Goal: Information Seeking & Learning: Compare options

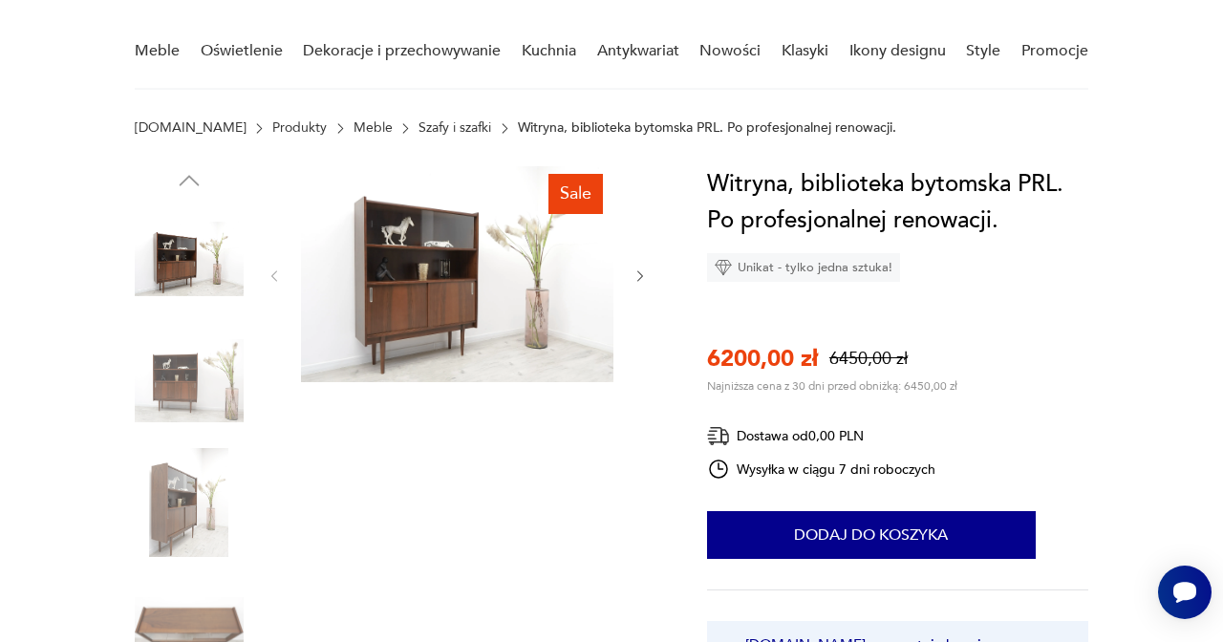
scroll to position [161, 0]
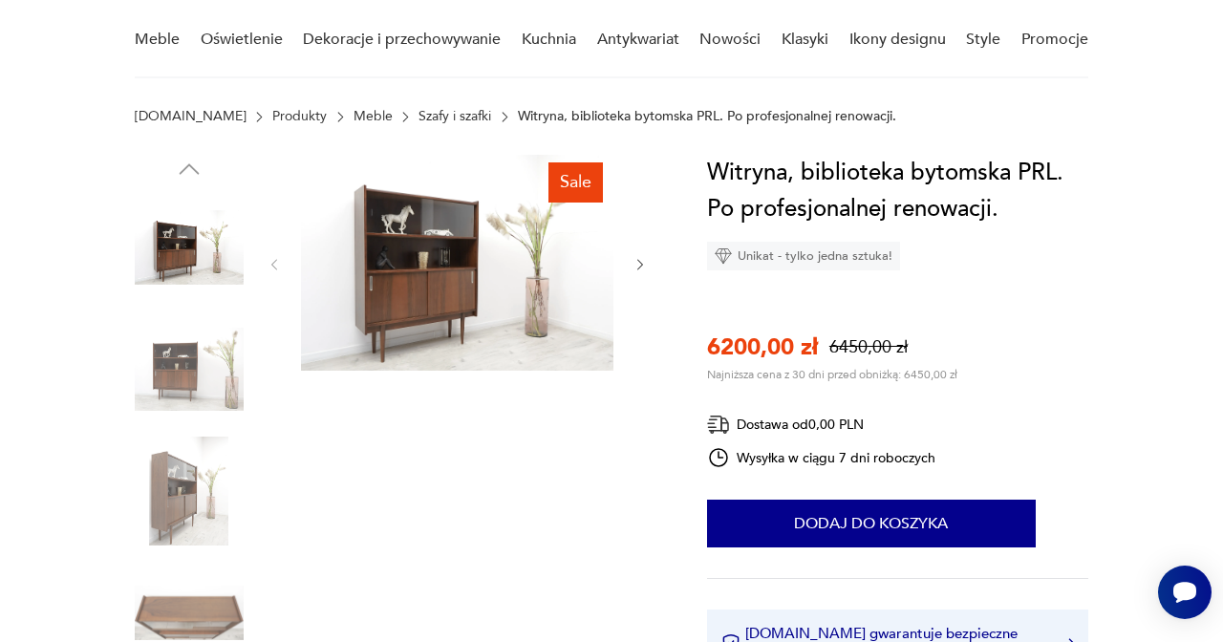
click at [207, 385] on img at bounding box center [189, 369] width 109 height 109
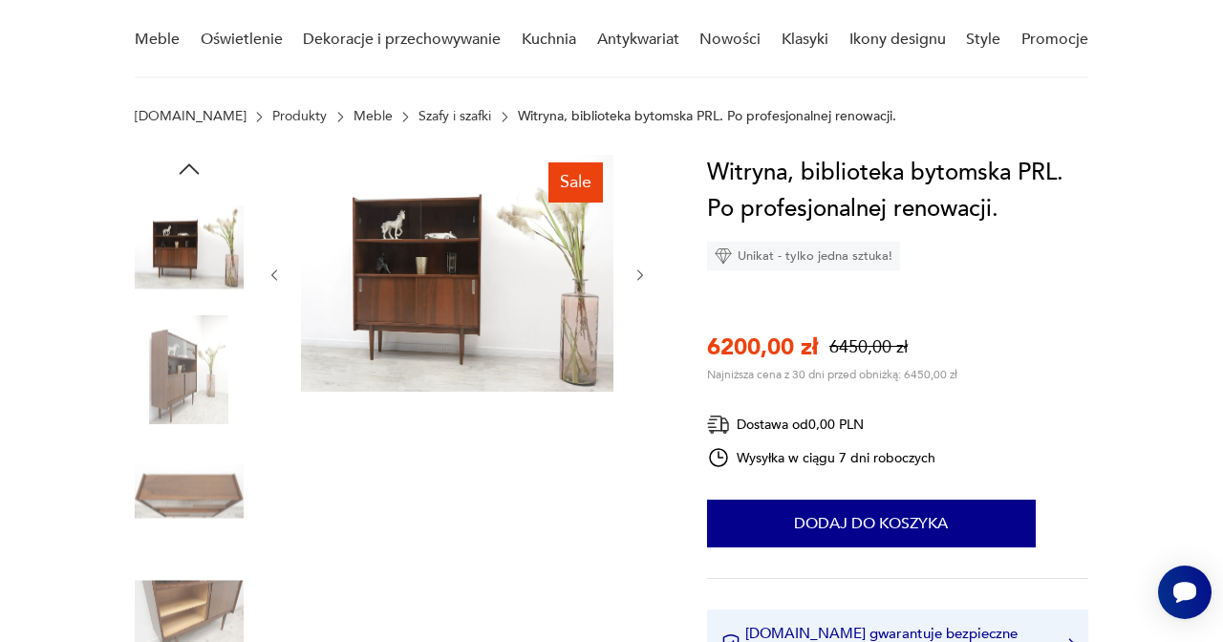
click at [192, 421] on img at bounding box center [189, 369] width 109 height 109
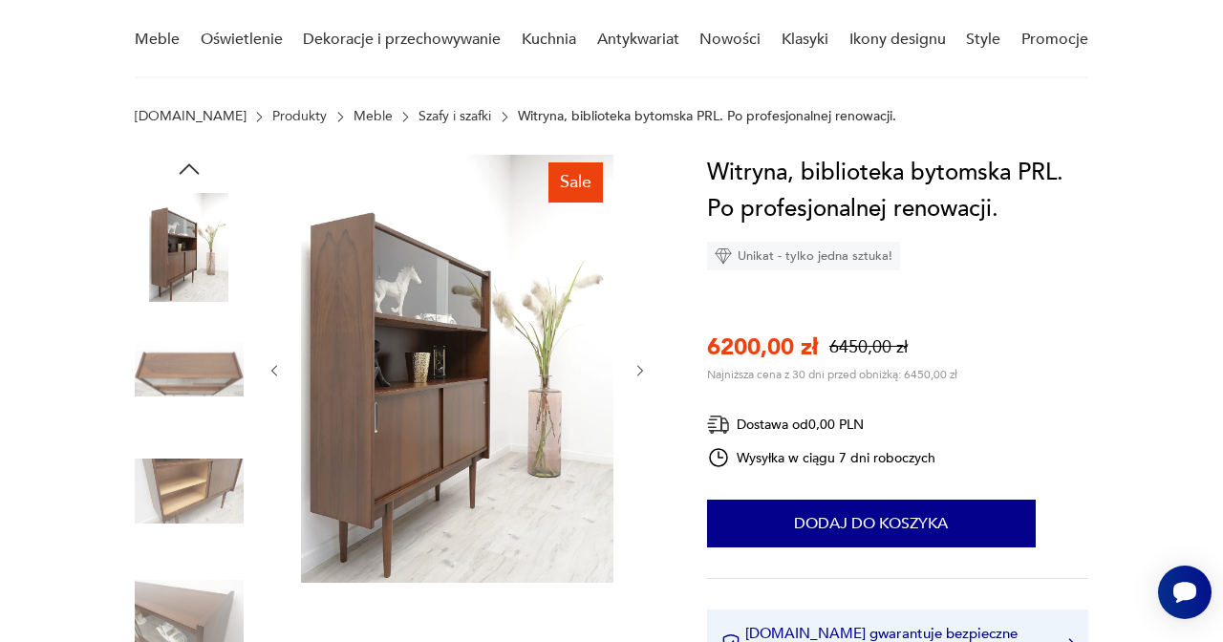
click at [197, 477] on img at bounding box center [189, 491] width 109 height 109
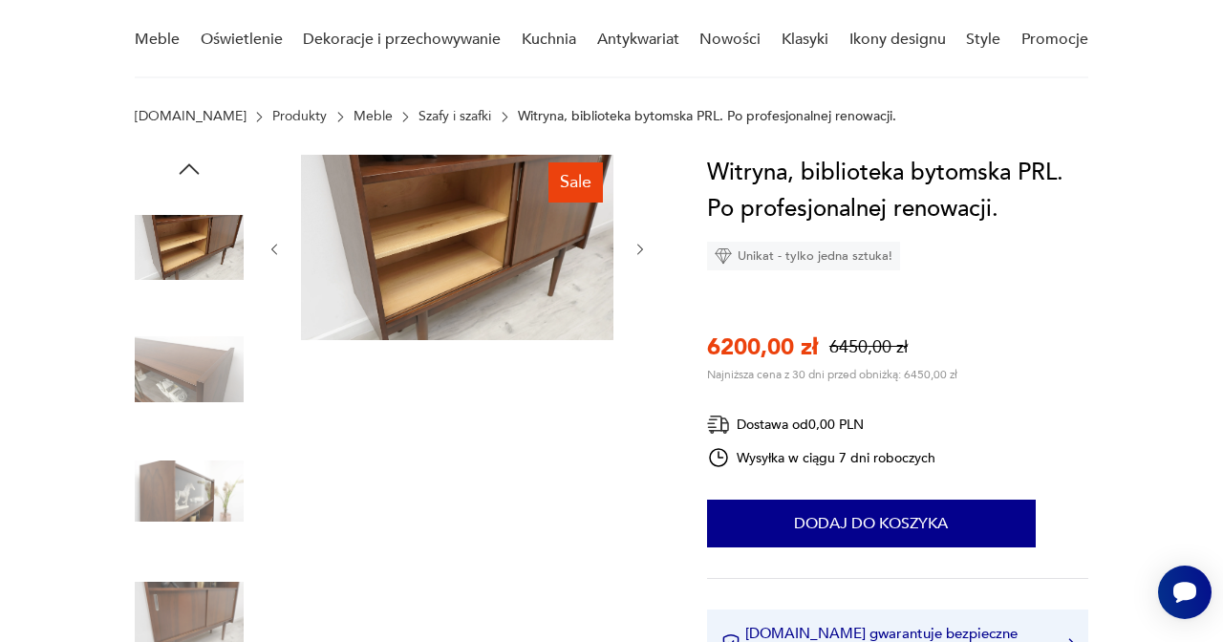
click at [418, 118] on link "Szafy i szafki" at bounding box center [454, 116] width 73 height 15
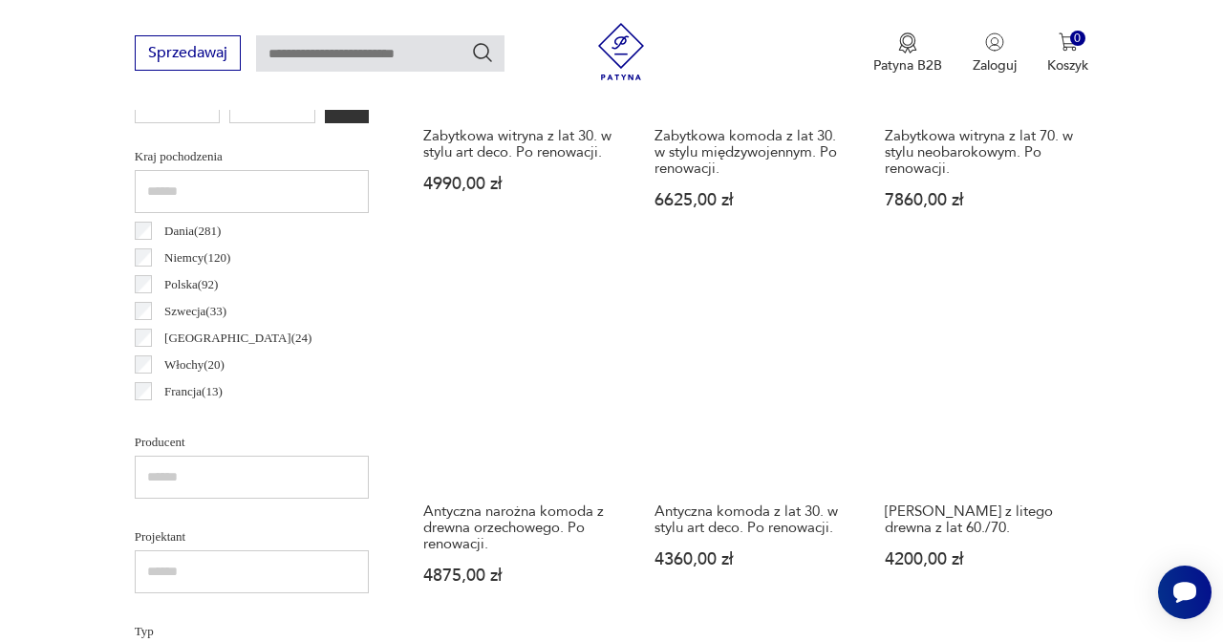
scroll to position [962, 0]
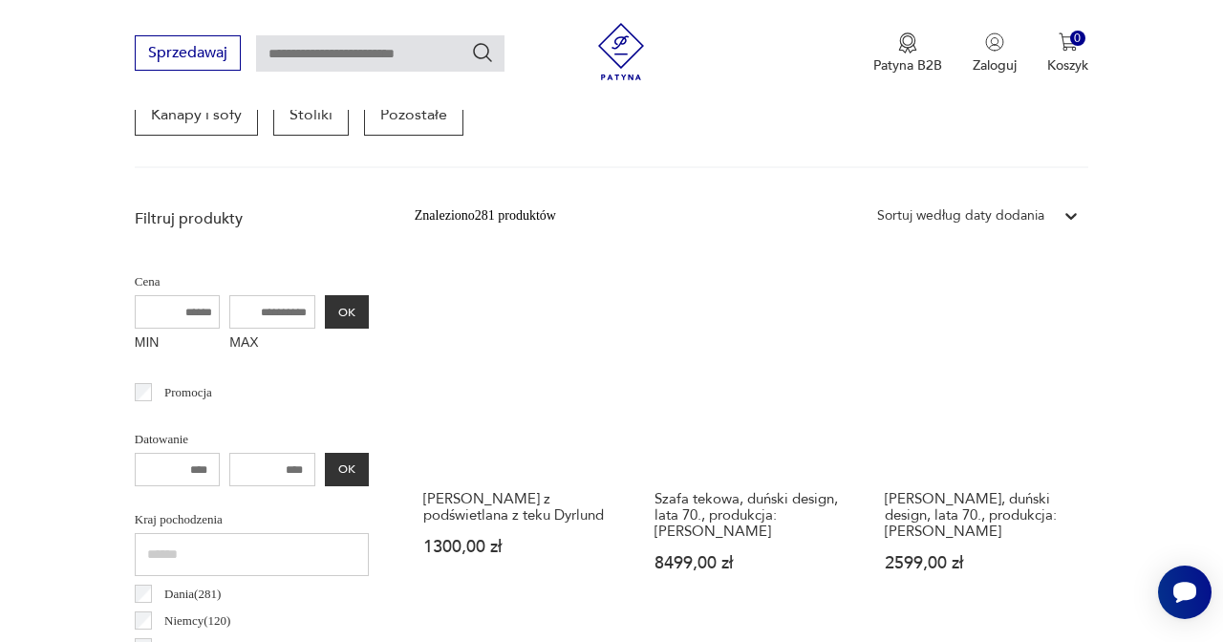
scroll to position [531, 0]
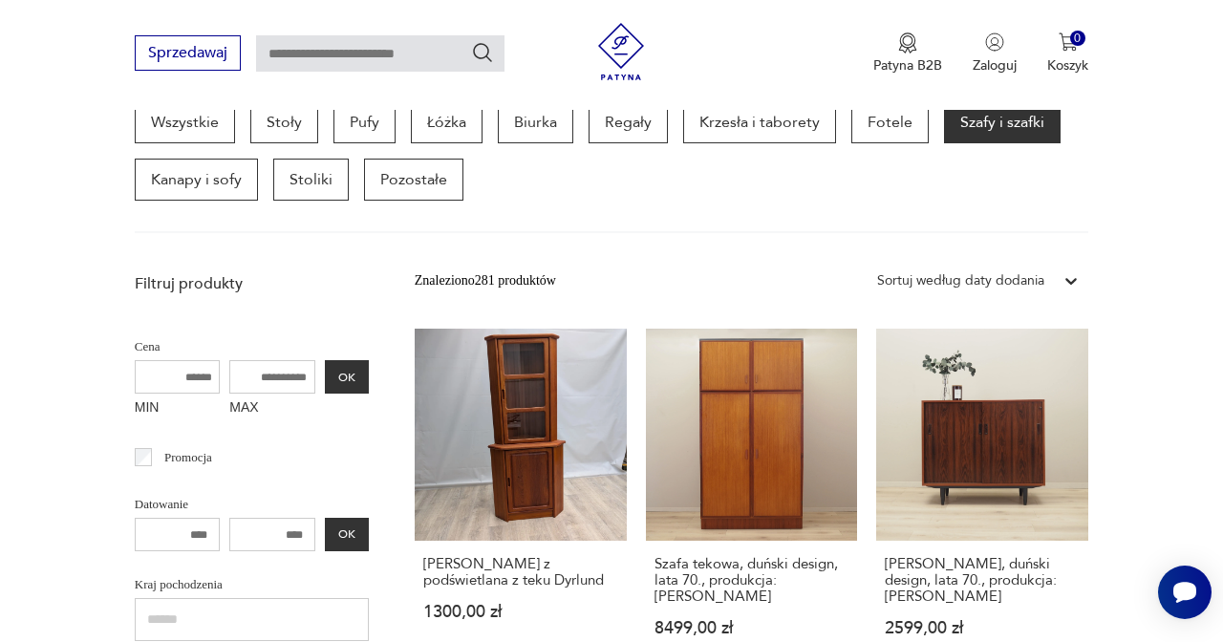
click at [990, 270] on div "Sortuj według daty dodania" at bounding box center [960, 280] width 167 height 21
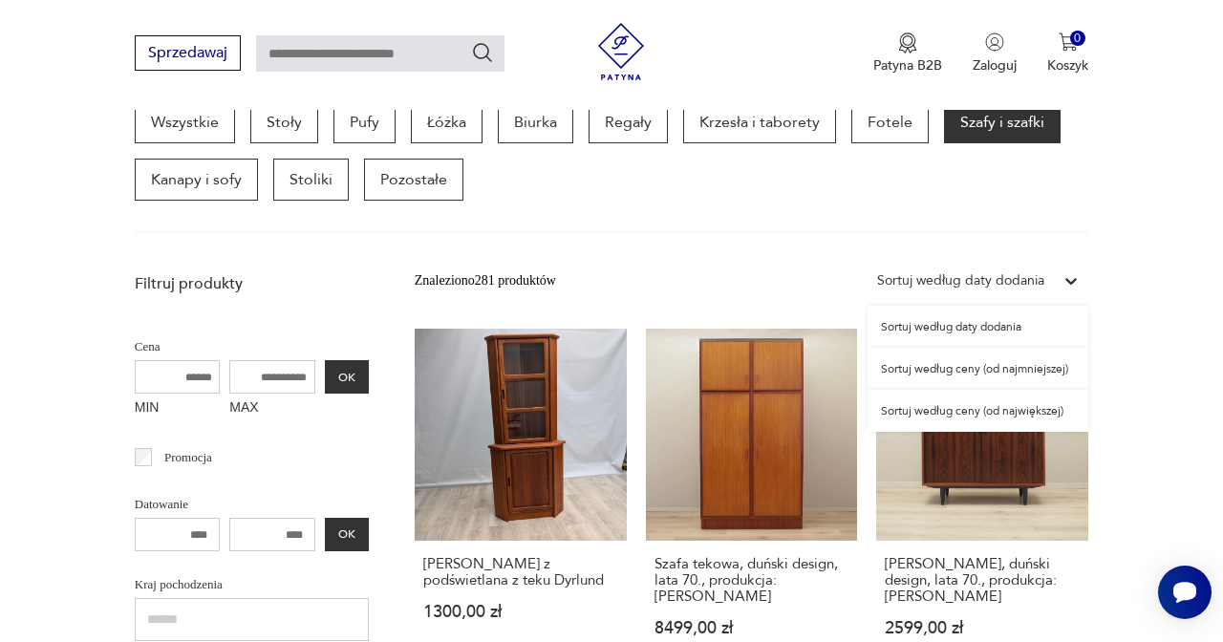
click at [977, 366] on div "Sortuj według ceny (od najmniejszej)" at bounding box center [978, 369] width 221 height 42
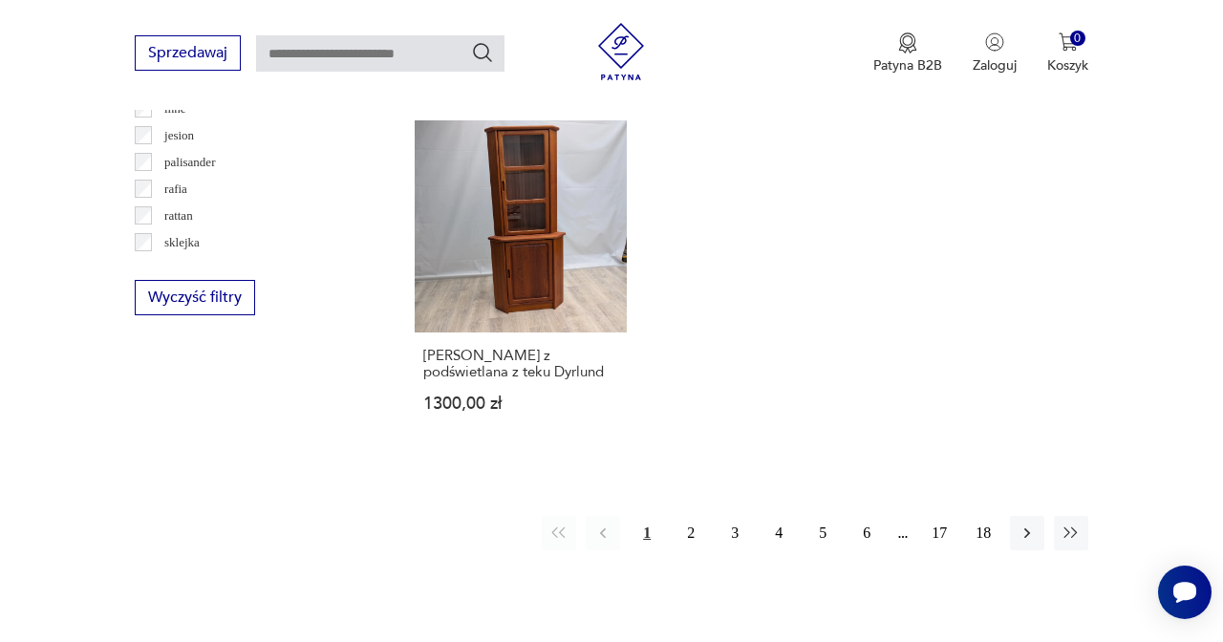
scroll to position [2614, 0]
click at [681, 547] on button "2" at bounding box center [691, 530] width 34 height 34
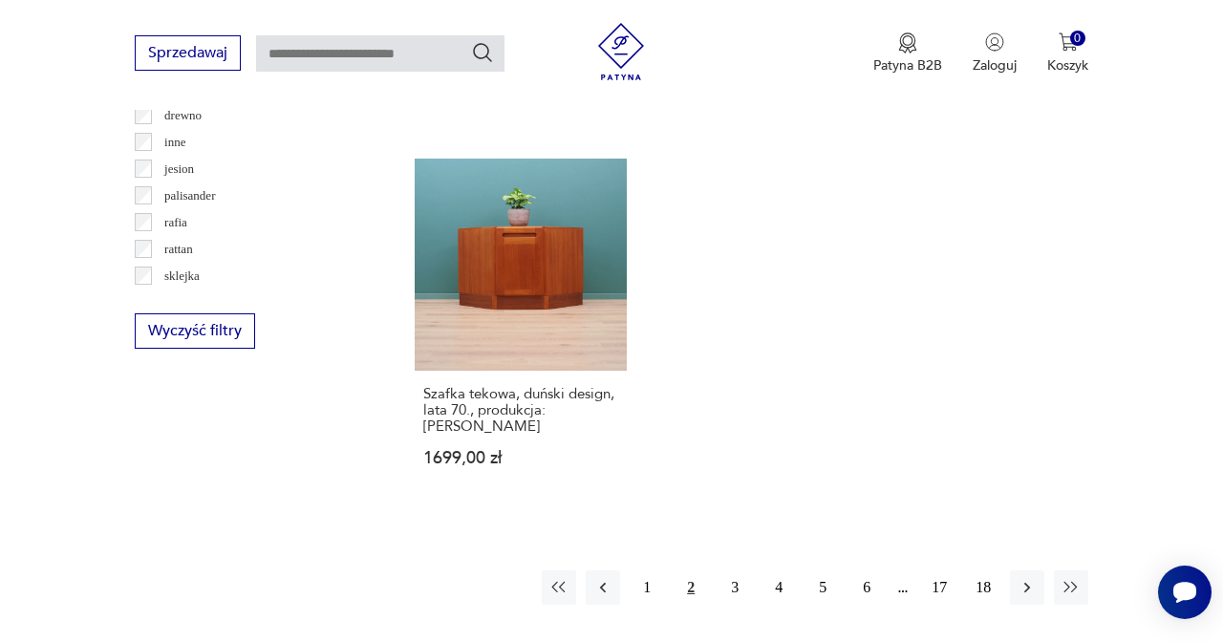
scroll to position [2693, 0]
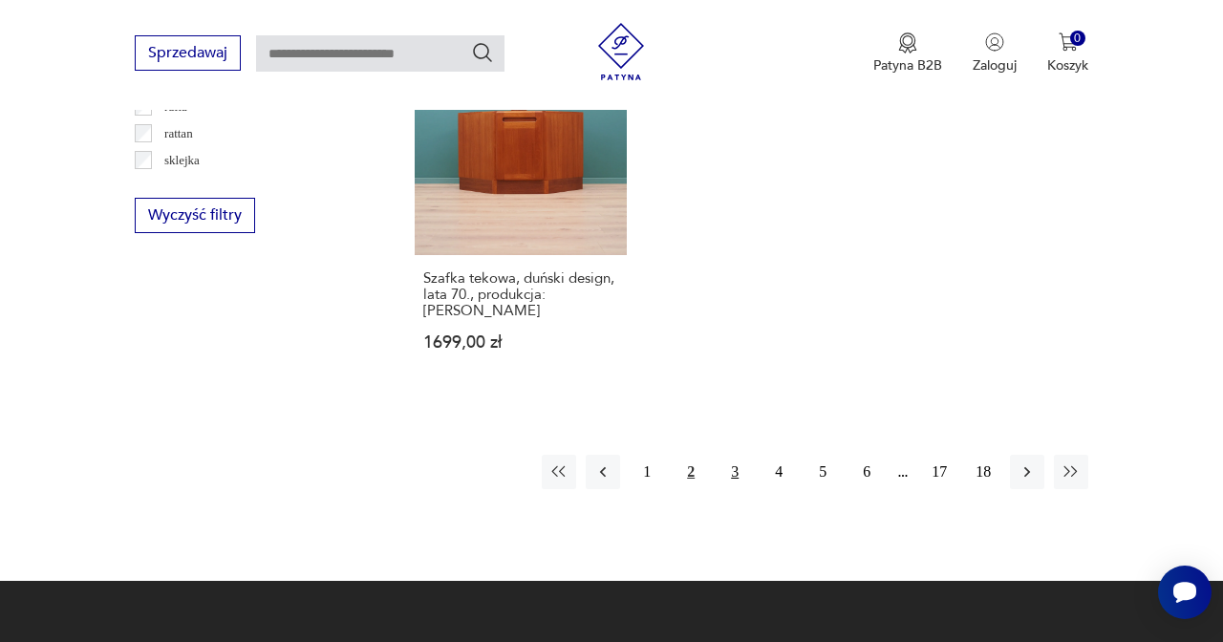
click at [742, 489] on button "3" at bounding box center [735, 472] width 34 height 34
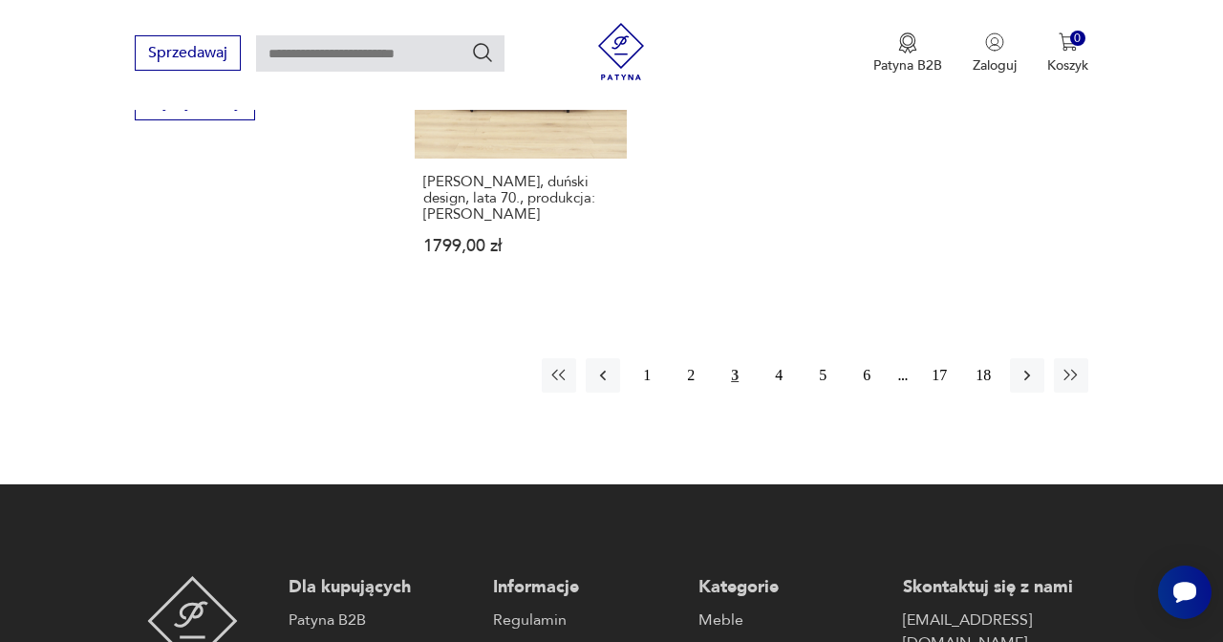
scroll to position [2860, 0]
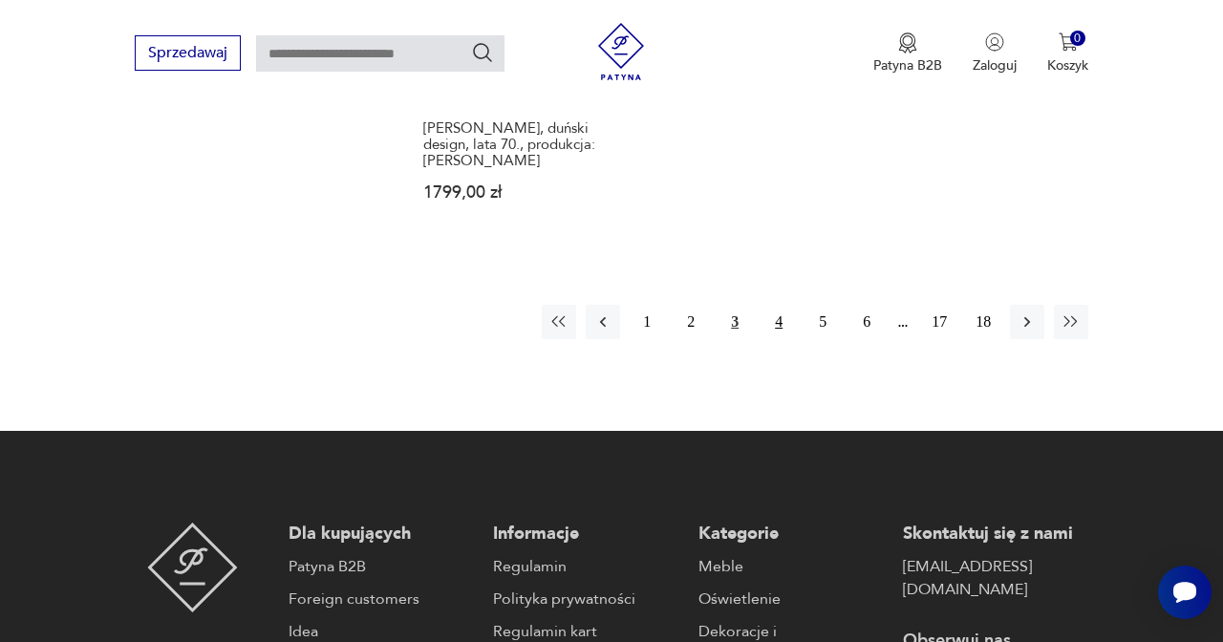
click at [780, 339] on button "4" at bounding box center [778, 322] width 34 height 34
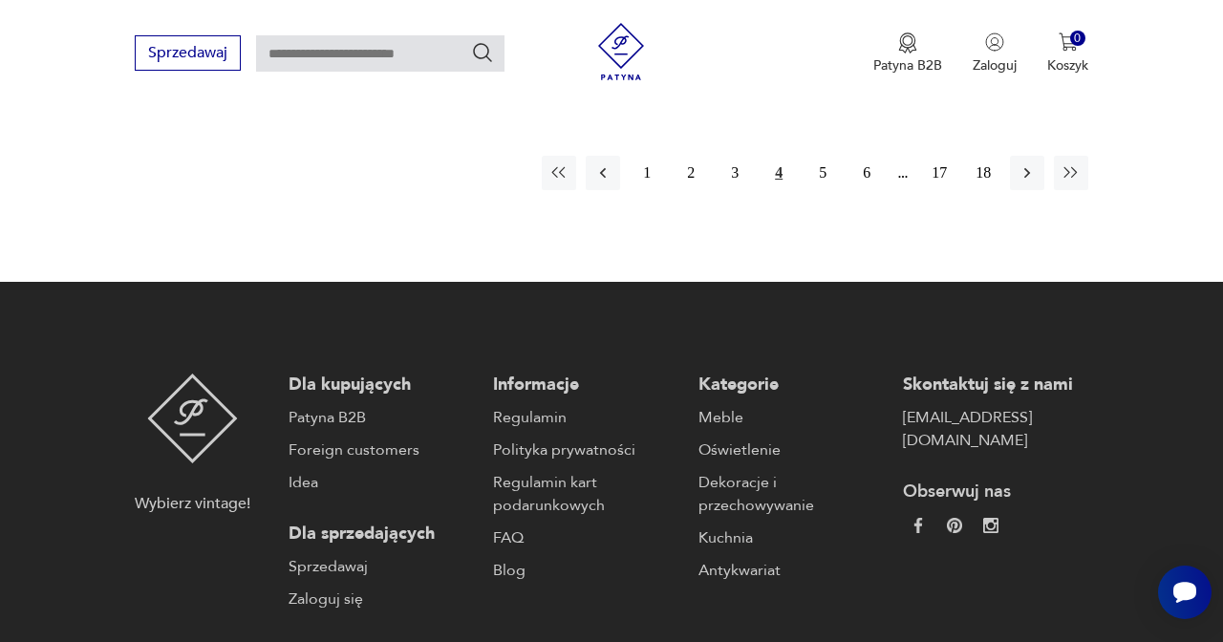
scroll to position [3025, 0]
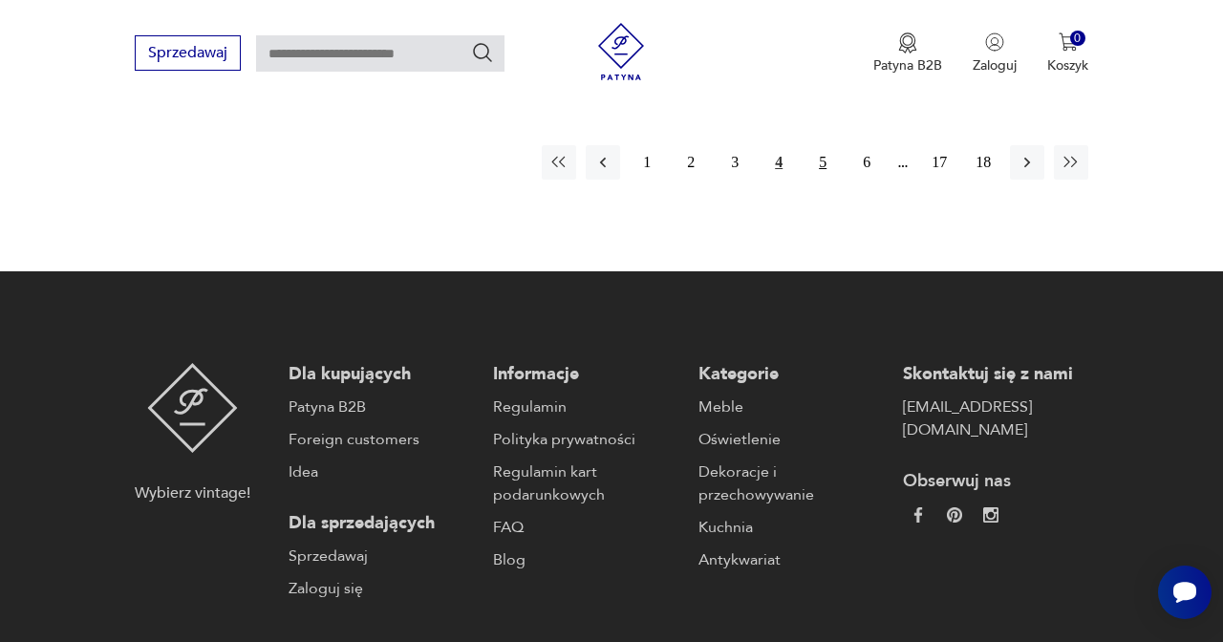
click at [817, 180] on button "5" at bounding box center [822, 162] width 34 height 34
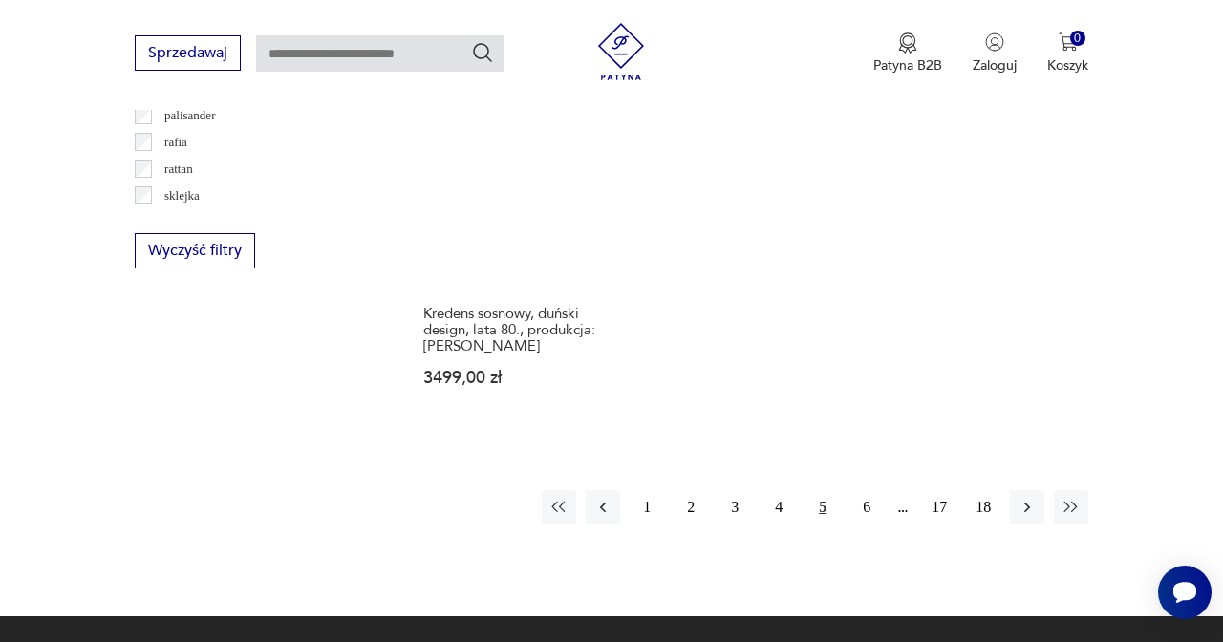
scroll to position [2660, 0]
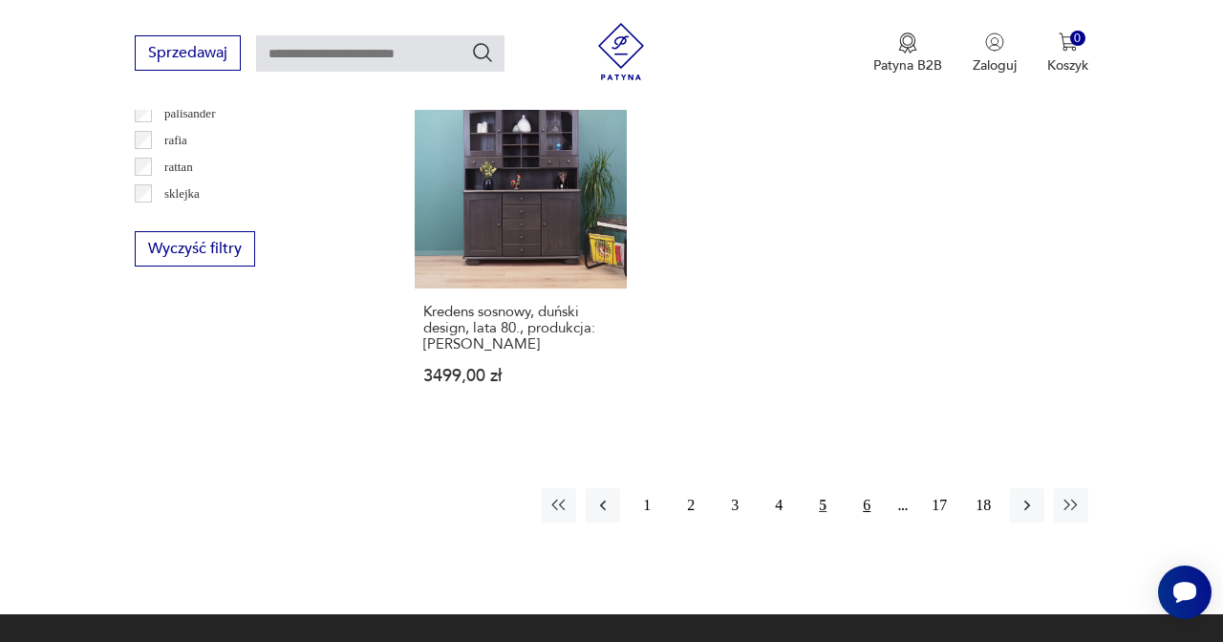
click at [857, 523] on button "6" at bounding box center [866, 505] width 34 height 34
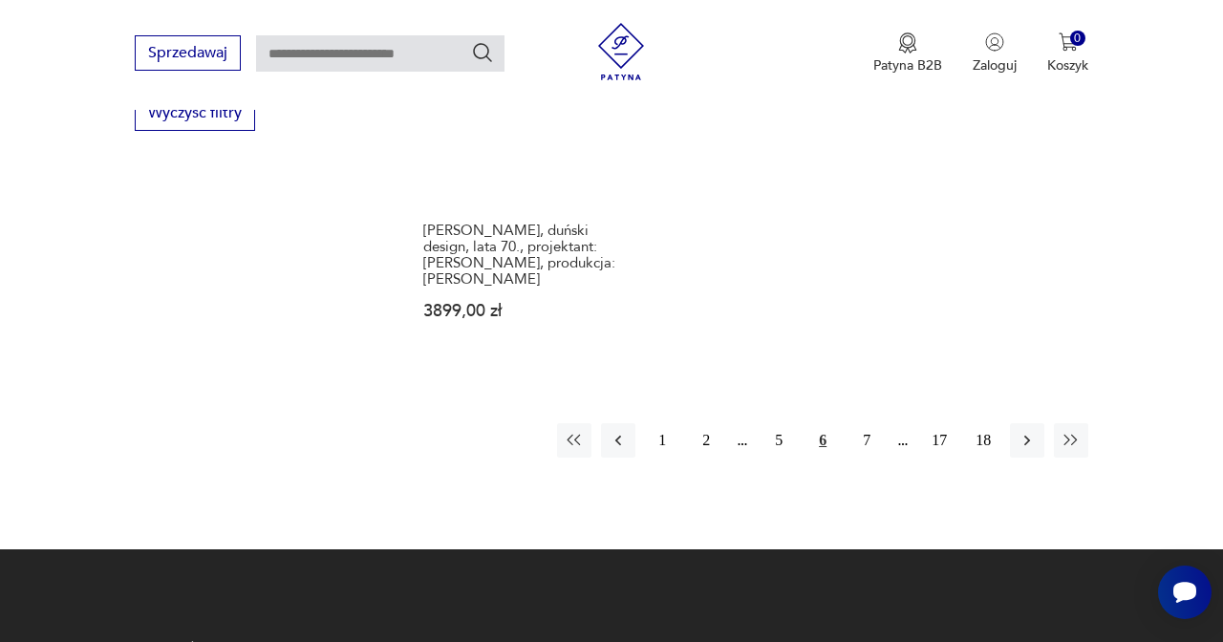
scroll to position [2807, 0]
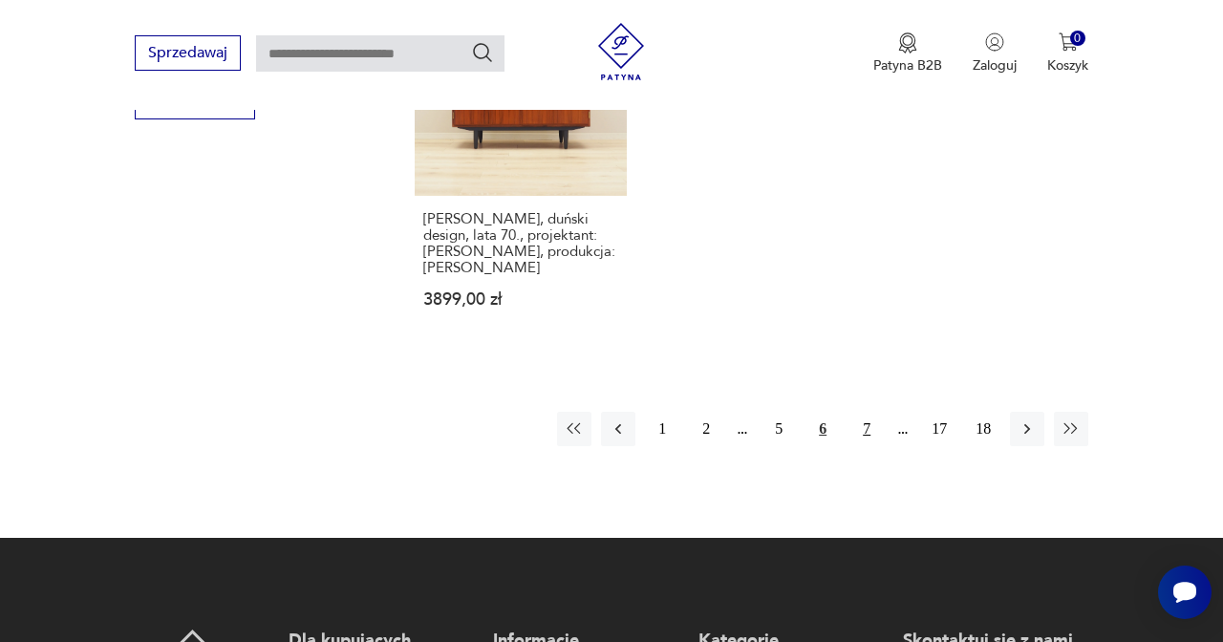
click at [871, 446] on button "7" at bounding box center [866, 429] width 34 height 34
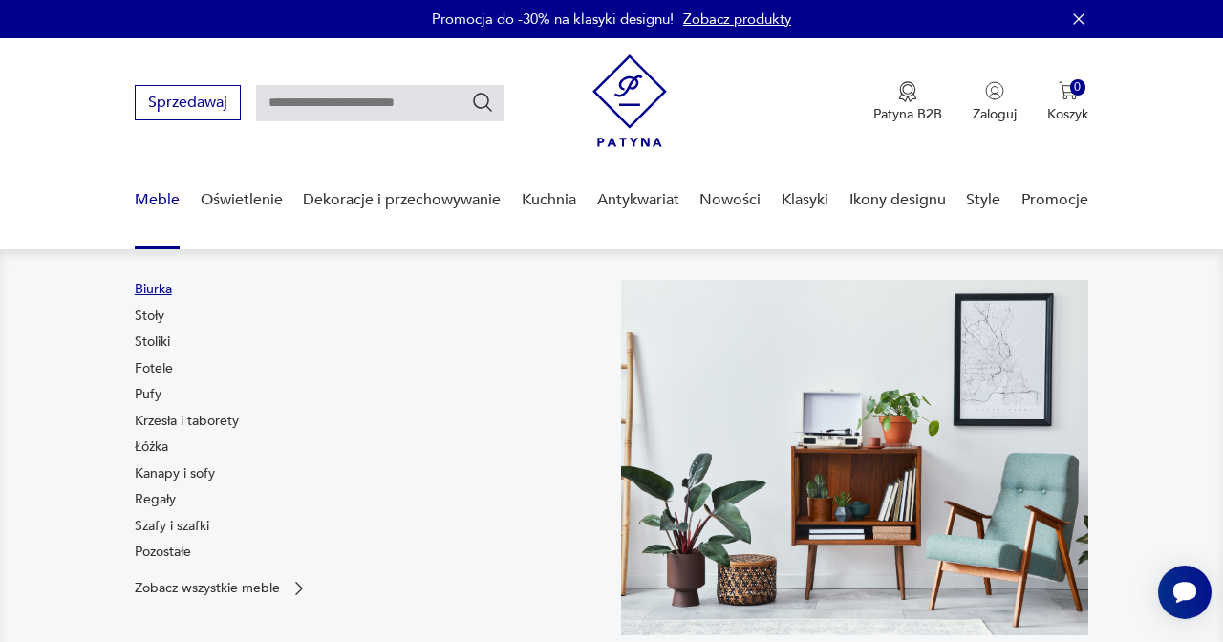
click at [152, 283] on link "Biurka" at bounding box center [153, 289] width 37 height 19
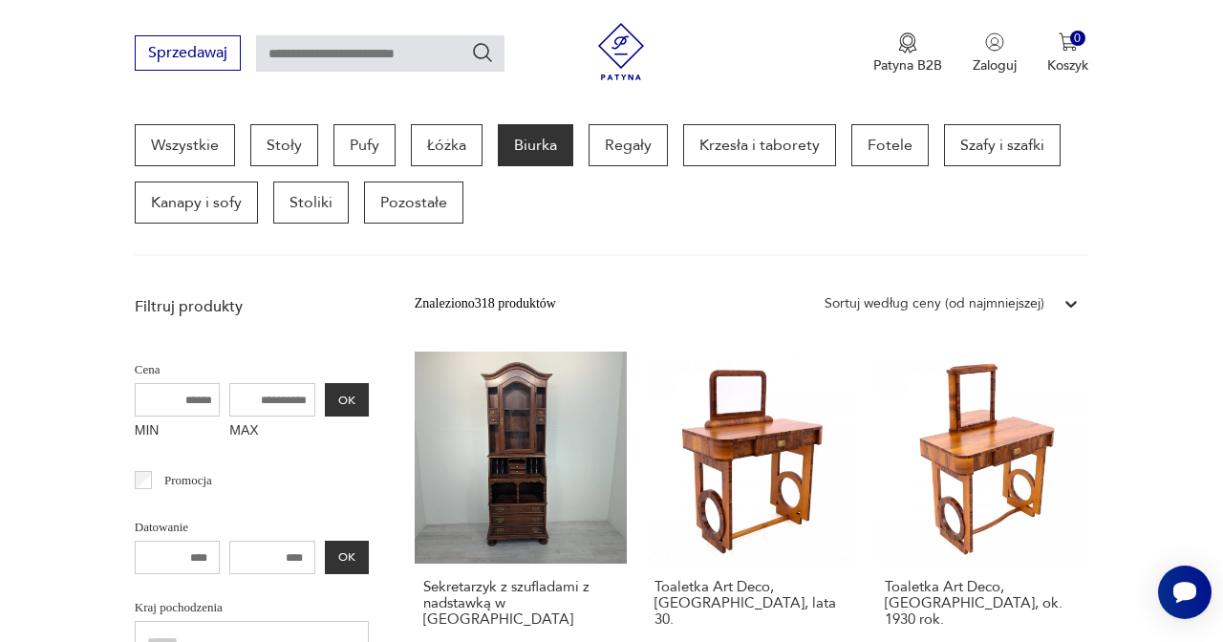
click at [995, 309] on div "Sortuj według ceny (od najmniejszej)" at bounding box center [935, 303] width 220 height 21
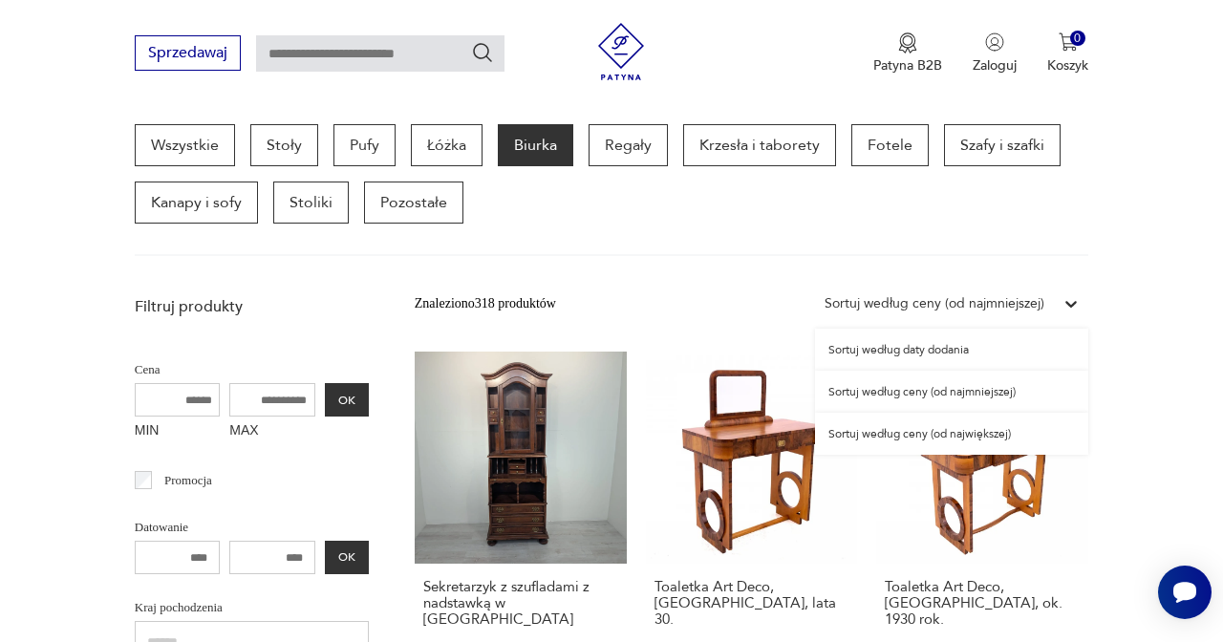
click at [755, 244] on div "Wszystkie Stoły Pufy Łóżka Biurka Regały Krzesła i taborety Fotele Szafy i szaf…" at bounding box center [612, 190] width 954 height 132
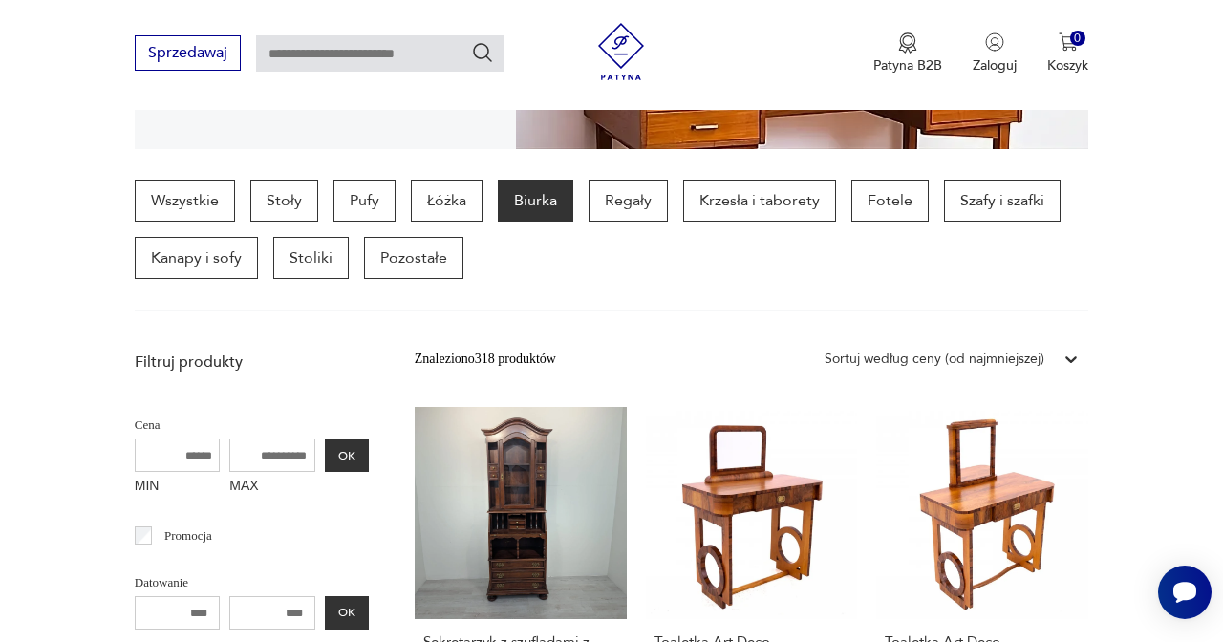
click at [916, 367] on div "Sortuj według ceny (od najmniejszej)" at bounding box center [935, 359] width 220 height 21
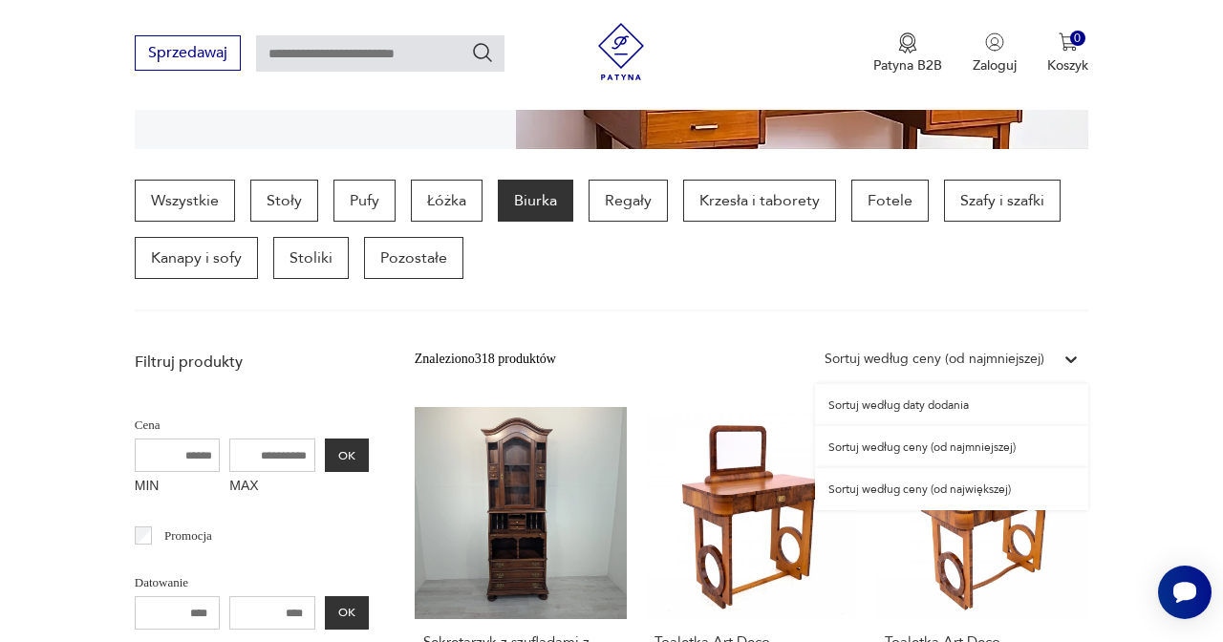
click at [930, 457] on div "Sortuj według ceny (od najmniejszej)" at bounding box center [951, 447] width 273 height 42
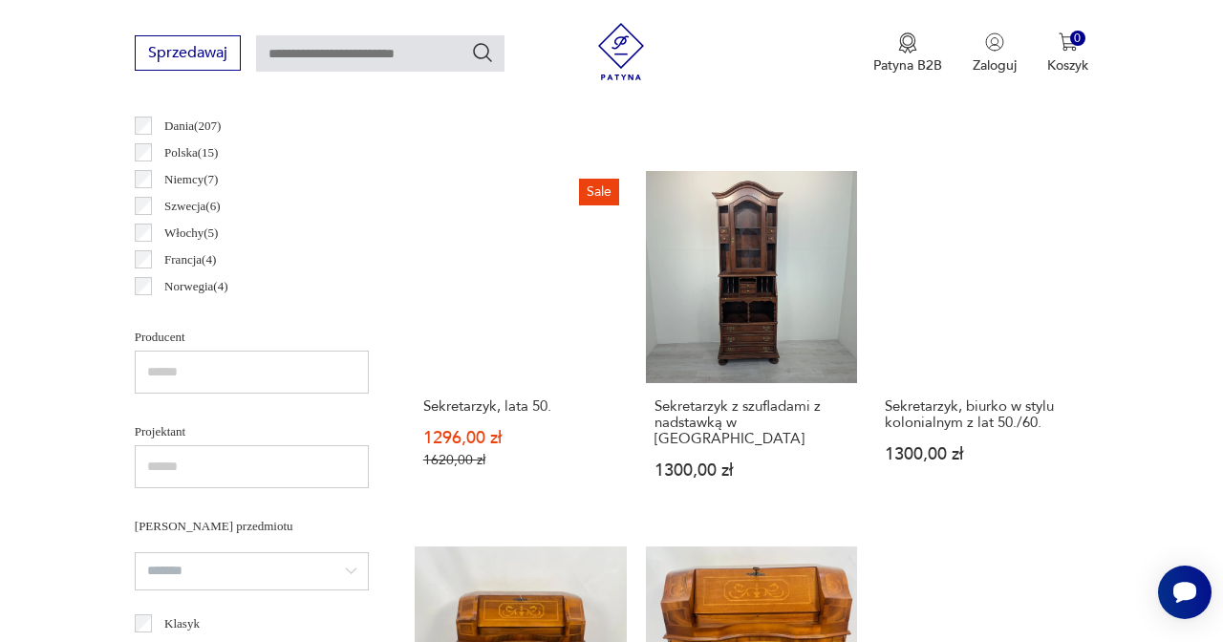
scroll to position [1021, 0]
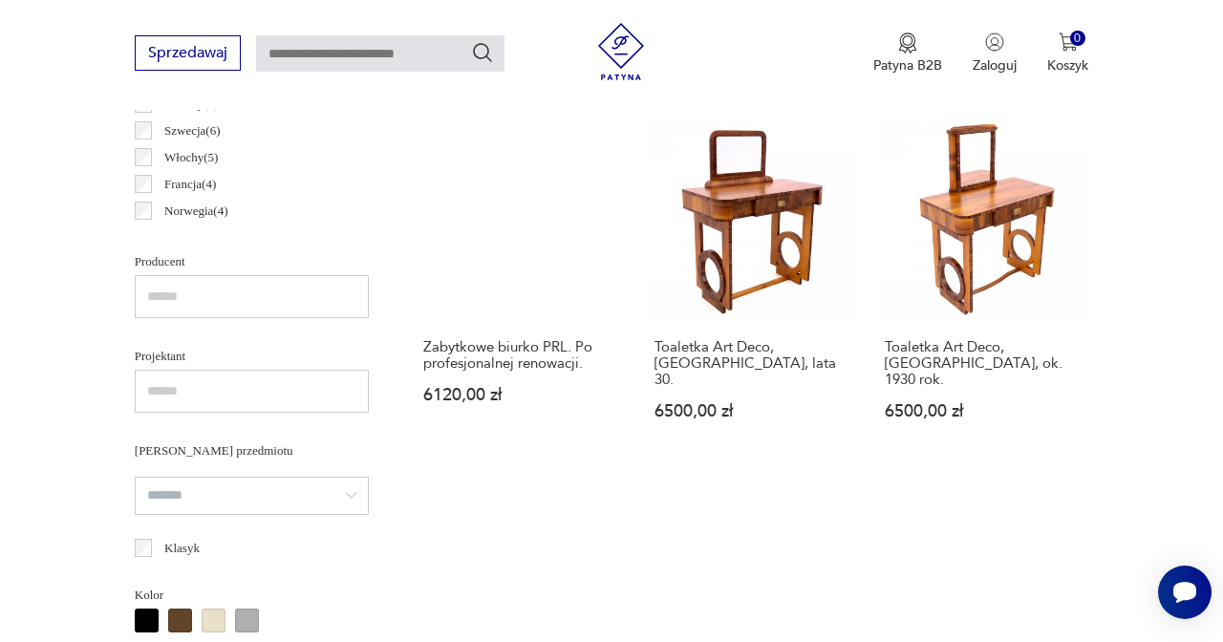
scroll to position [1156, 0]
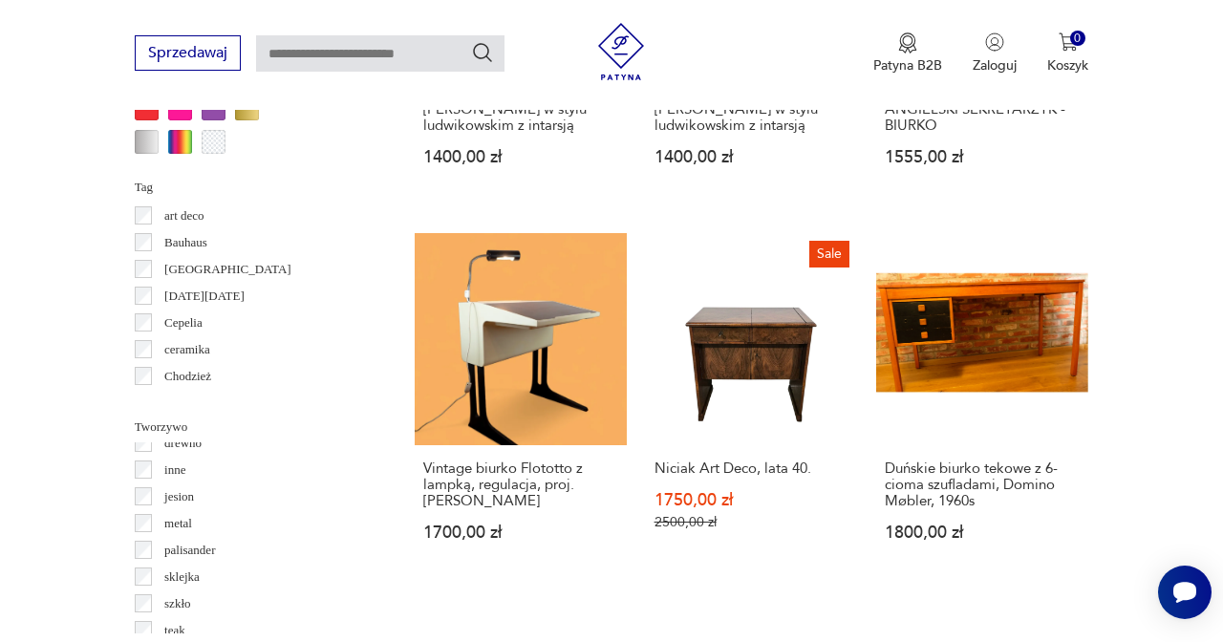
scroll to position [33, 0]
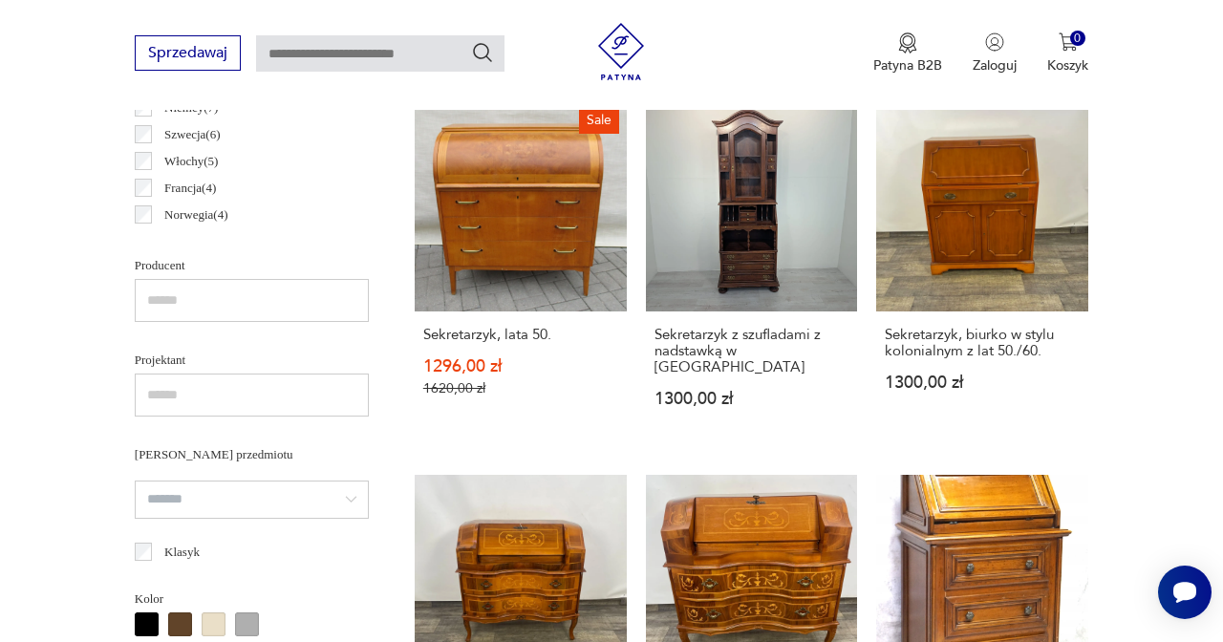
scroll to position [934, 0]
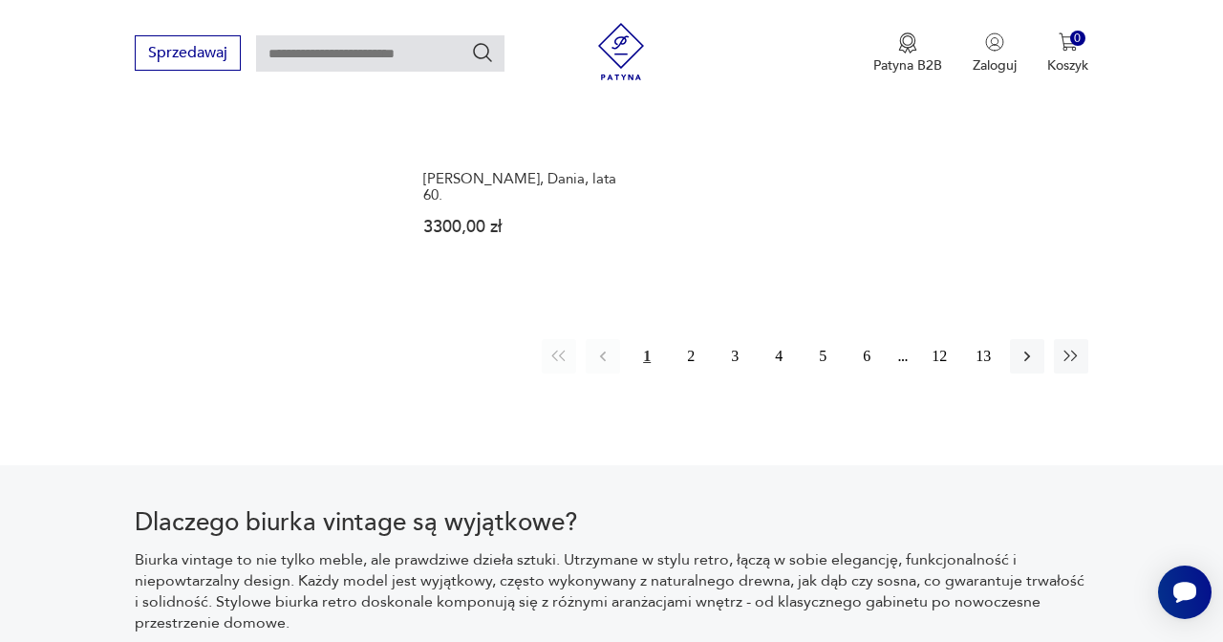
scroll to position [2819, 0]
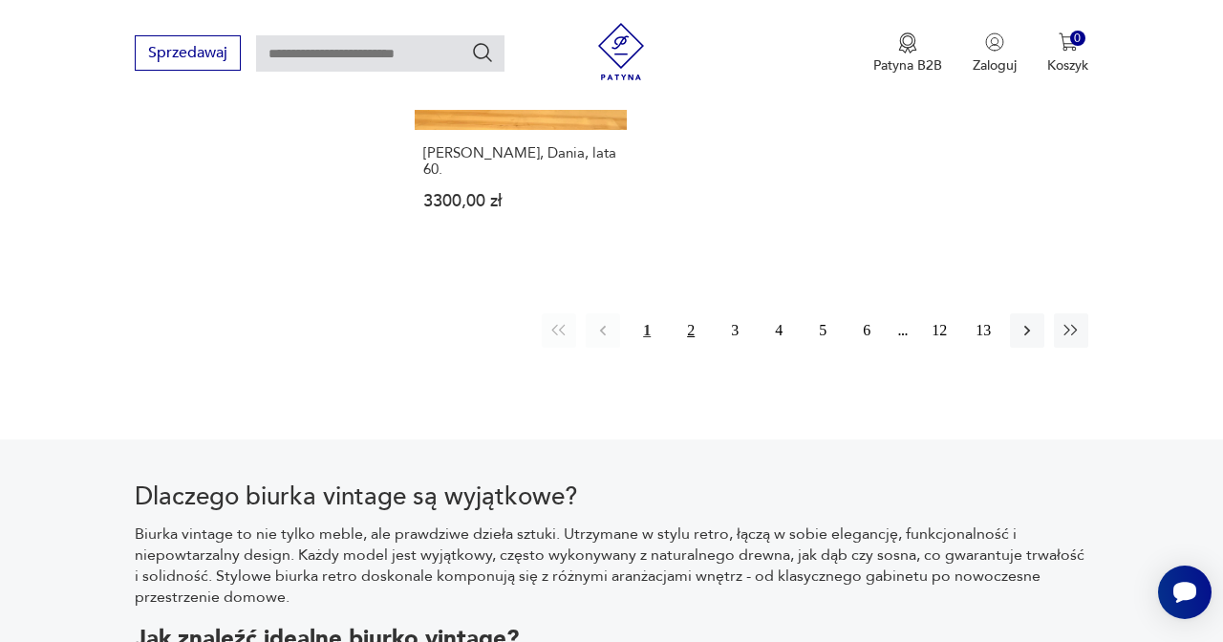
click at [691, 348] on button "2" at bounding box center [691, 330] width 34 height 34
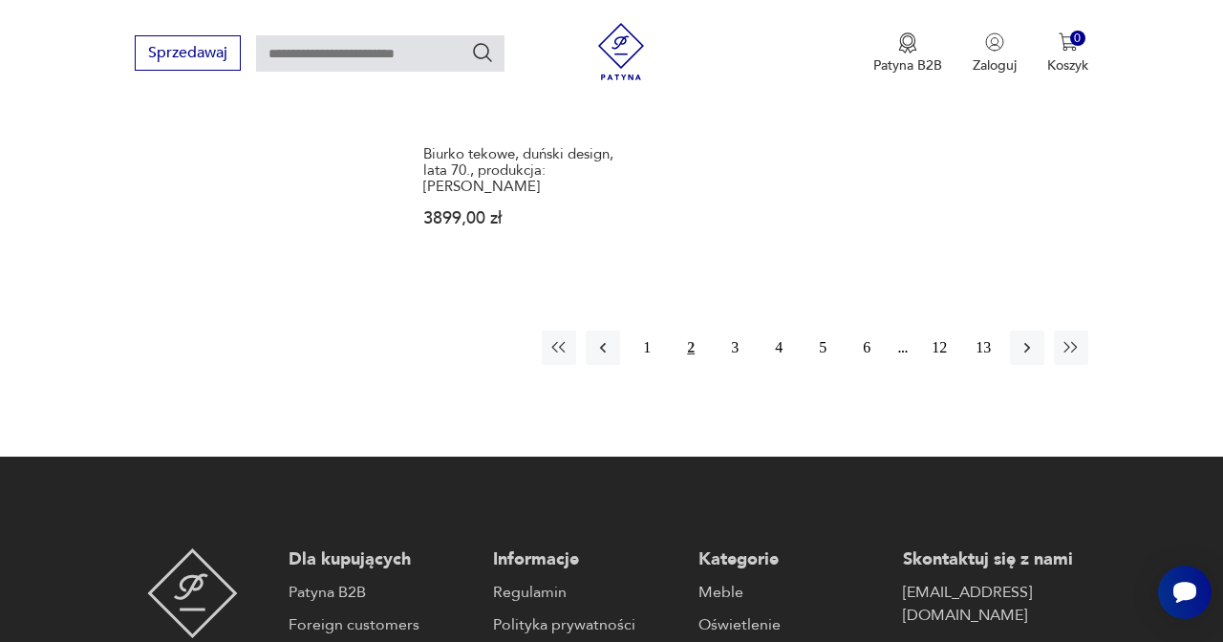
scroll to position [2925, 0]
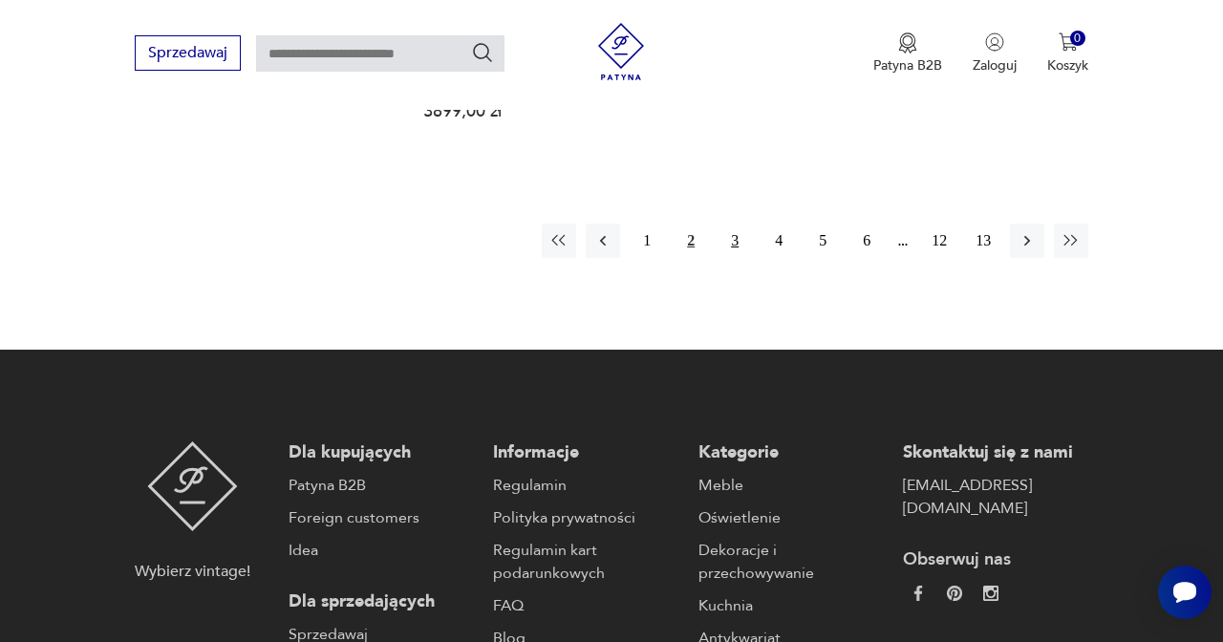
click at [727, 258] on button "3" at bounding box center [735, 241] width 34 height 34
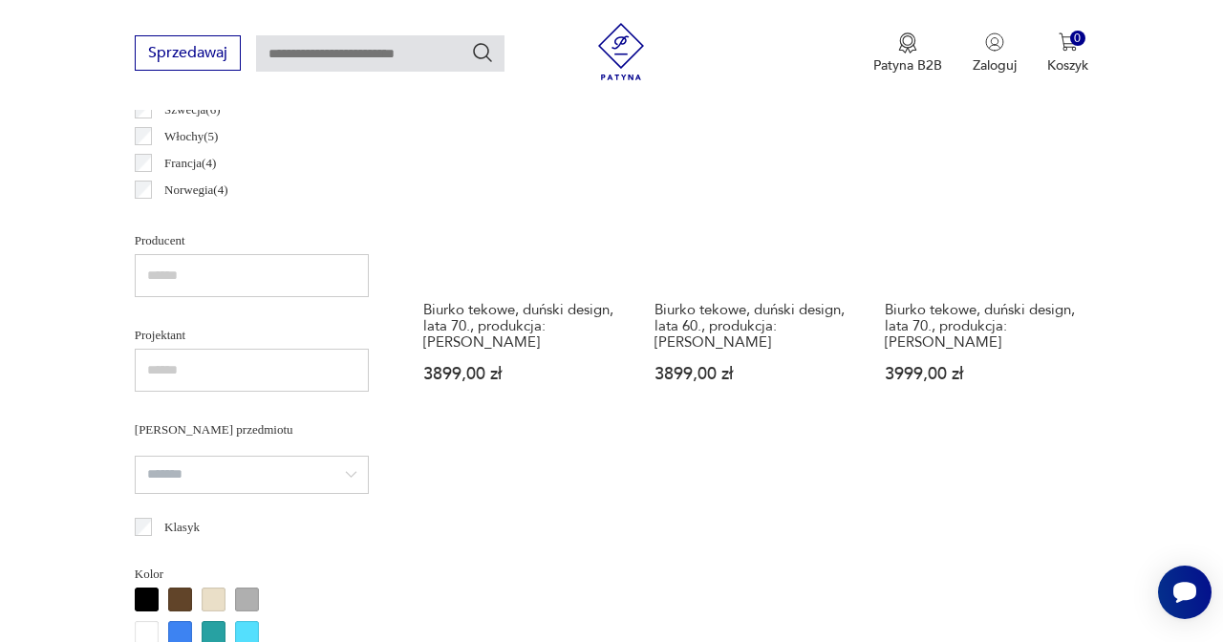
scroll to position [965, 0]
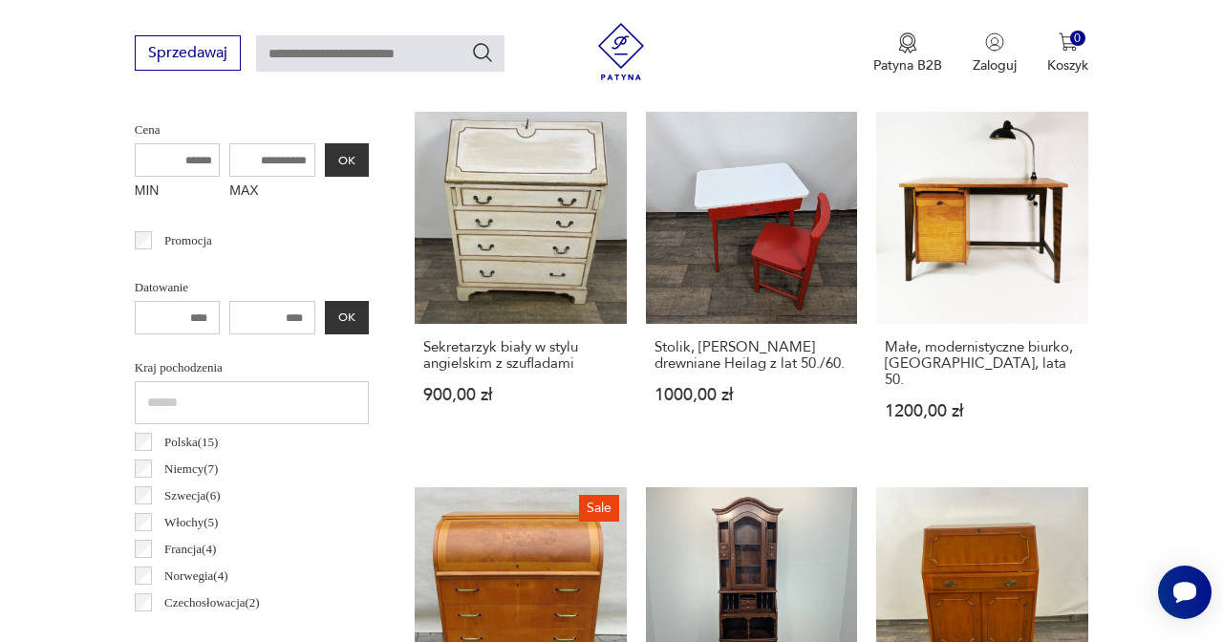
scroll to position [30, 0]
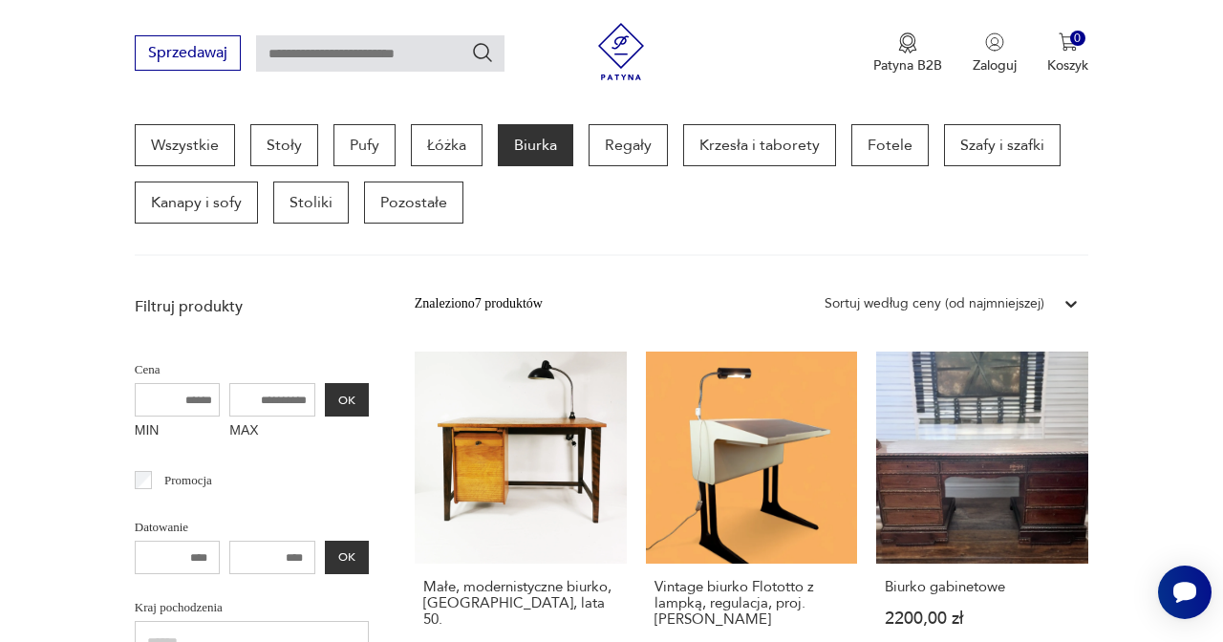
scroll to position [642, 0]
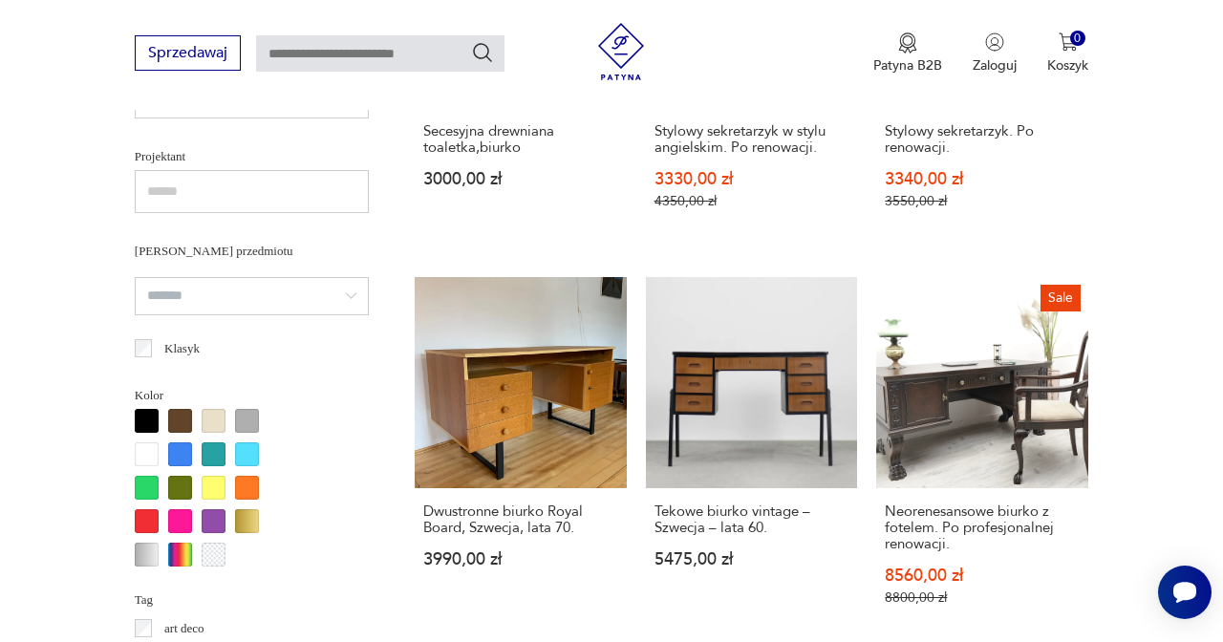
scroll to position [986, 0]
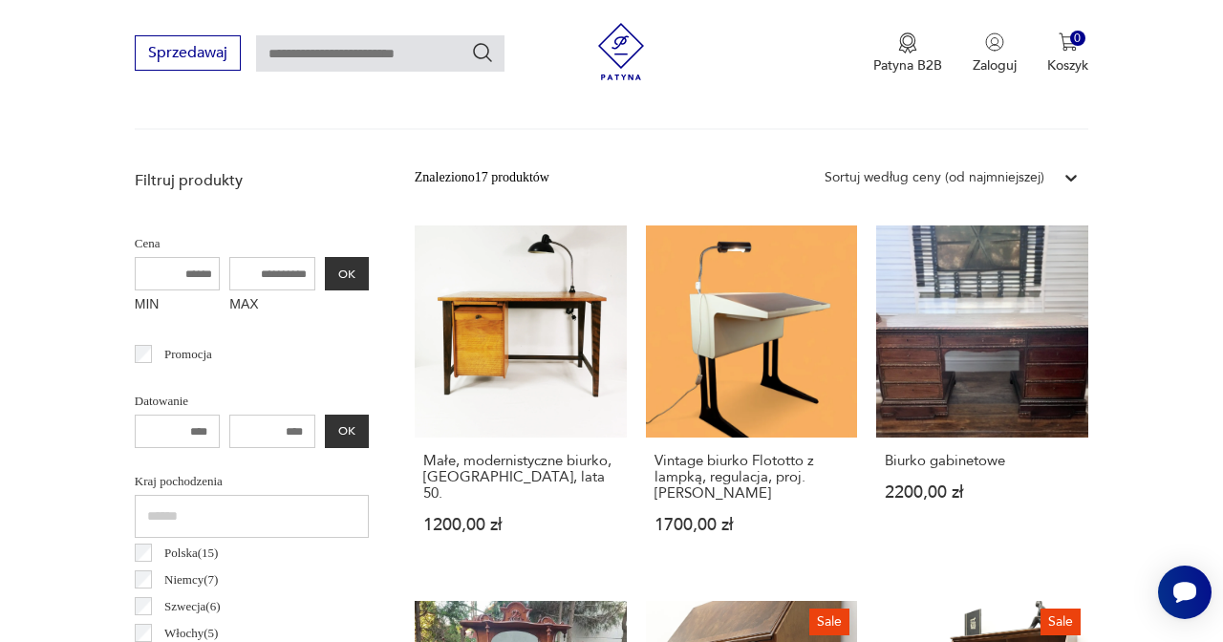
scroll to position [686, 0]
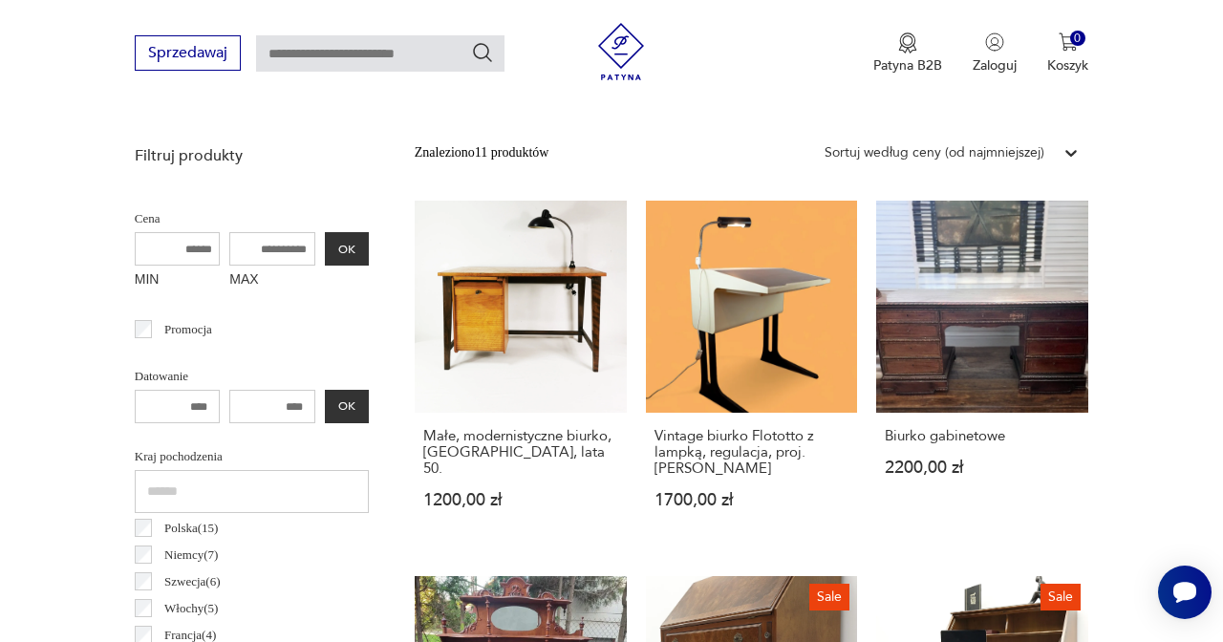
scroll to position [663, 0]
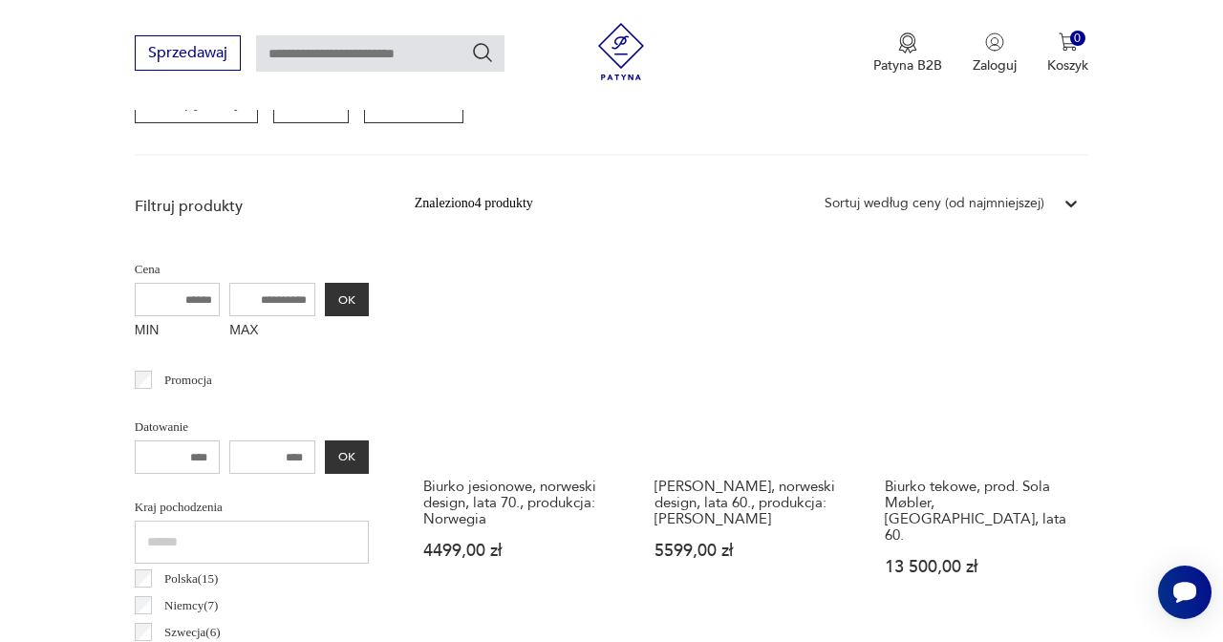
scroll to position [609, 1]
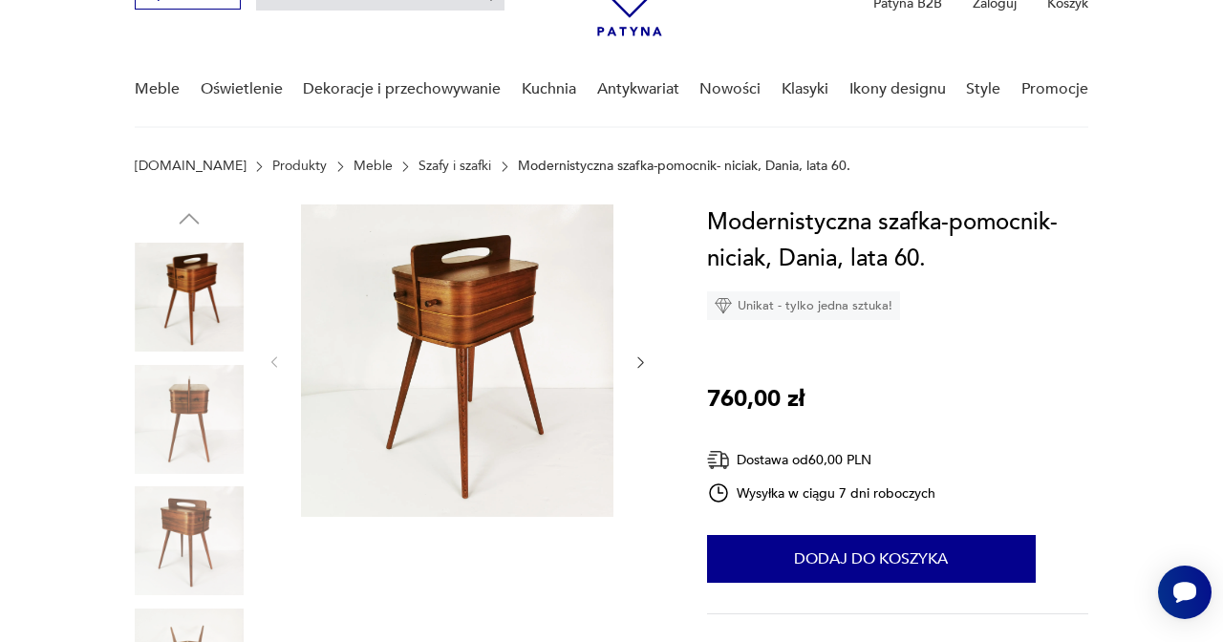
scroll to position [128, 0]
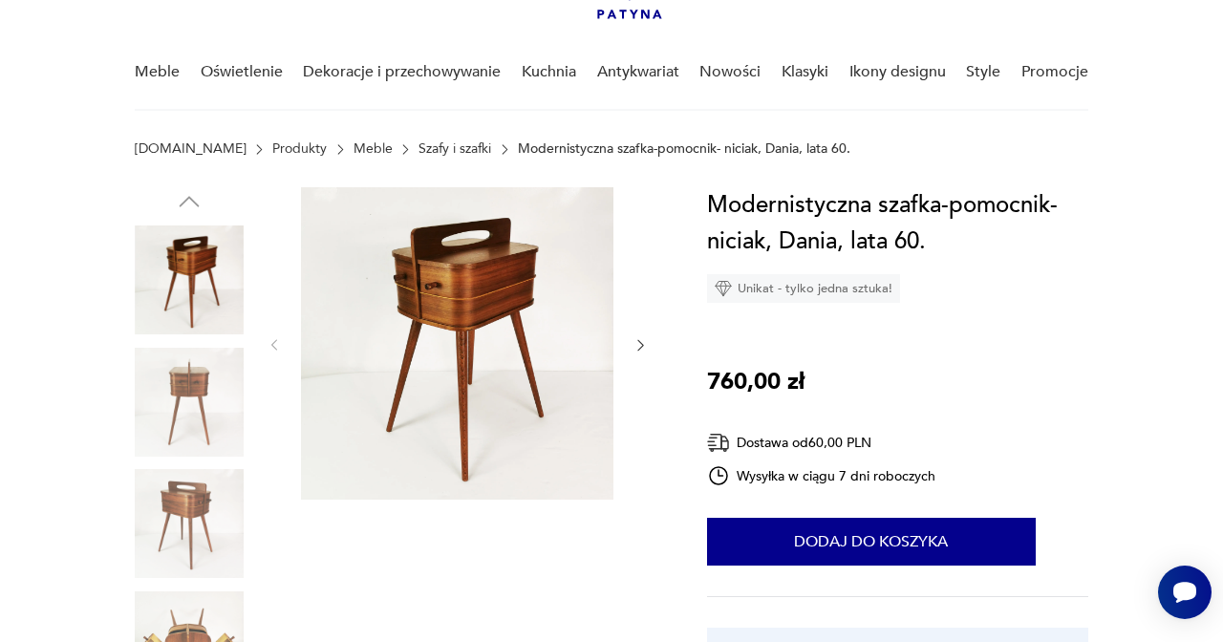
click at [205, 417] on img at bounding box center [189, 402] width 109 height 109
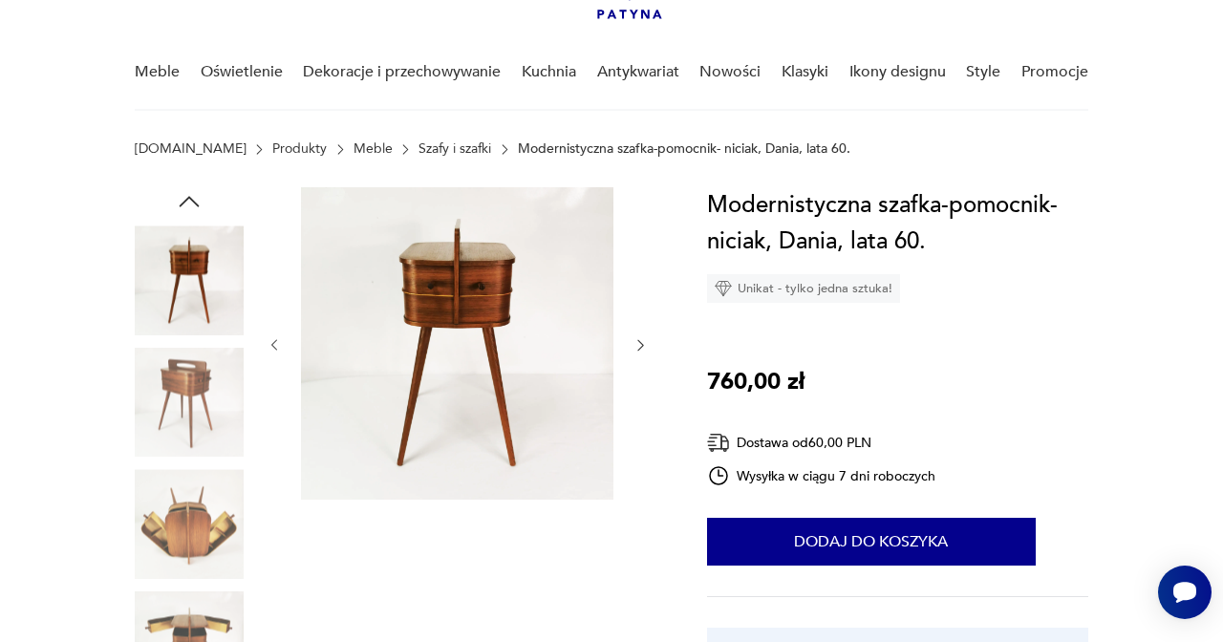
click at [198, 502] on img at bounding box center [189, 523] width 109 height 109
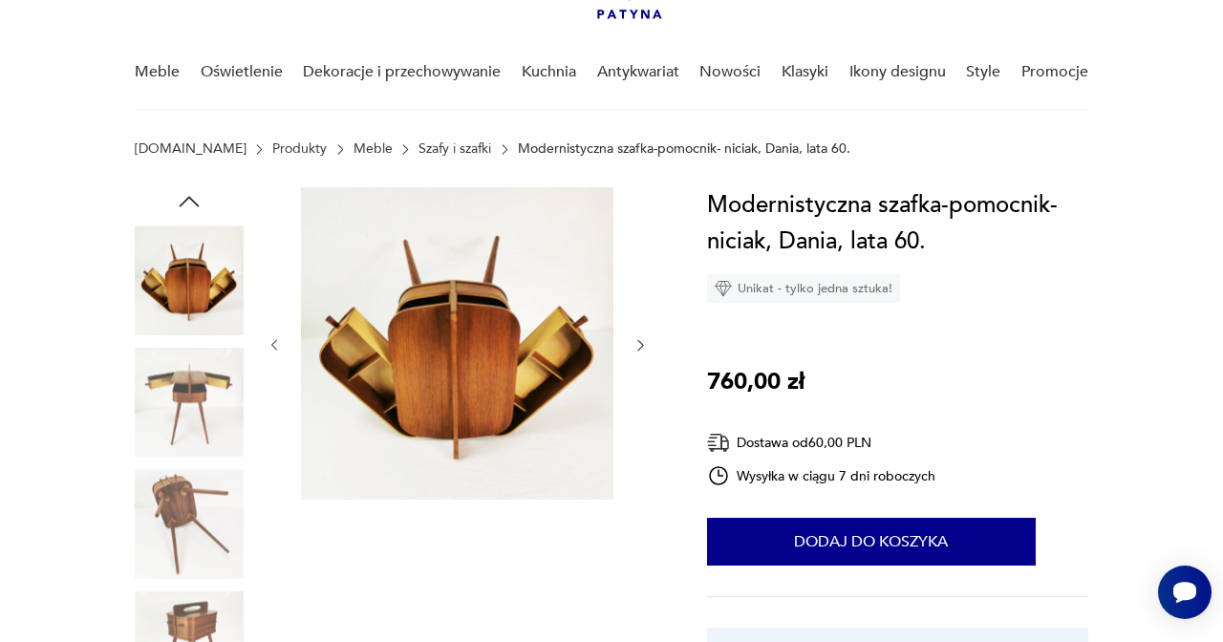
click at [198, 494] on img at bounding box center [189, 523] width 109 height 109
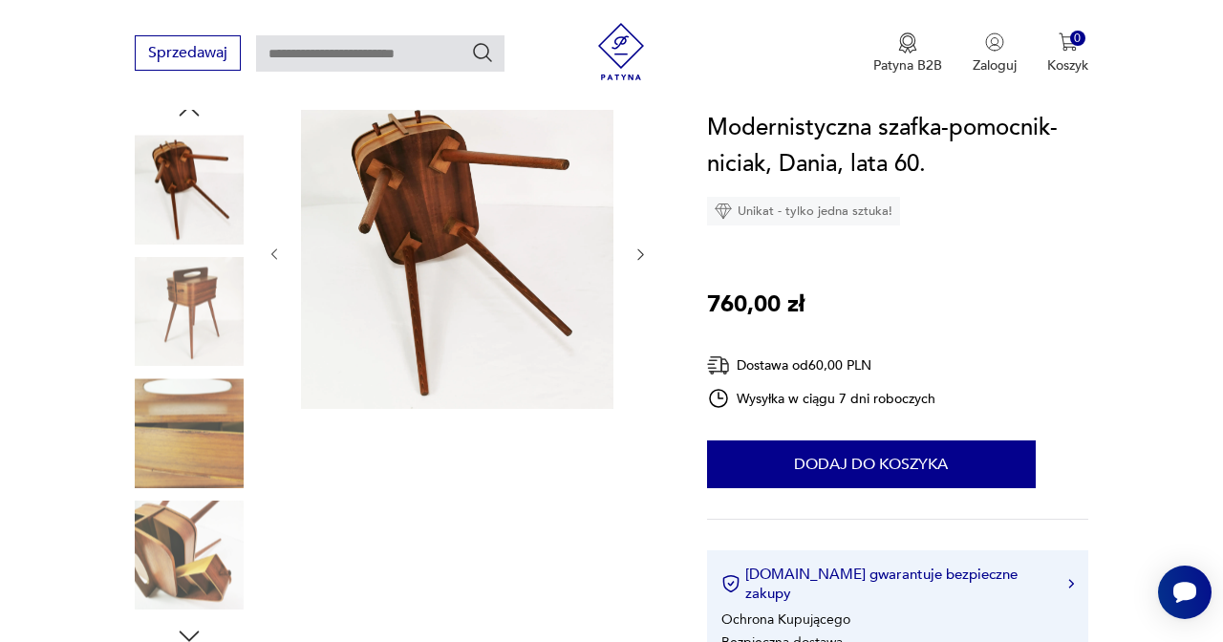
scroll to position [224, 0]
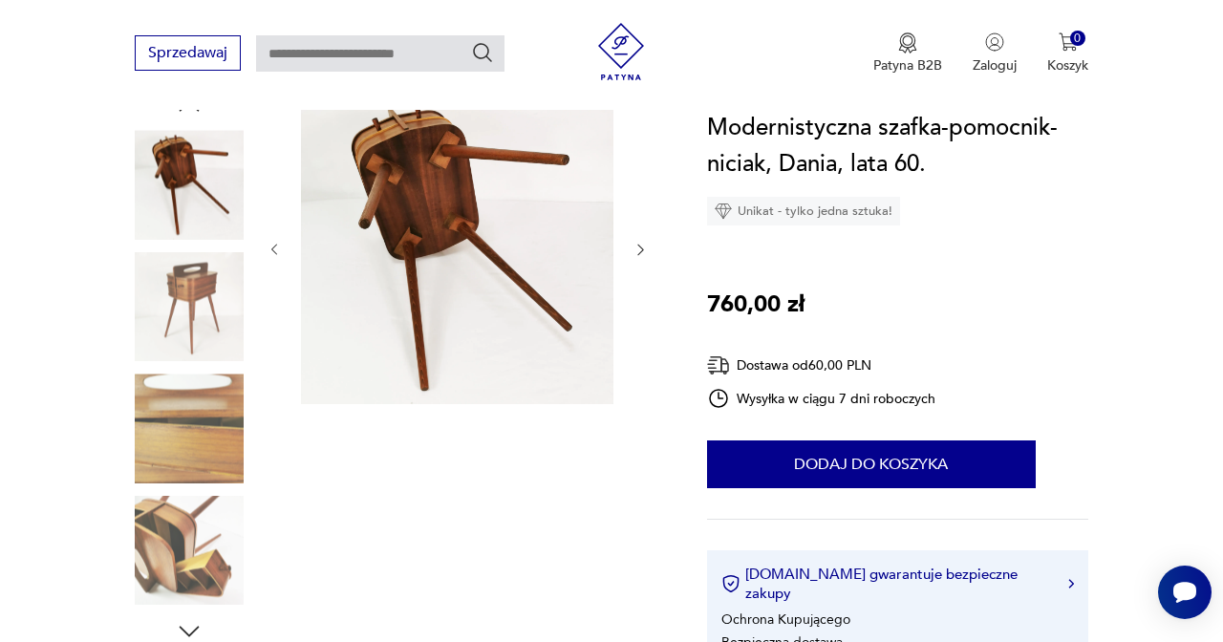
click at [206, 448] on img at bounding box center [189, 428] width 109 height 109
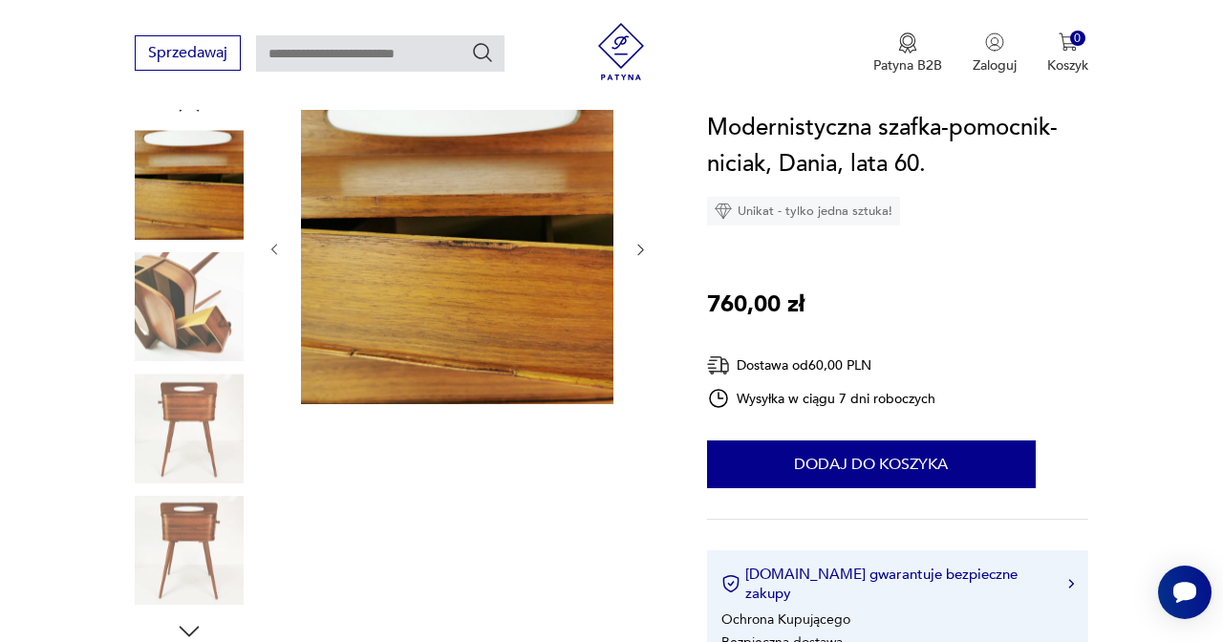
click at [189, 331] on img at bounding box center [189, 306] width 109 height 109
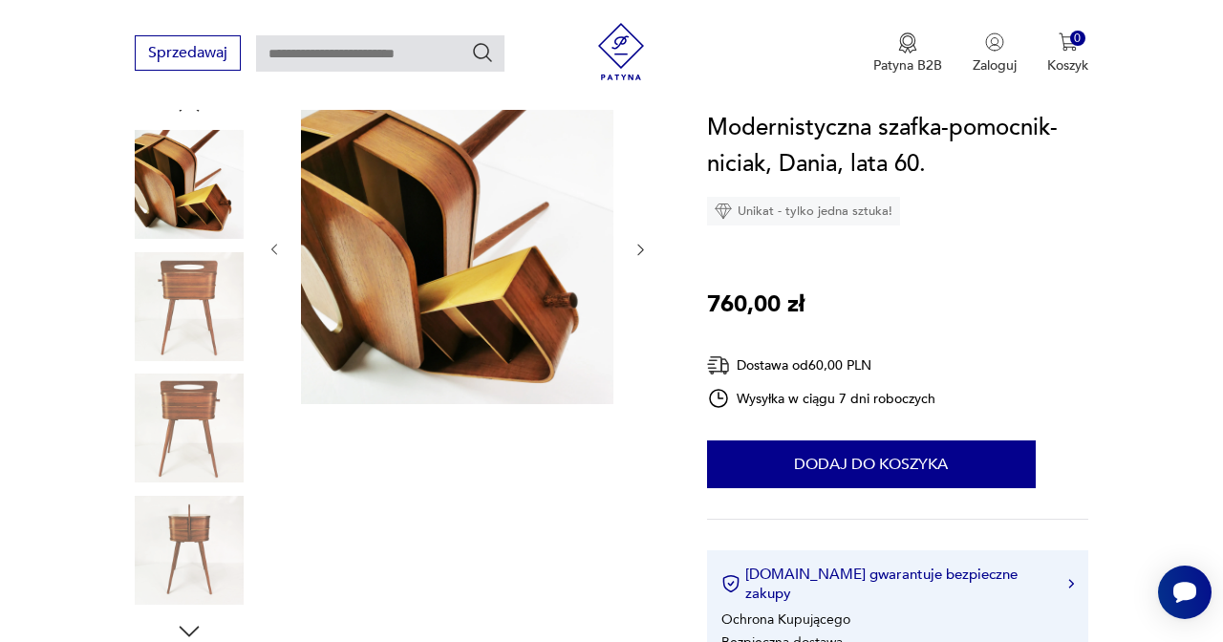
click at [203, 386] on img at bounding box center [189, 428] width 109 height 109
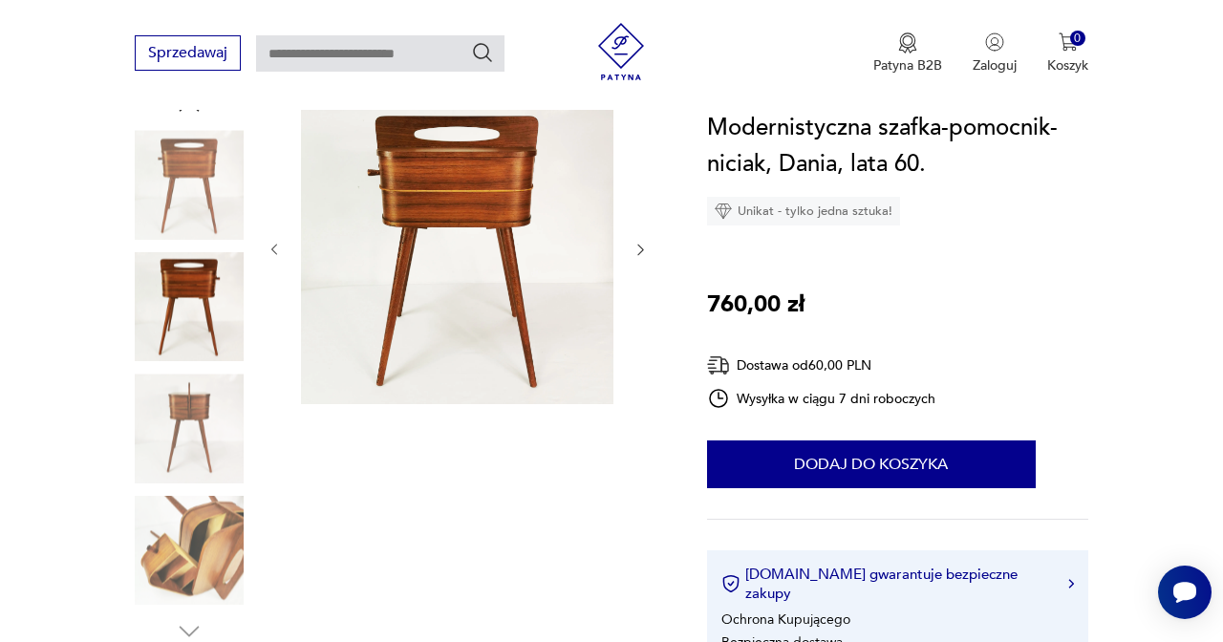
click at [190, 212] on img at bounding box center [189, 184] width 109 height 109
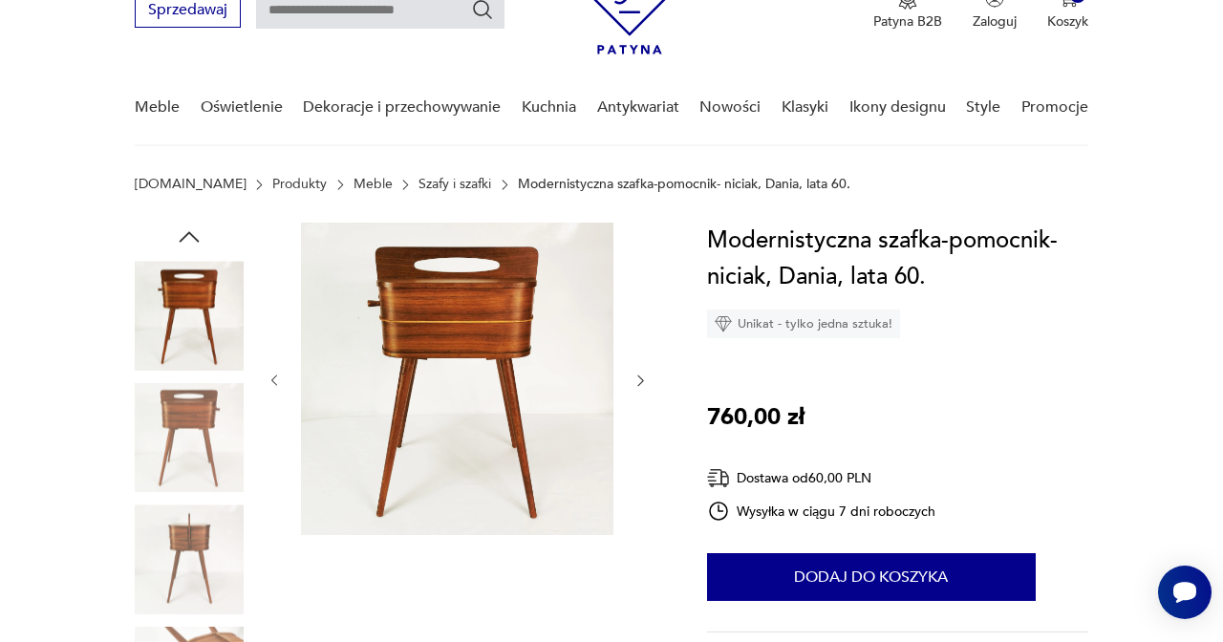
scroll to position [61, 0]
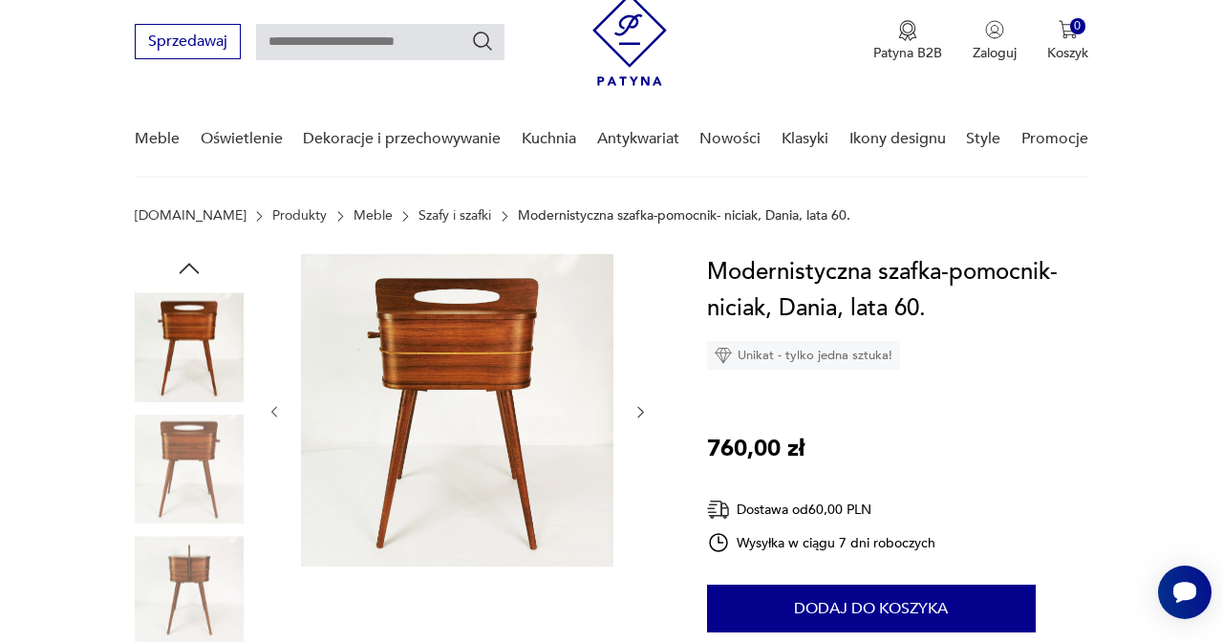
click at [187, 273] on icon "button" at bounding box center [189, 268] width 29 height 29
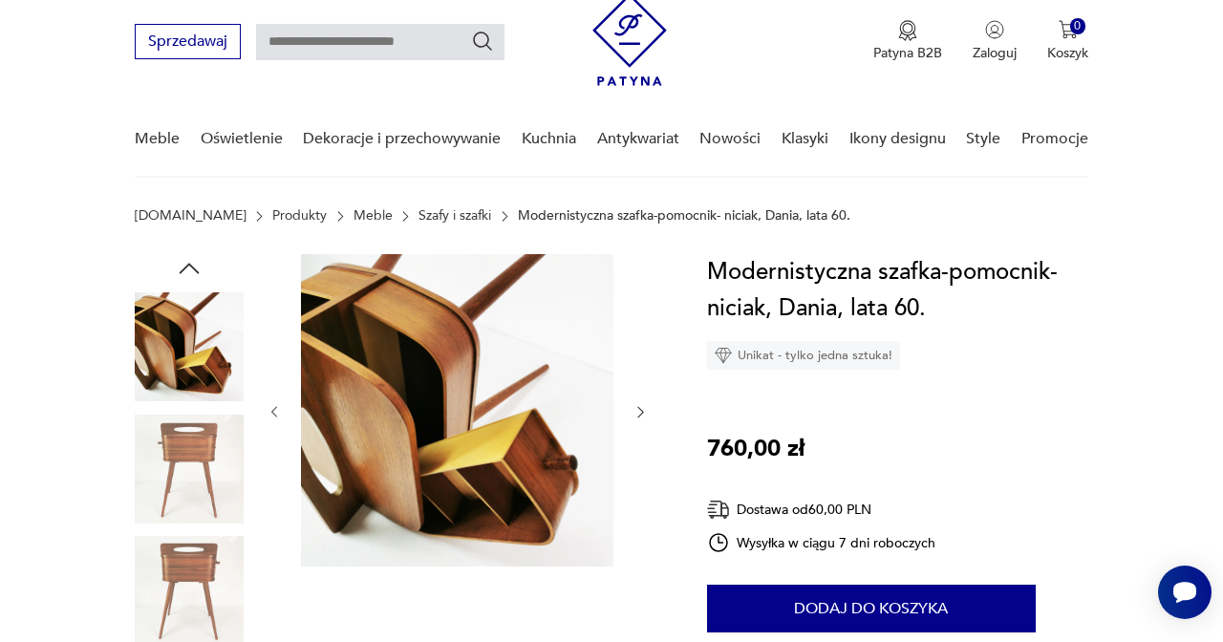
click at [192, 362] on img at bounding box center [189, 346] width 109 height 109
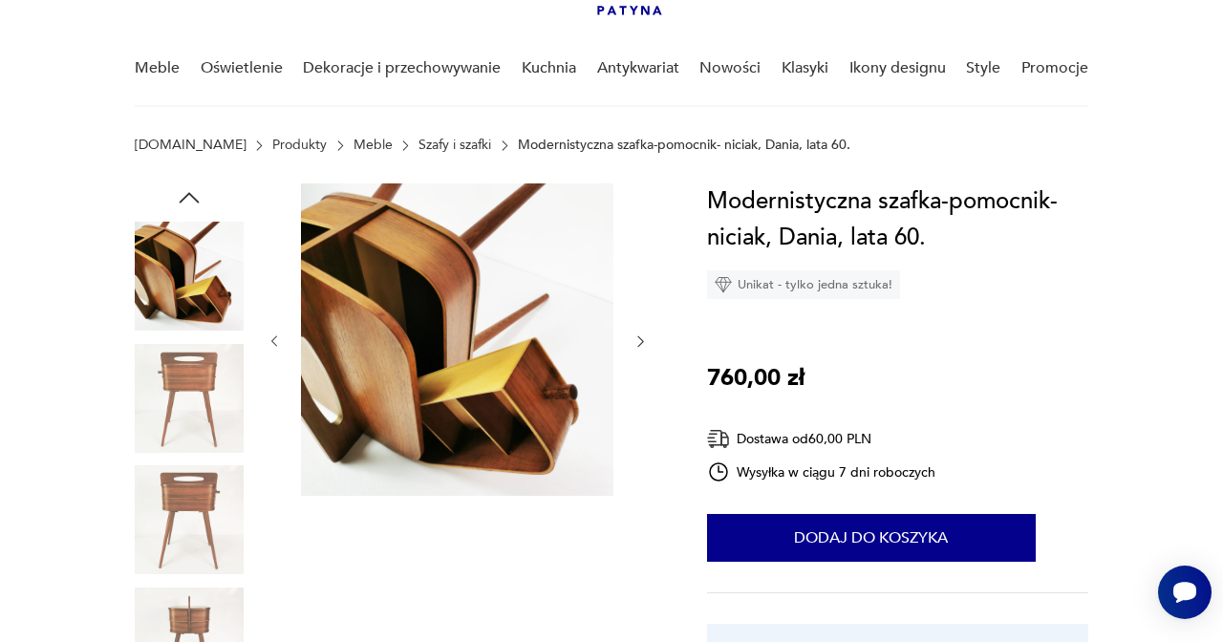
scroll to position [310, 0]
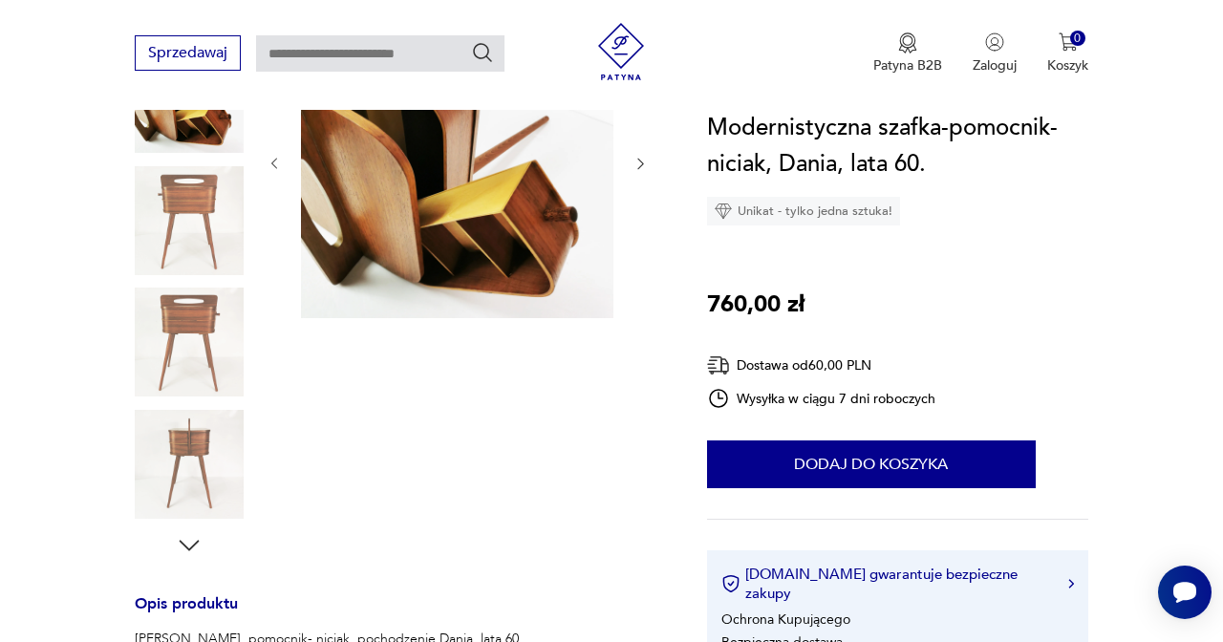
click at [193, 446] on img at bounding box center [189, 464] width 109 height 109
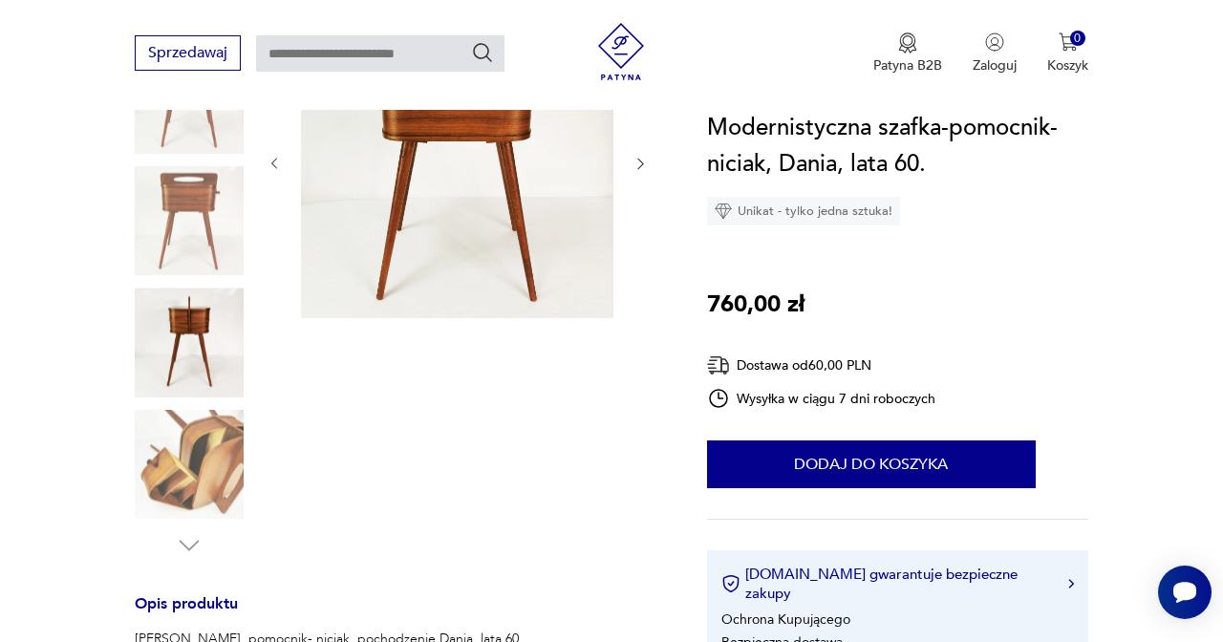
click at [197, 432] on img at bounding box center [189, 464] width 109 height 109
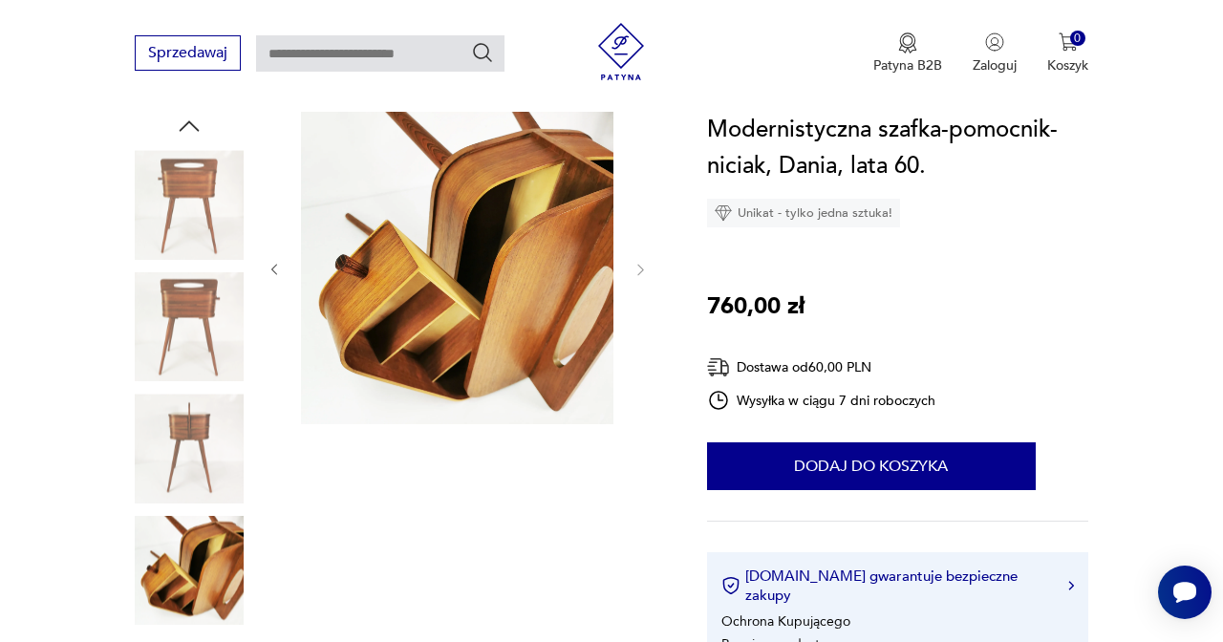
scroll to position [187, 0]
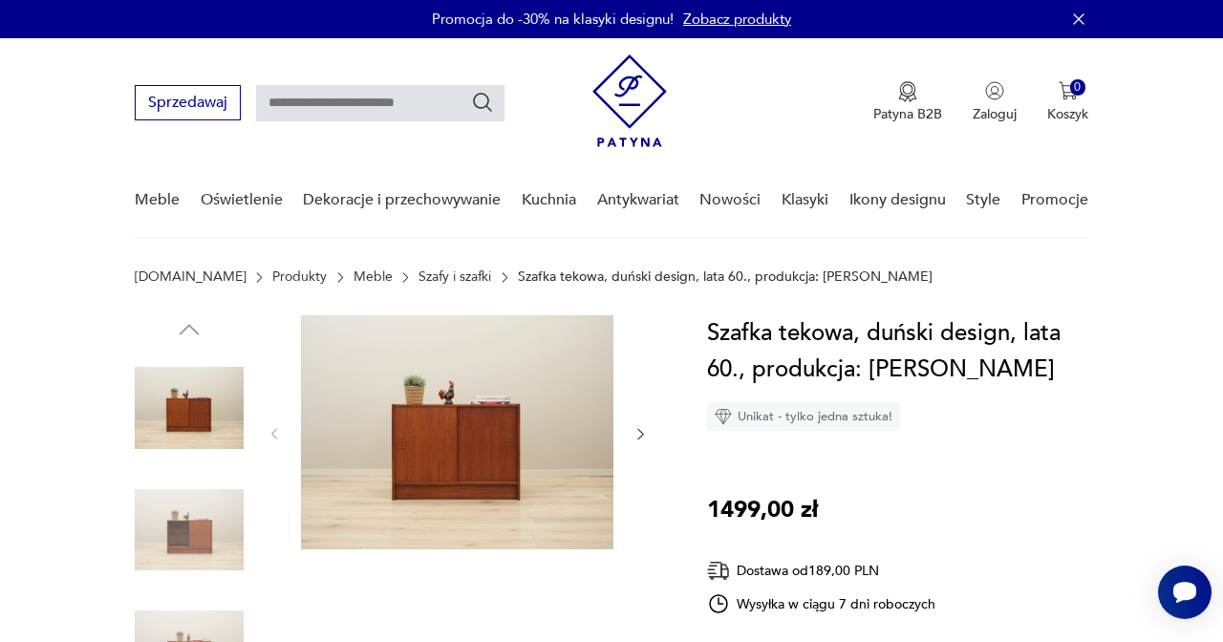
click at [181, 469] on div at bounding box center [189, 593] width 109 height 478
click at [182, 525] on img at bounding box center [189, 530] width 109 height 109
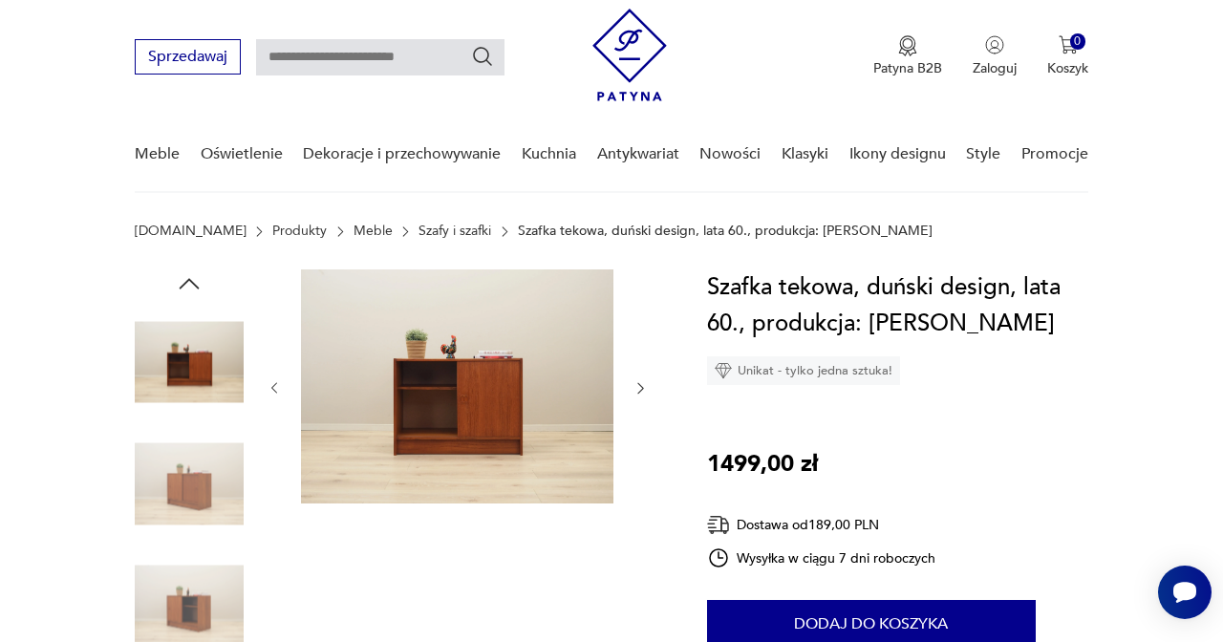
scroll to position [49, 0]
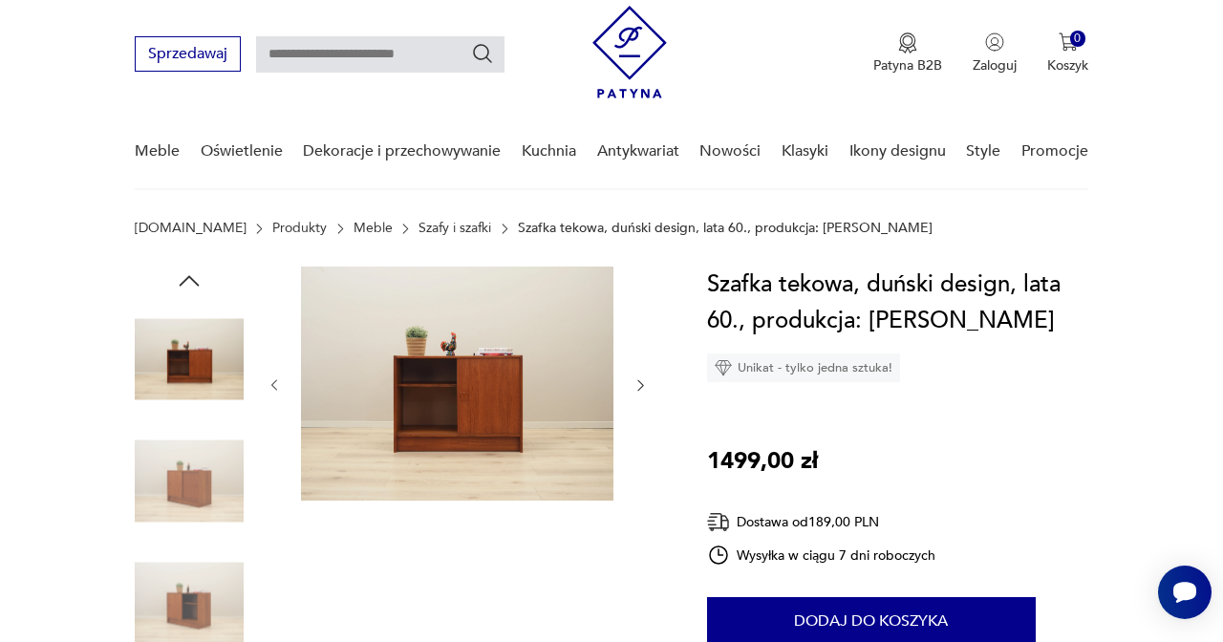
click at [186, 591] on img at bounding box center [189, 602] width 109 height 109
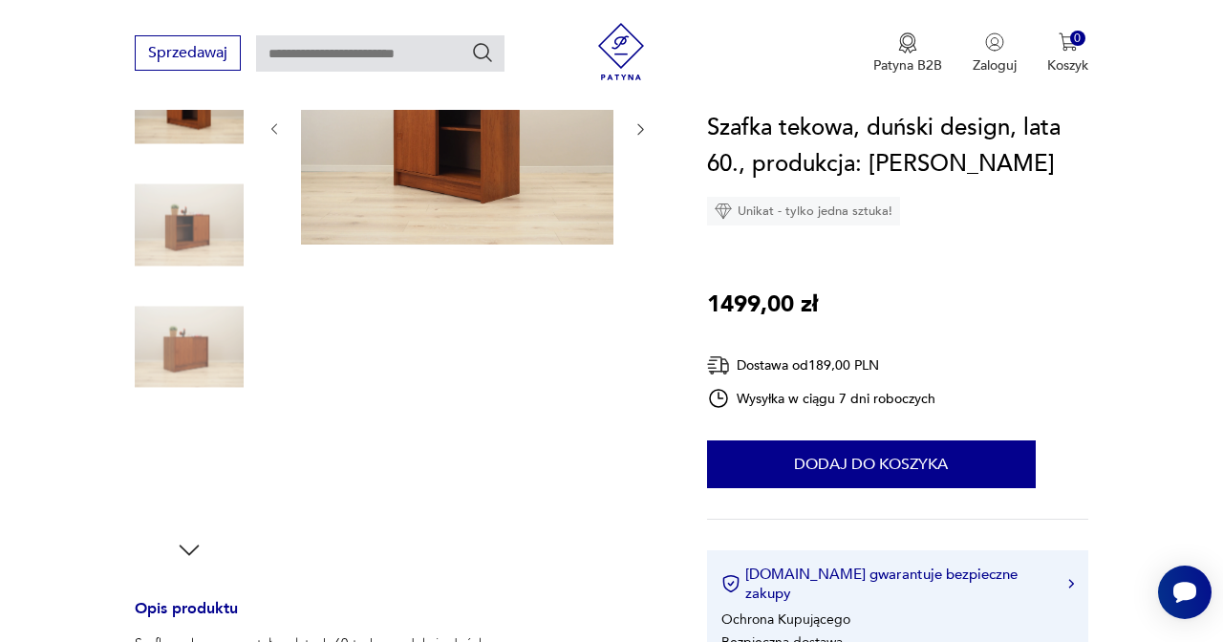
scroll to position [326, 0]
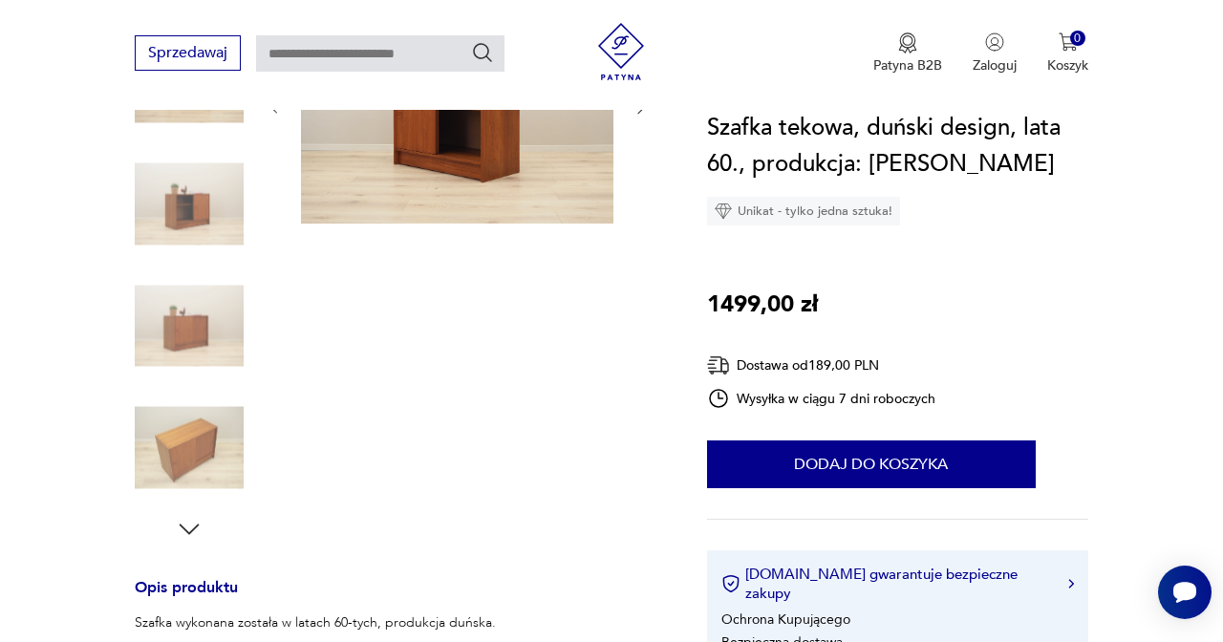
click at [177, 485] on img at bounding box center [189, 448] width 109 height 109
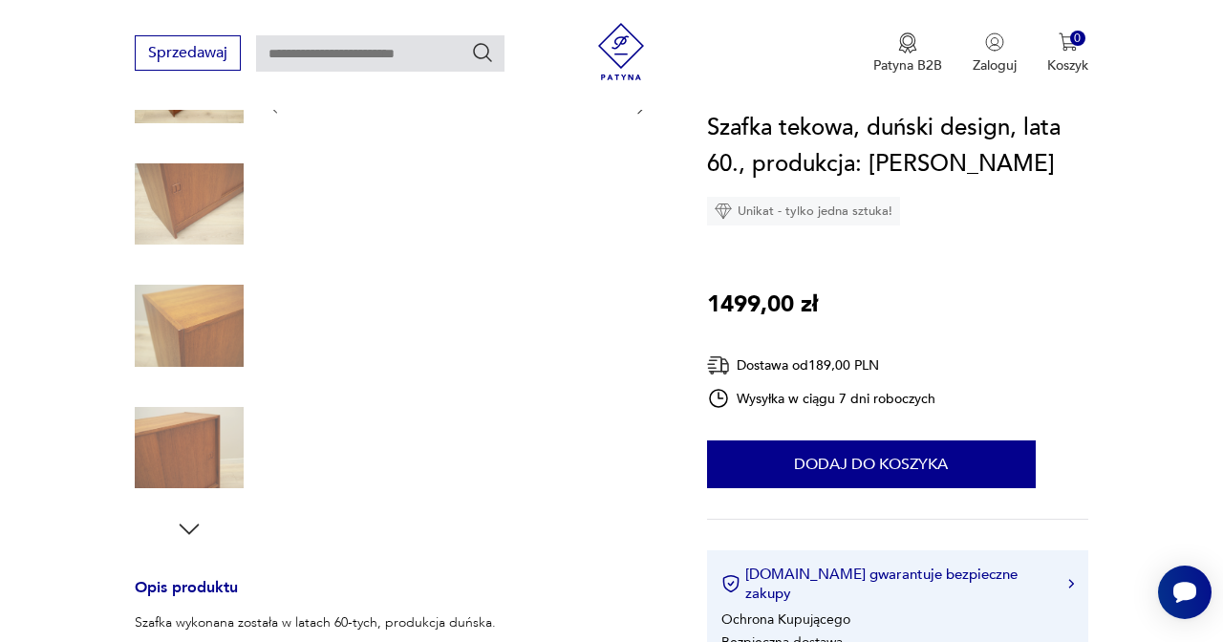
click at [186, 225] on img at bounding box center [189, 204] width 109 height 109
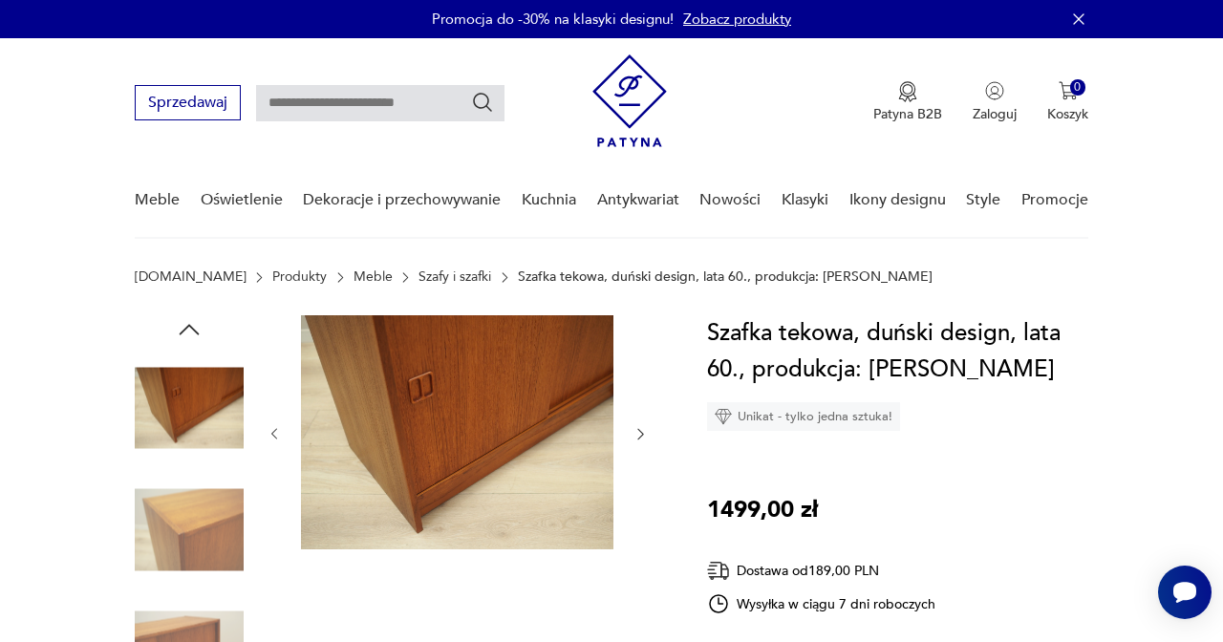
scroll to position [0, 0]
click at [195, 337] on icon "button" at bounding box center [189, 329] width 29 height 29
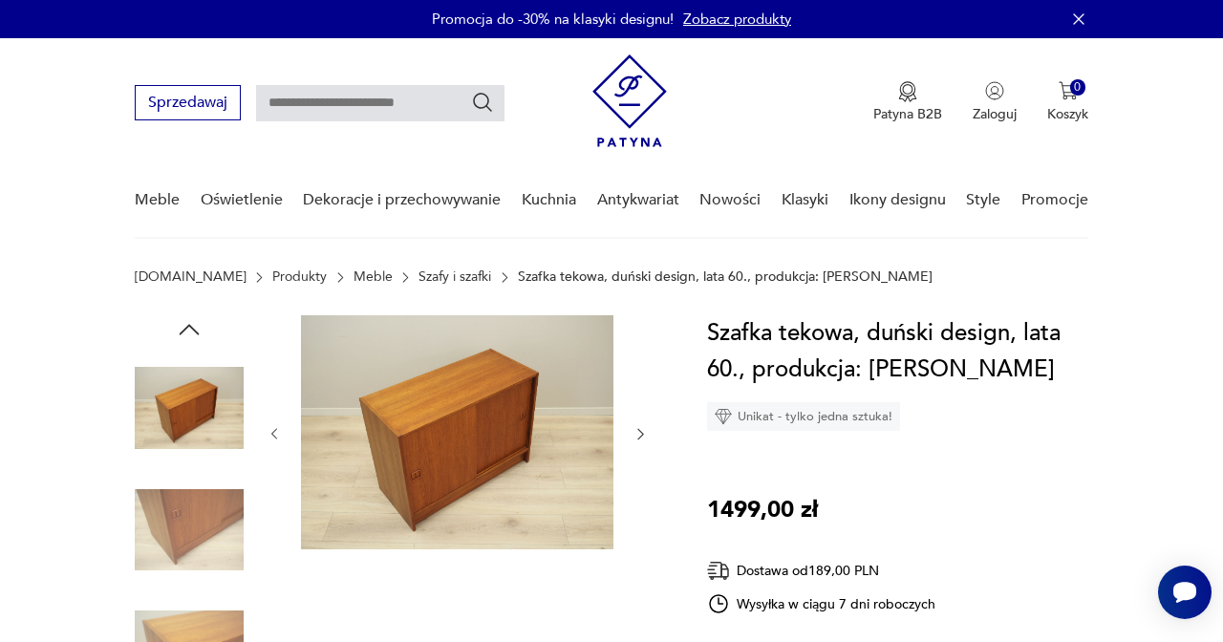
click at [195, 337] on icon "button" at bounding box center [189, 329] width 29 height 29
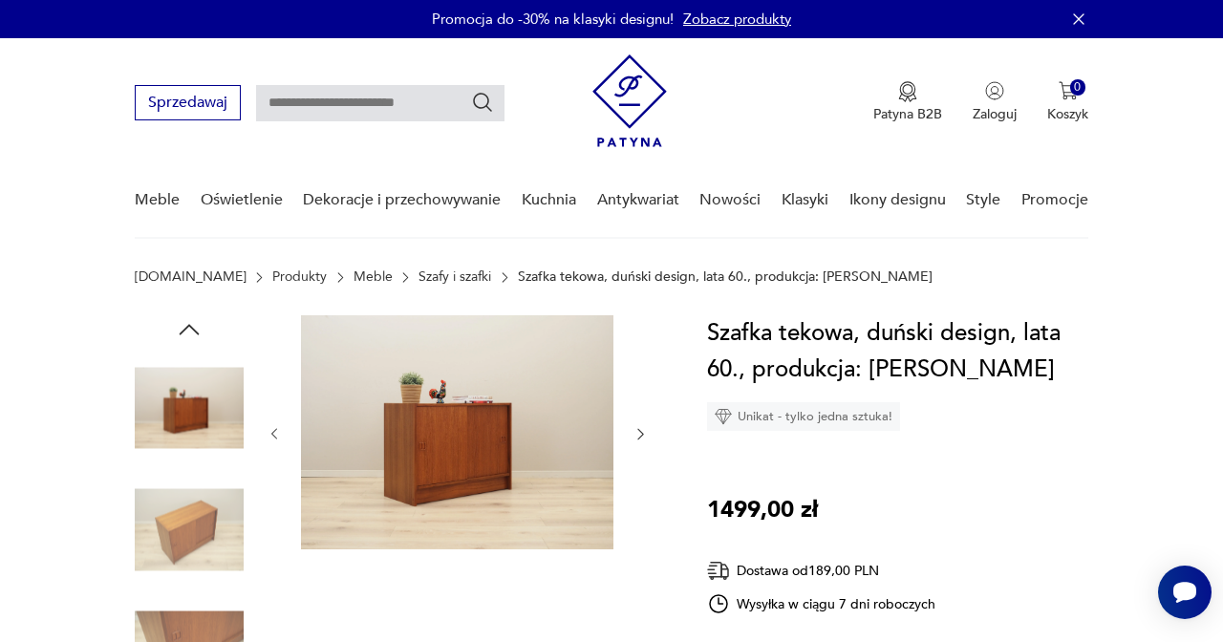
click at [195, 337] on icon "button" at bounding box center [189, 329] width 29 height 29
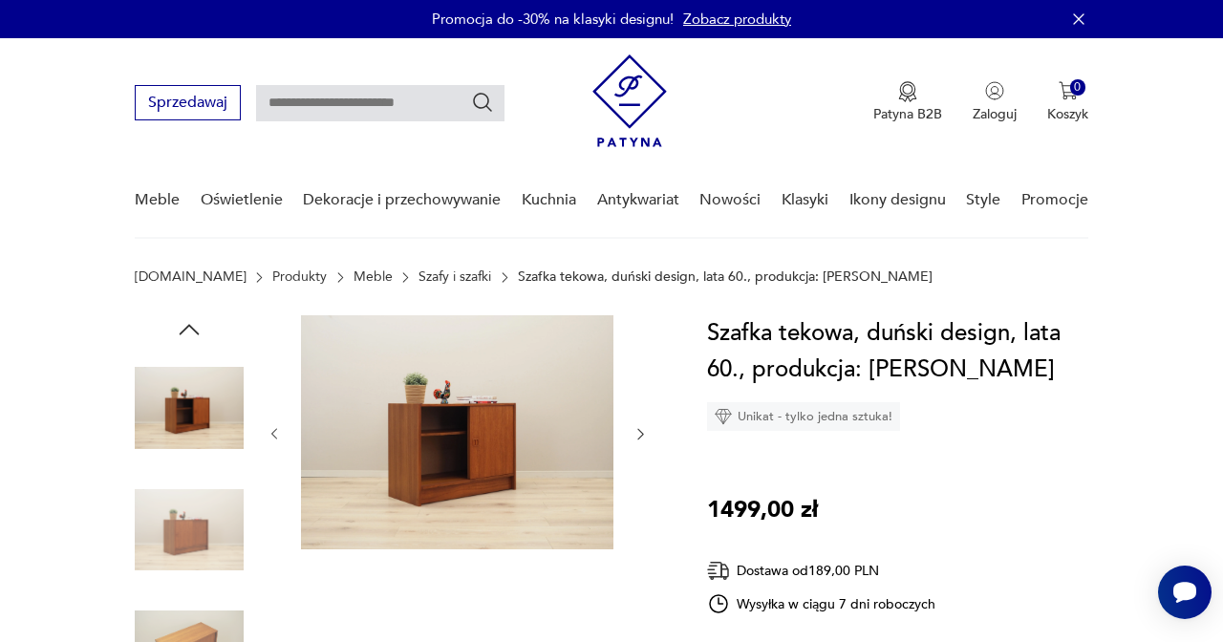
click at [195, 337] on icon "button" at bounding box center [189, 329] width 29 height 29
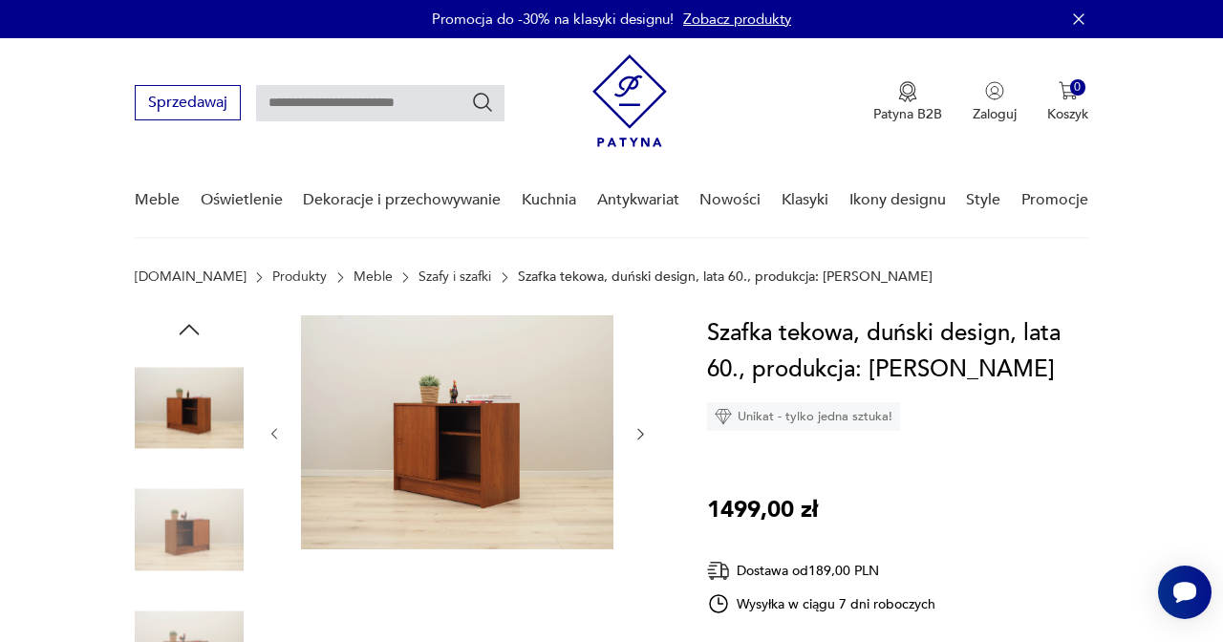
click at [195, 337] on icon "button" at bounding box center [189, 329] width 29 height 29
click at [193, 514] on img at bounding box center [189, 530] width 109 height 109
click at [193, 547] on img at bounding box center [189, 530] width 109 height 109
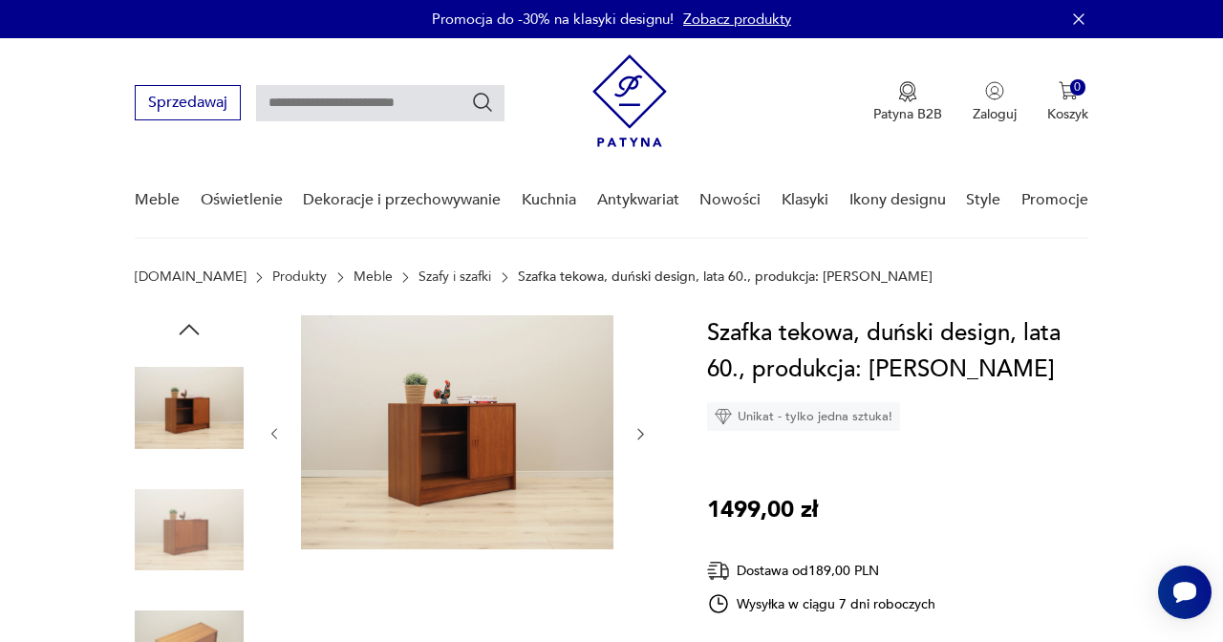
click at [193, 427] on img at bounding box center [189, 408] width 109 height 109
click at [192, 343] on icon "button" at bounding box center [189, 329] width 29 height 29
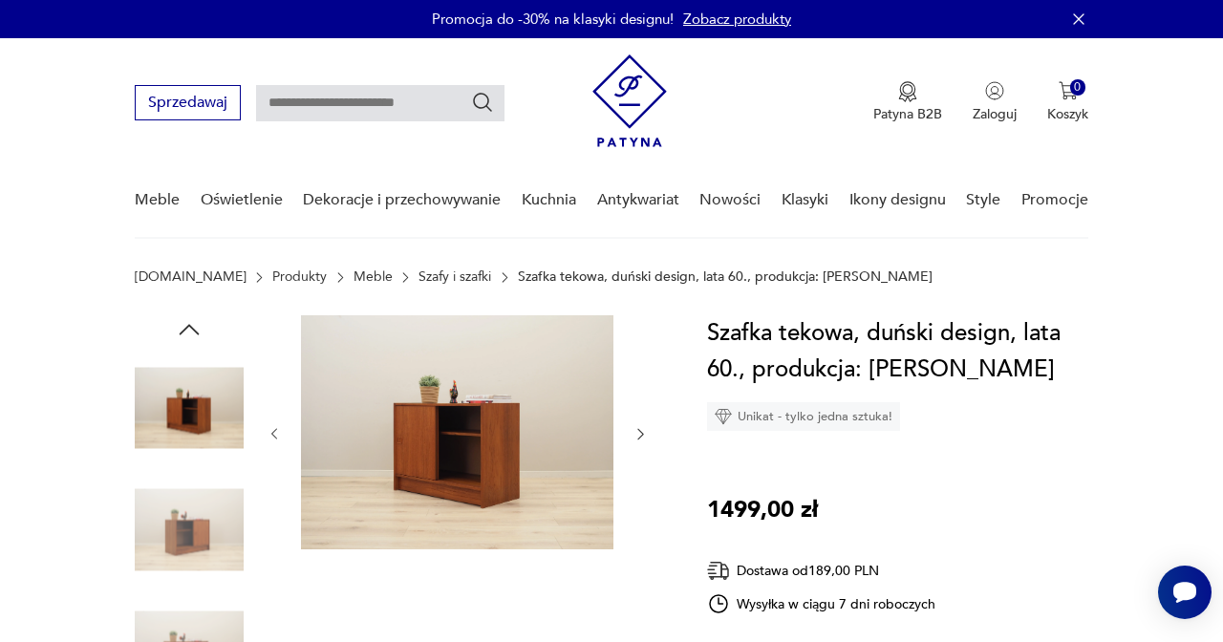
click at [199, 396] on img at bounding box center [189, 408] width 109 height 109
click at [197, 518] on img at bounding box center [189, 530] width 109 height 109
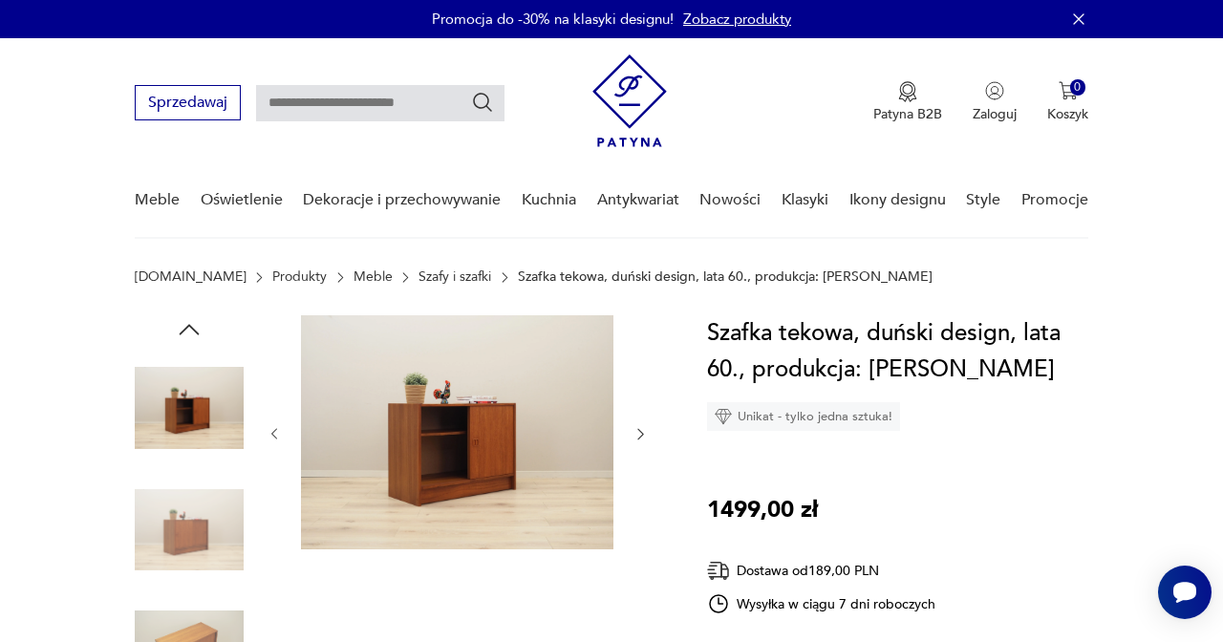
click at [203, 333] on icon "button" at bounding box center [189, 329] width 29 height 29
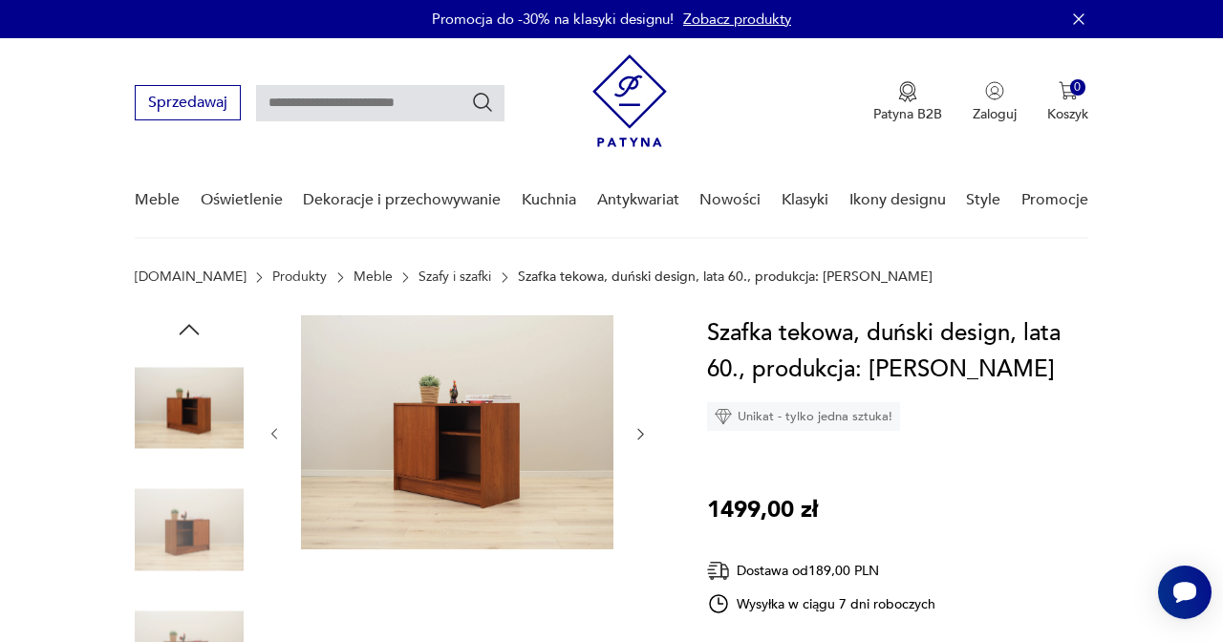
click at [500, 454] on img at bounding box center [457, 432] width 312 height 234
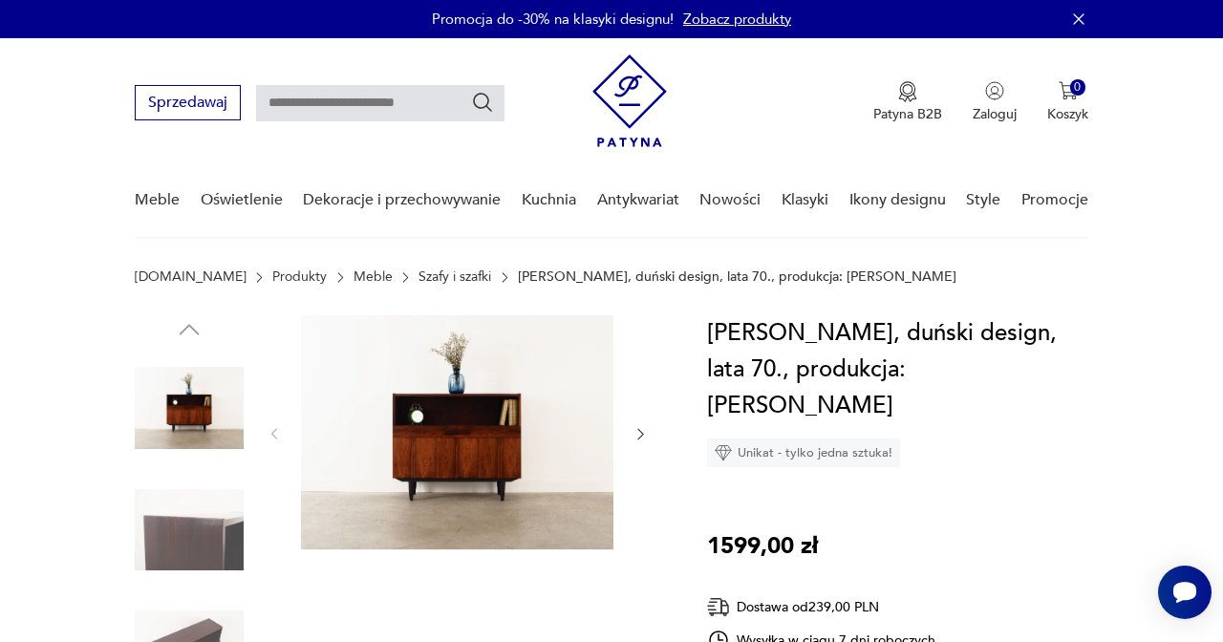
click at [461, 451] on img at bounding box center [457, 432] width 312 height 234
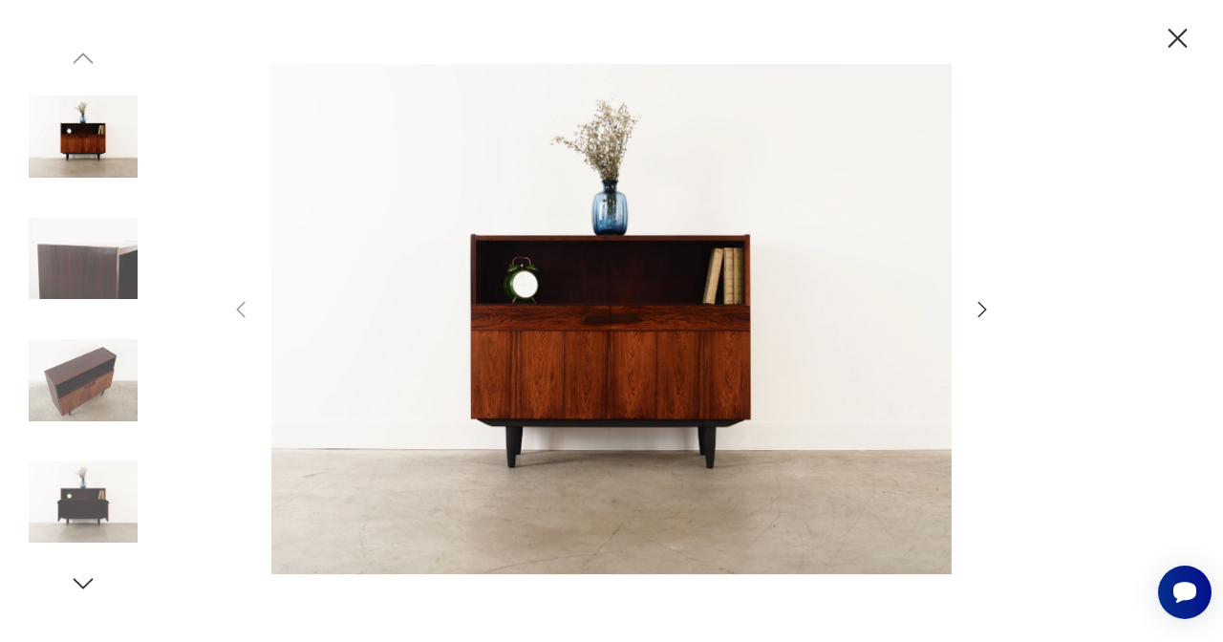
click at [86, 257] on img at bounding box center [83, 258] width 109 height 109
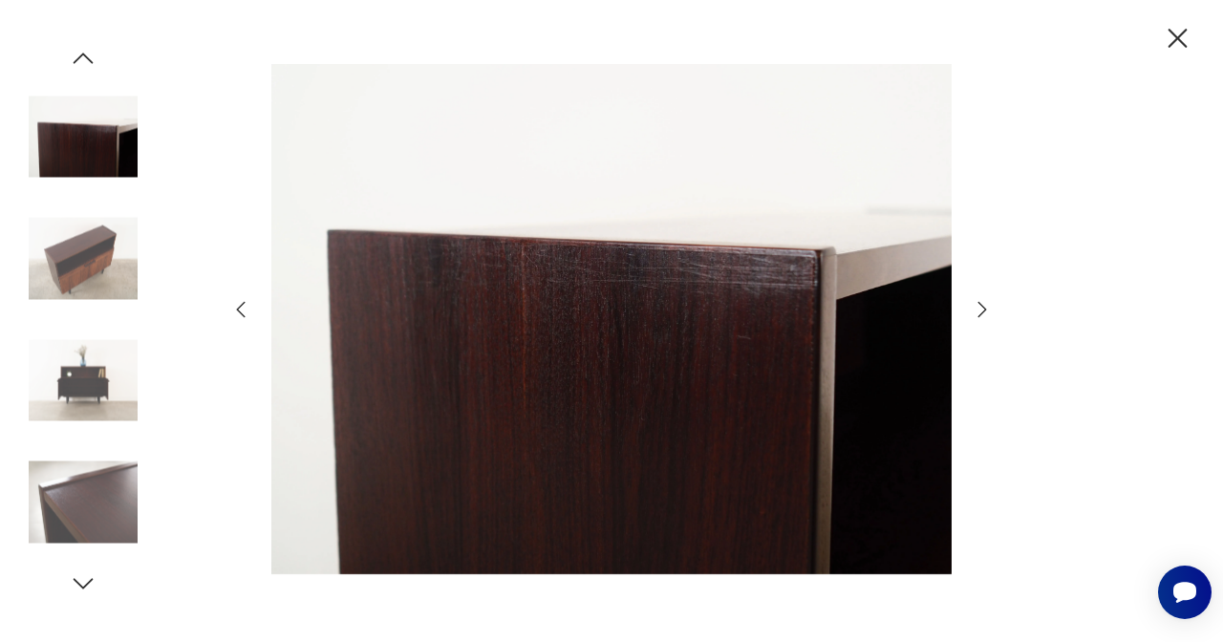
click at [73, 292] on img at bounding box center [83, 258] width 109 height 109
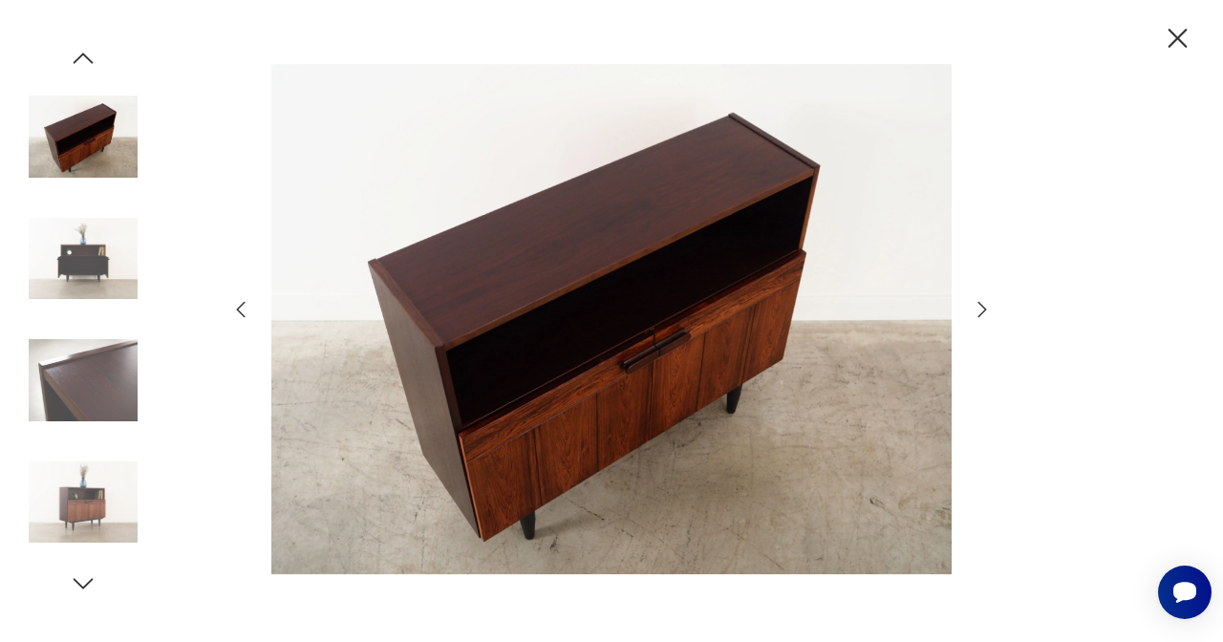
click at [73, 388] on img at bounding box center [83, 380] width 109 height 109
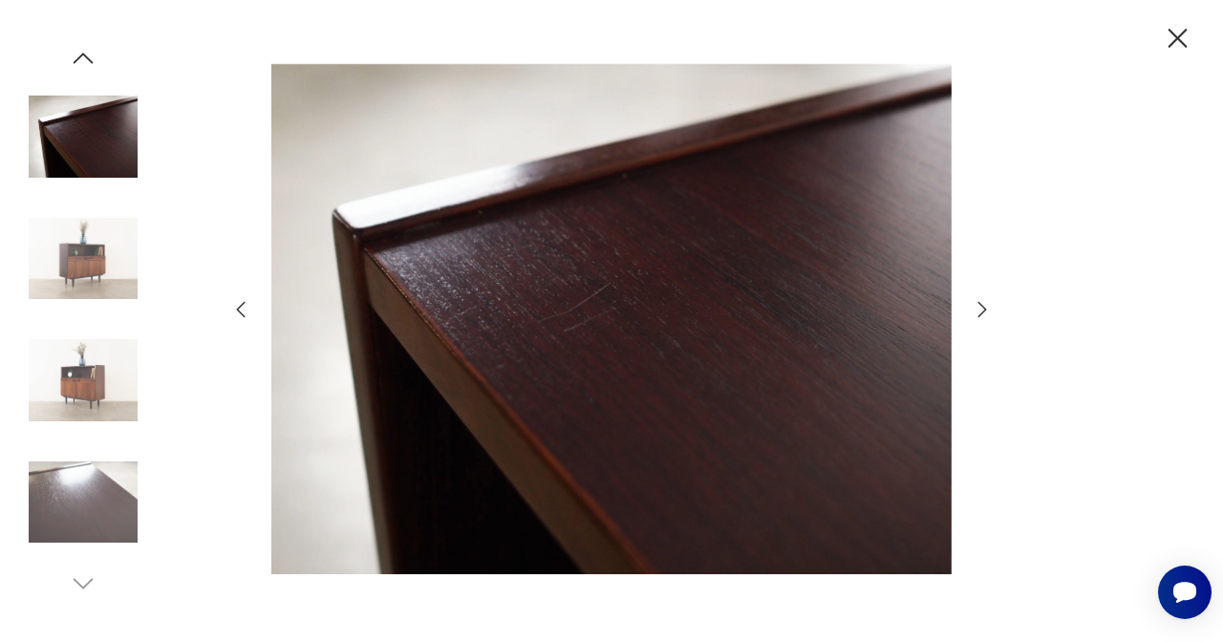
click at [85, 483] on img at bounding box center [83, 502] width 109 height 109
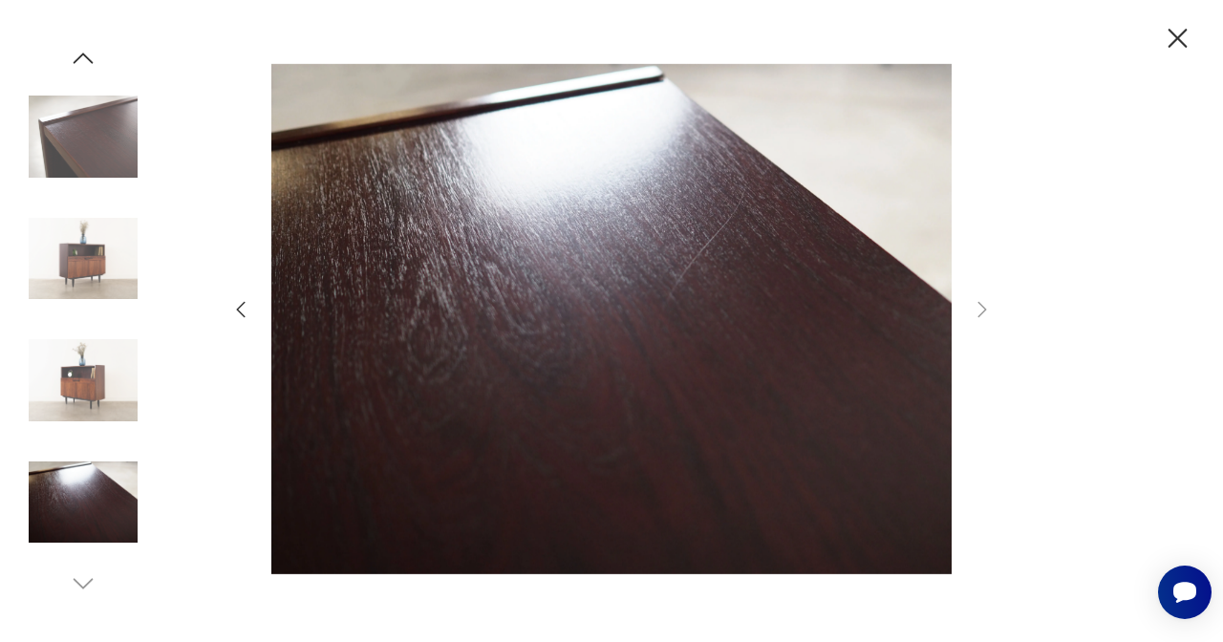
click at [101, 262] on img at bounding box center [83, 258] width 109 height 109
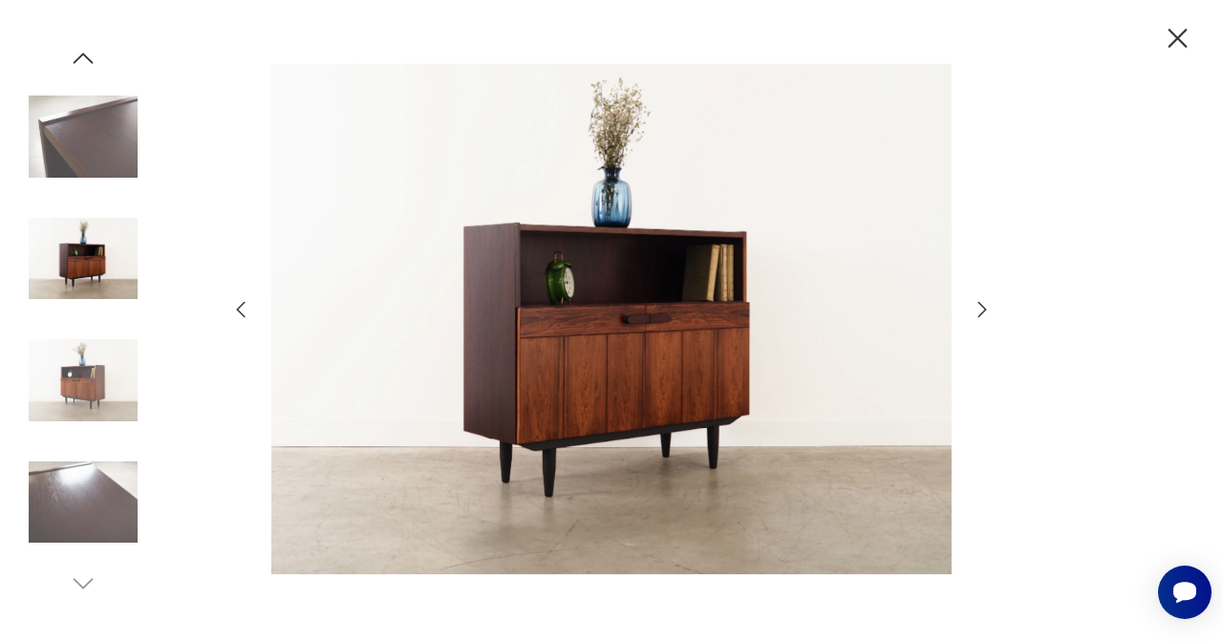
click at [1177, 39] on icon "button" at bounding box center [1178, 38] width 19 height 19
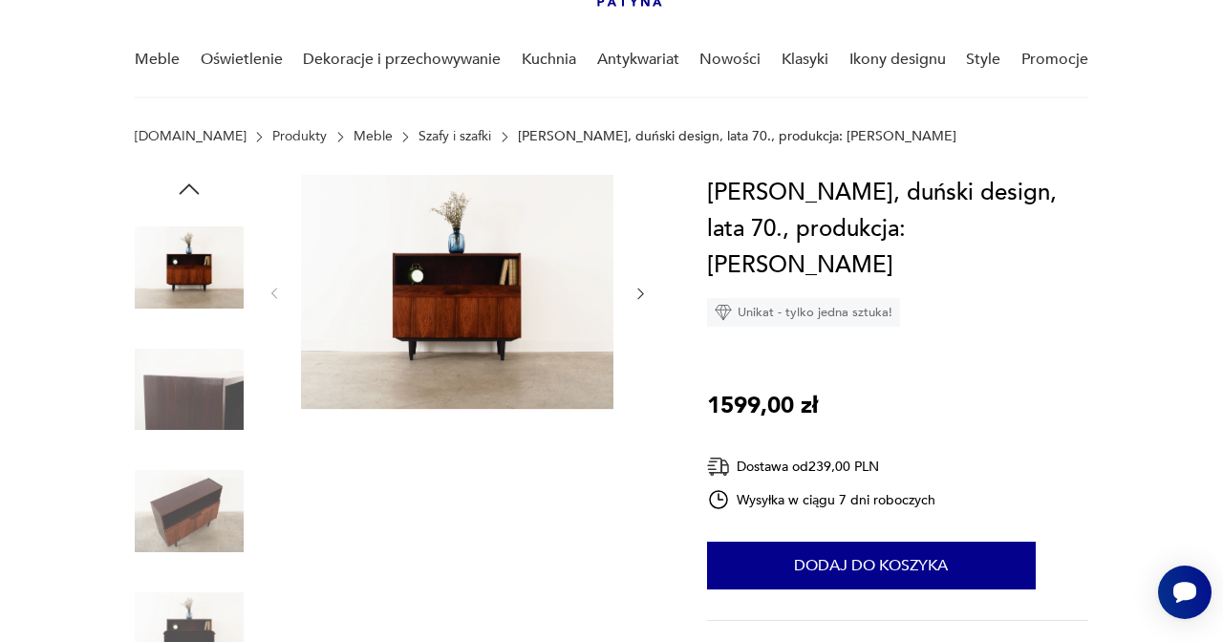
scroll to position [172, 0]
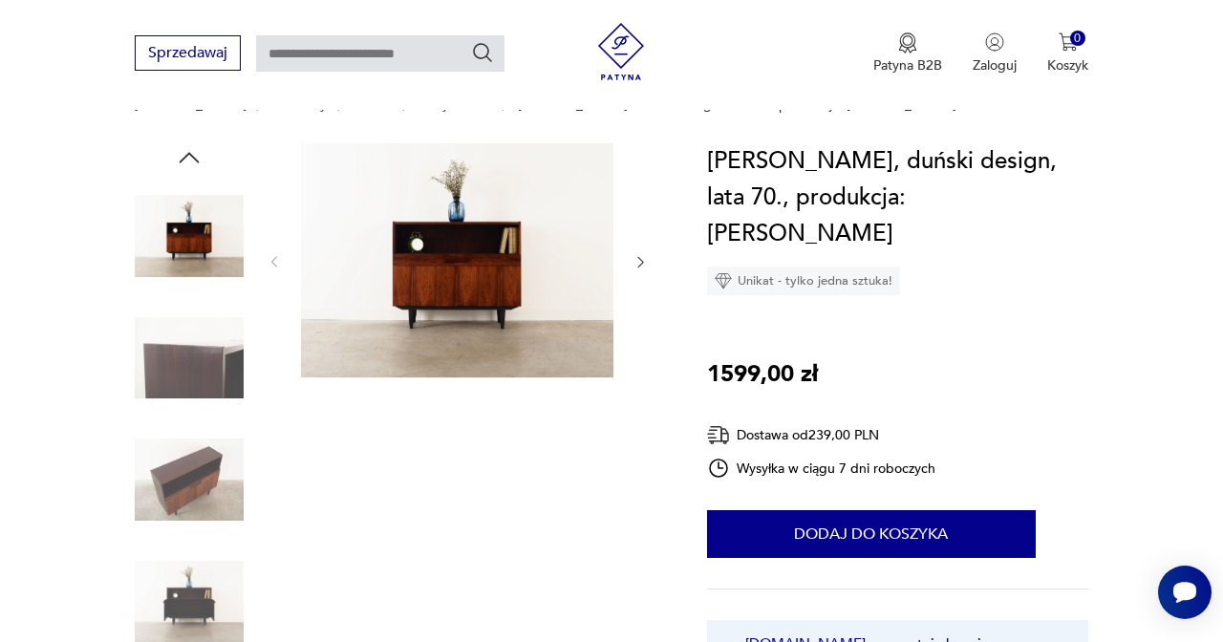
click at [628, 274] on div at bounding box center [458, 262] width 382 height 238
click at [637, 264] on icon "button" at bounding box center [640, 261] width 15 height 15
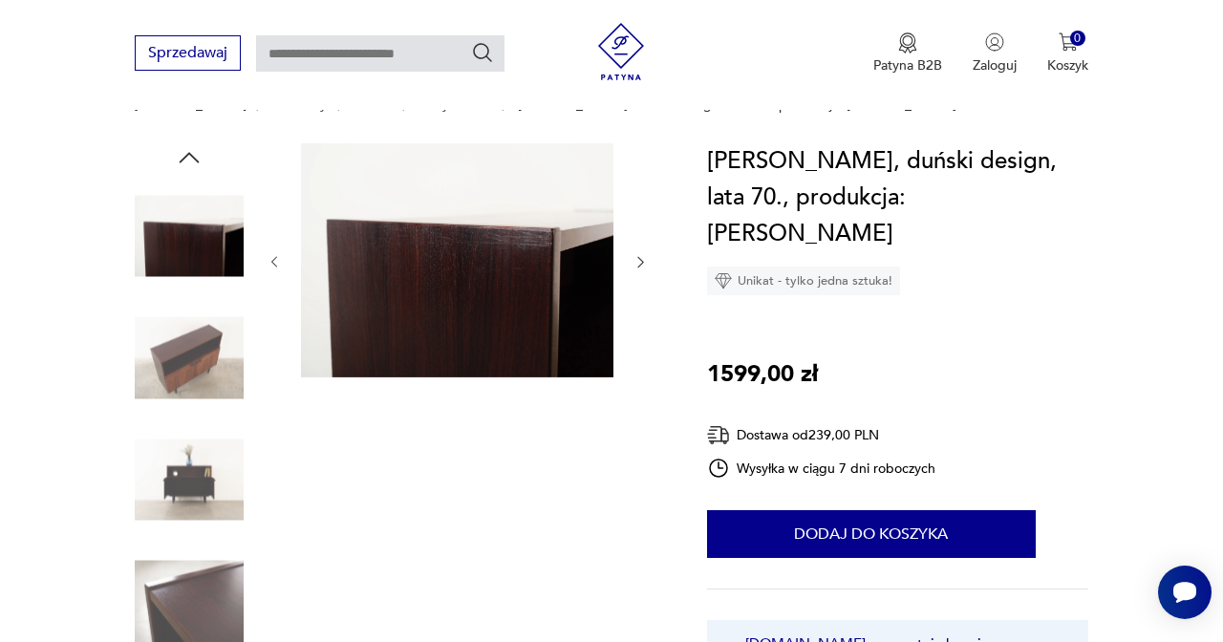
click at [637, 264] on icon "button" at bounding box center [640, 261] width 15 height 15
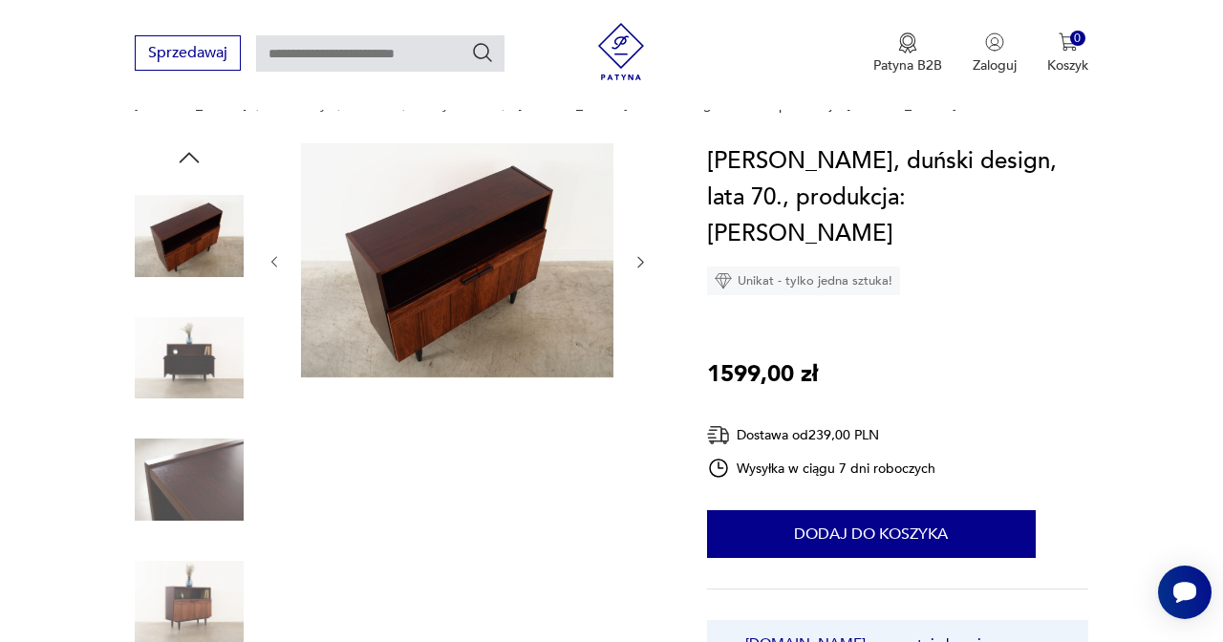
click at [637, 264] on icon "button" at bounding box center [640, 261] width 15 height 15
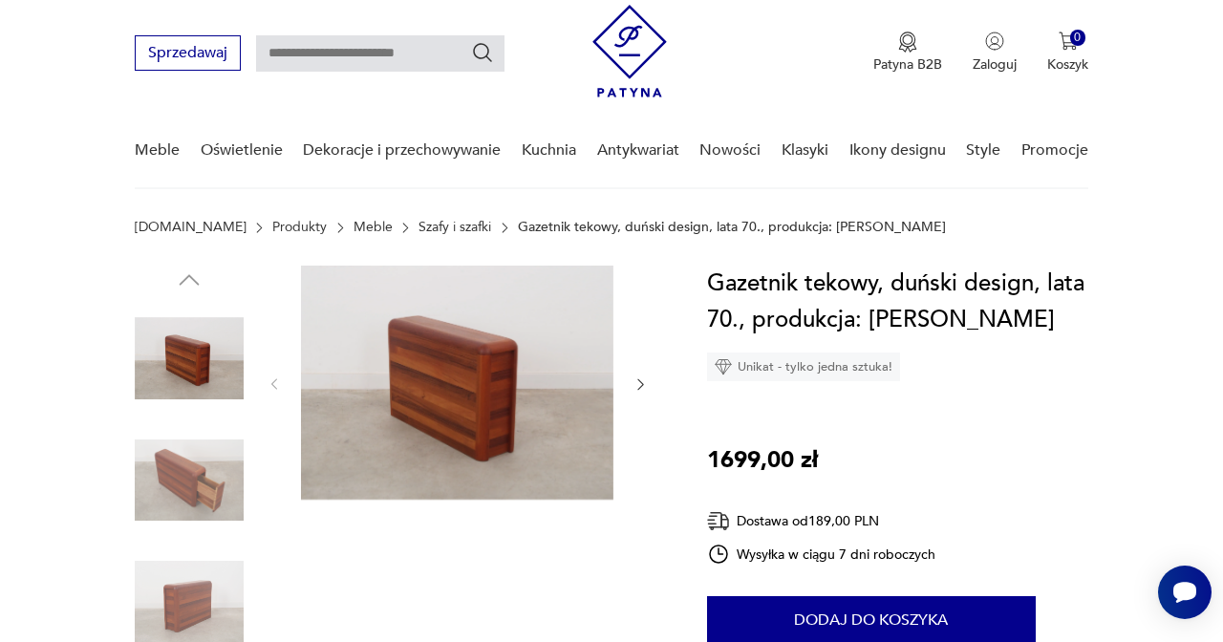
scroll to position [73, 0]
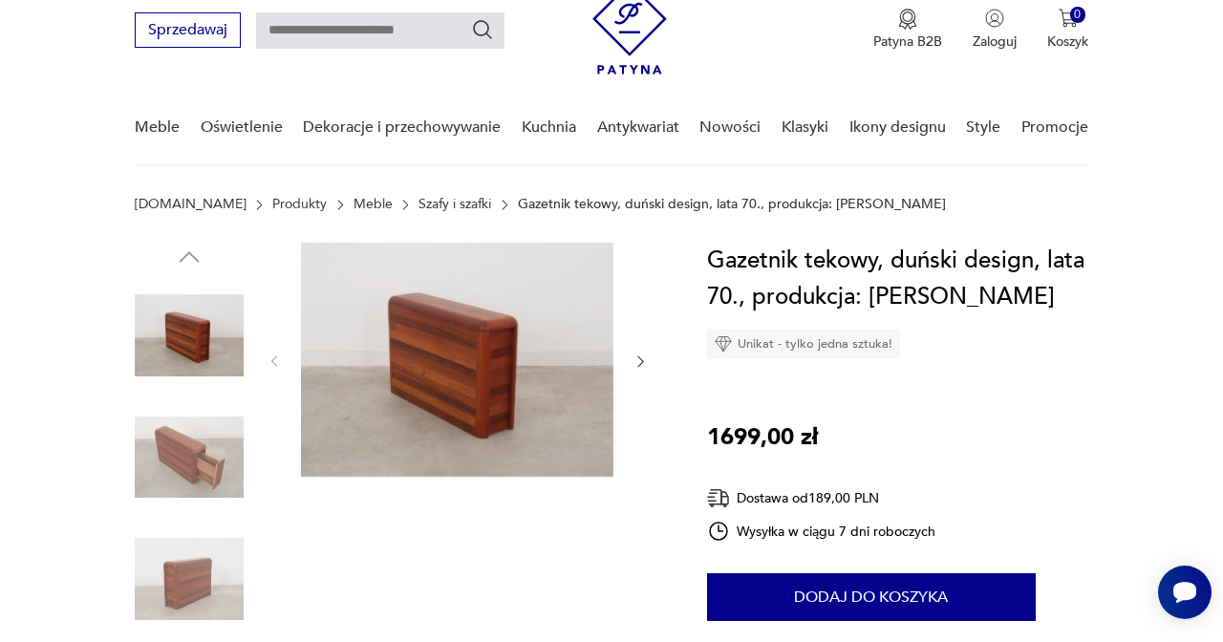
click at [164, 465] on img at bounding box center [189, 457] width 109 height 109
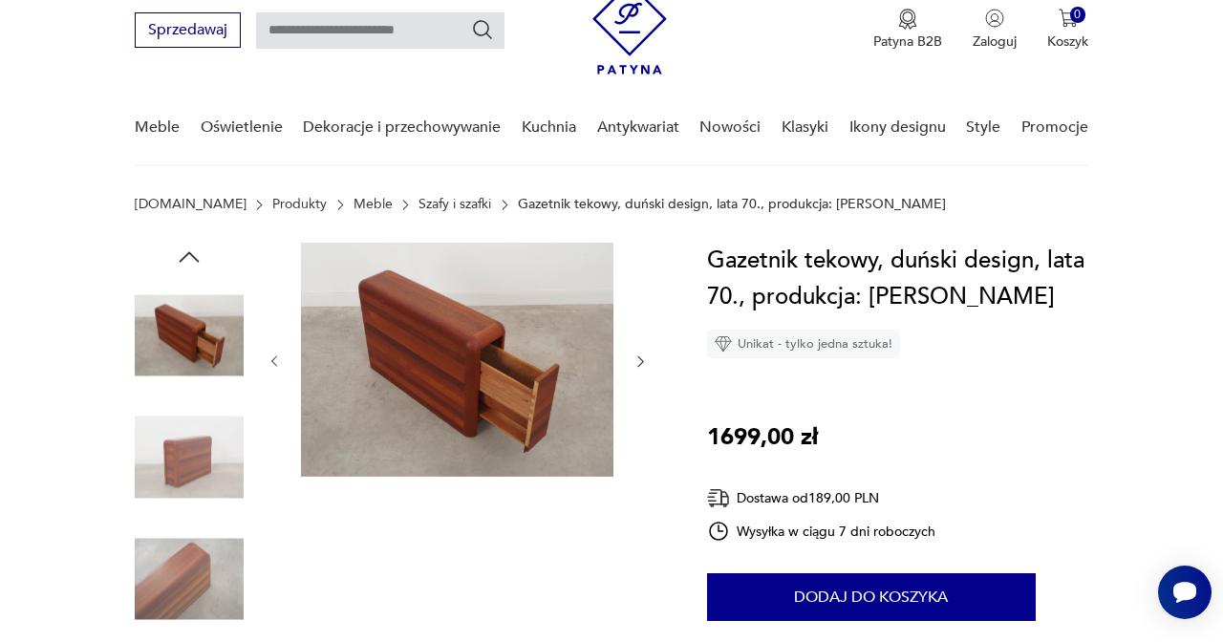
click at [187, 504] on img at bounding box center [189, 457] width 109 height 109
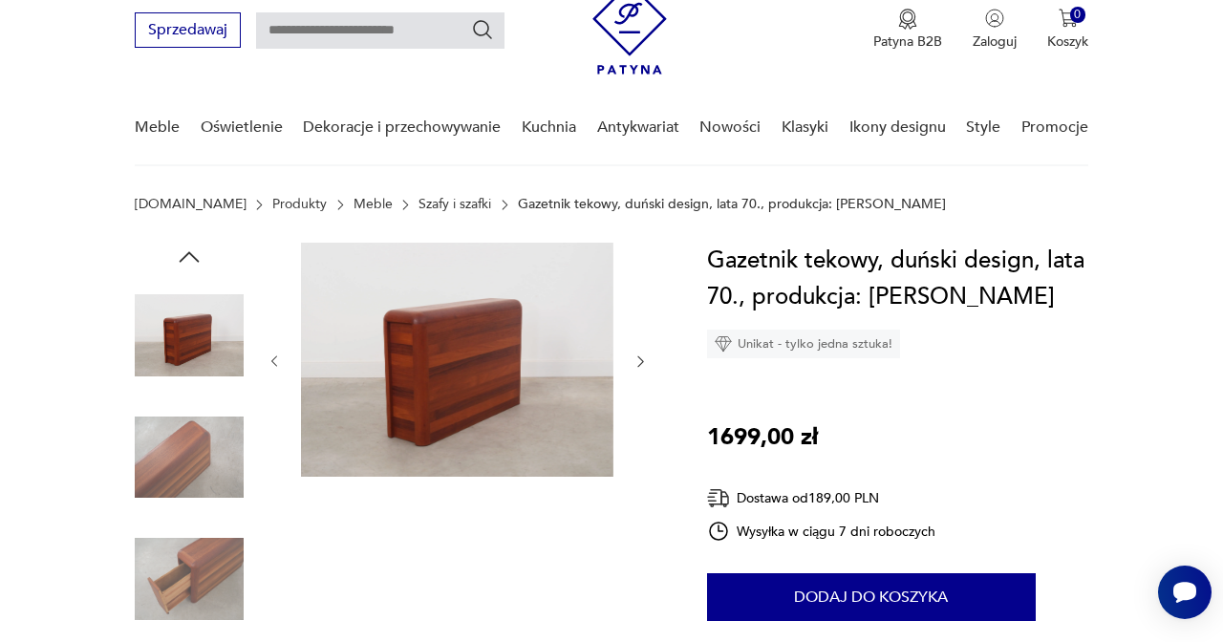
click at [205, 578] on img at bounding box center [189, 579] width 109 height 109
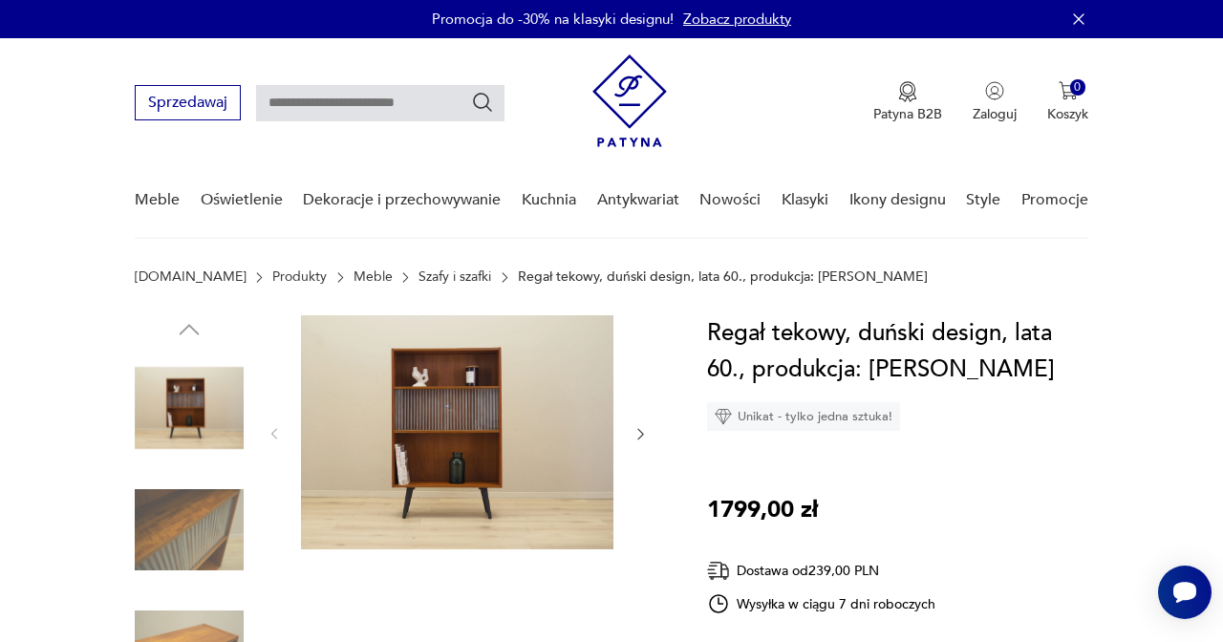
click at [420, 445] on img at bounding box center [457, 432] width 312 height 234
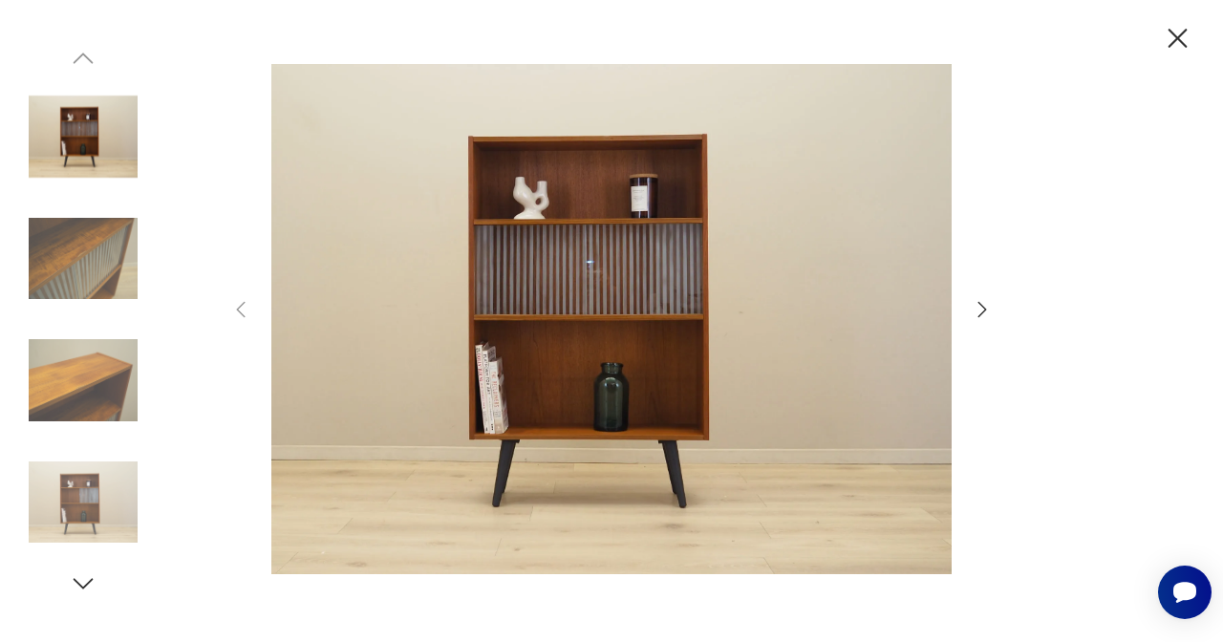
click at [984, 311] on icon "button" at bounding box center [982, 309] width 9 height 15
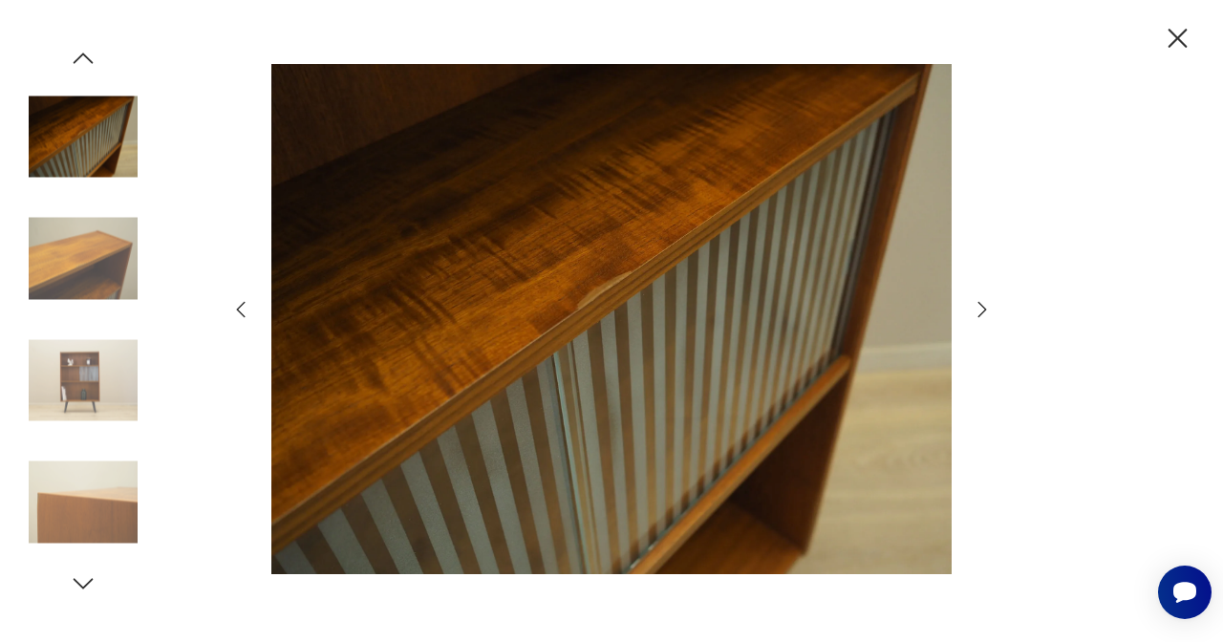
click at [984, 311] on icon "button" at bounding box center [982, 309] width 9 height 15
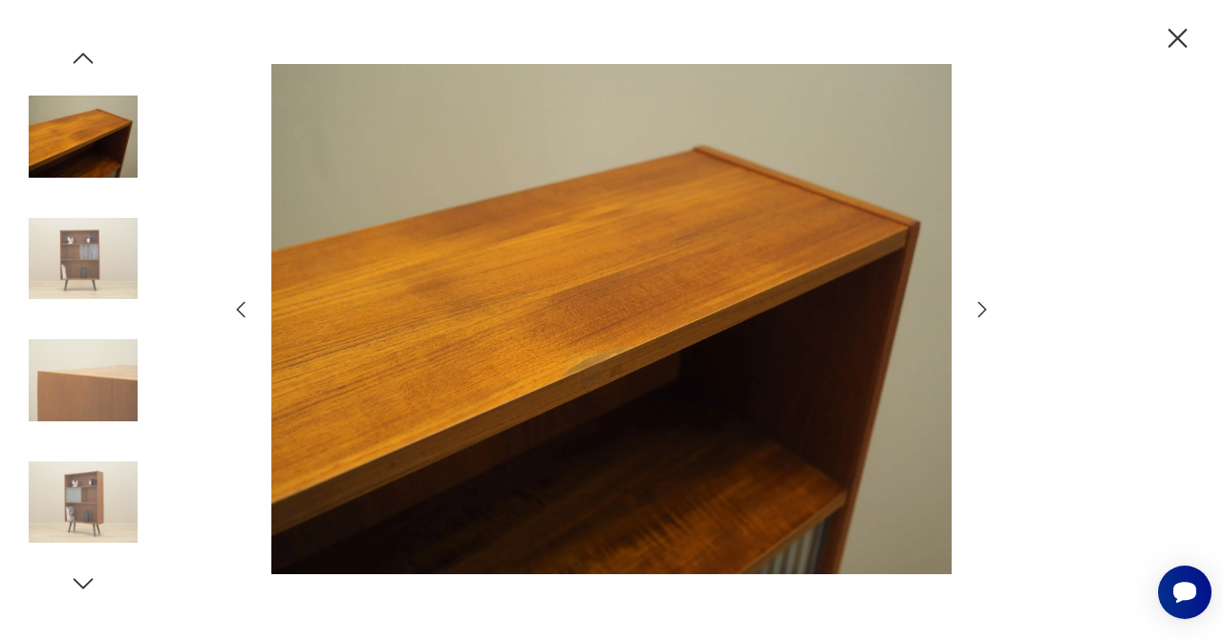
click at [984, 311] on icon "button" at bounding box center [982, 309] width 9 height 15
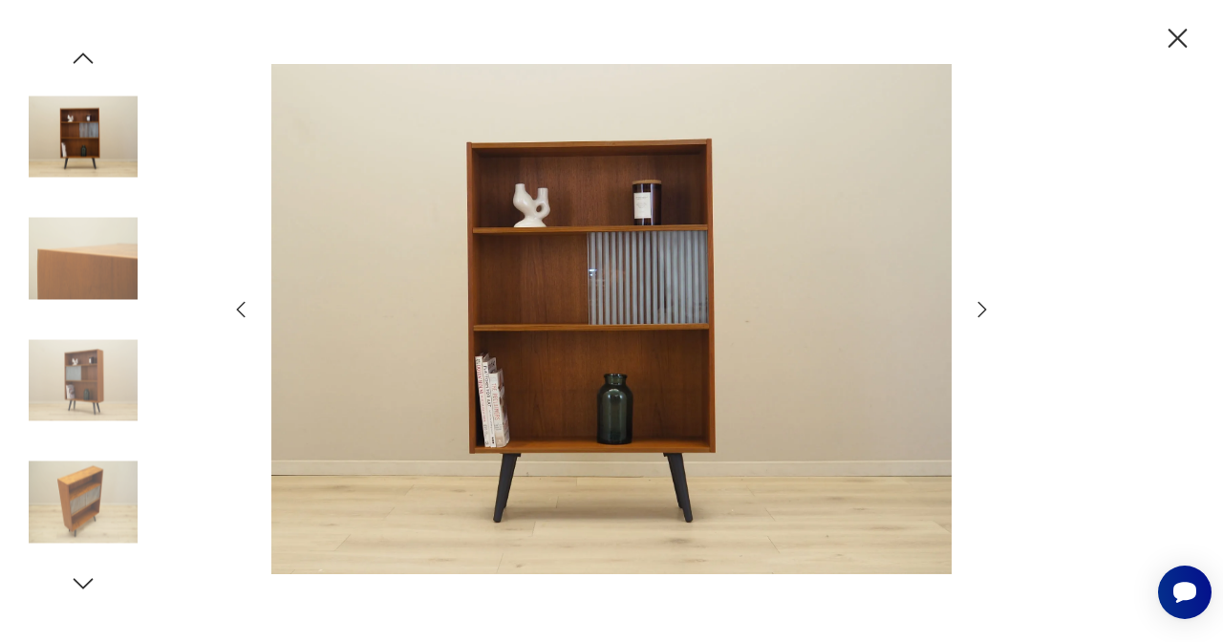
click at [984, 311] on icon "button" at bounding box center [982, 309] width 9 height 15
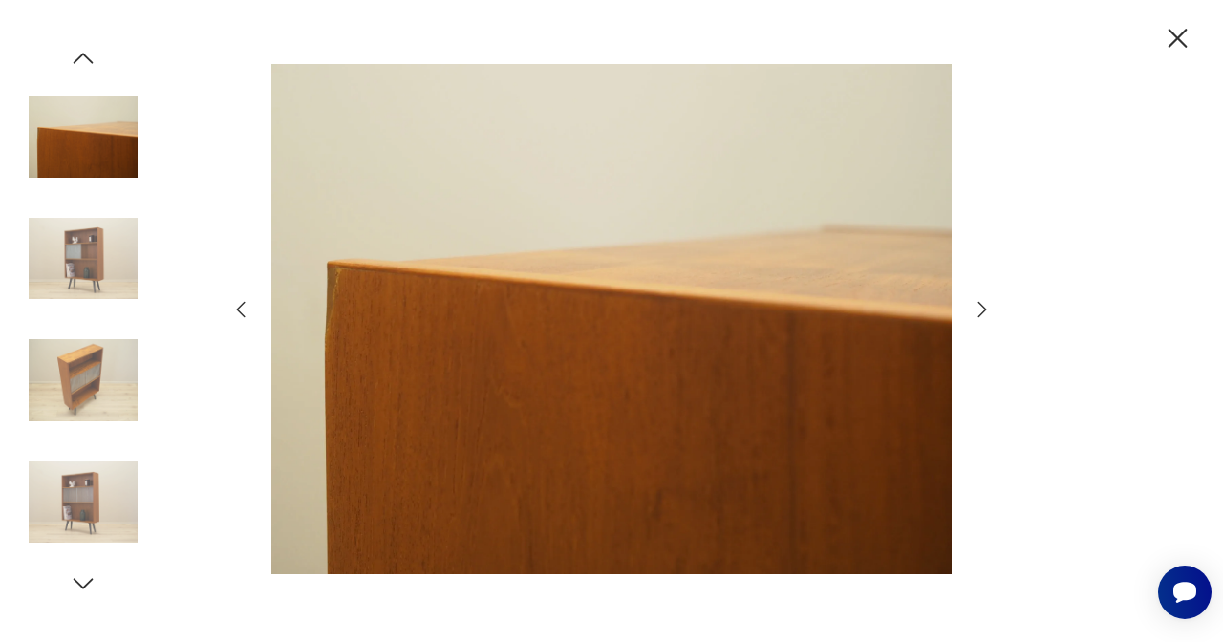
click at [1173, 51] on icon "button" at bounding box center [1177, 38] width 33 height 33
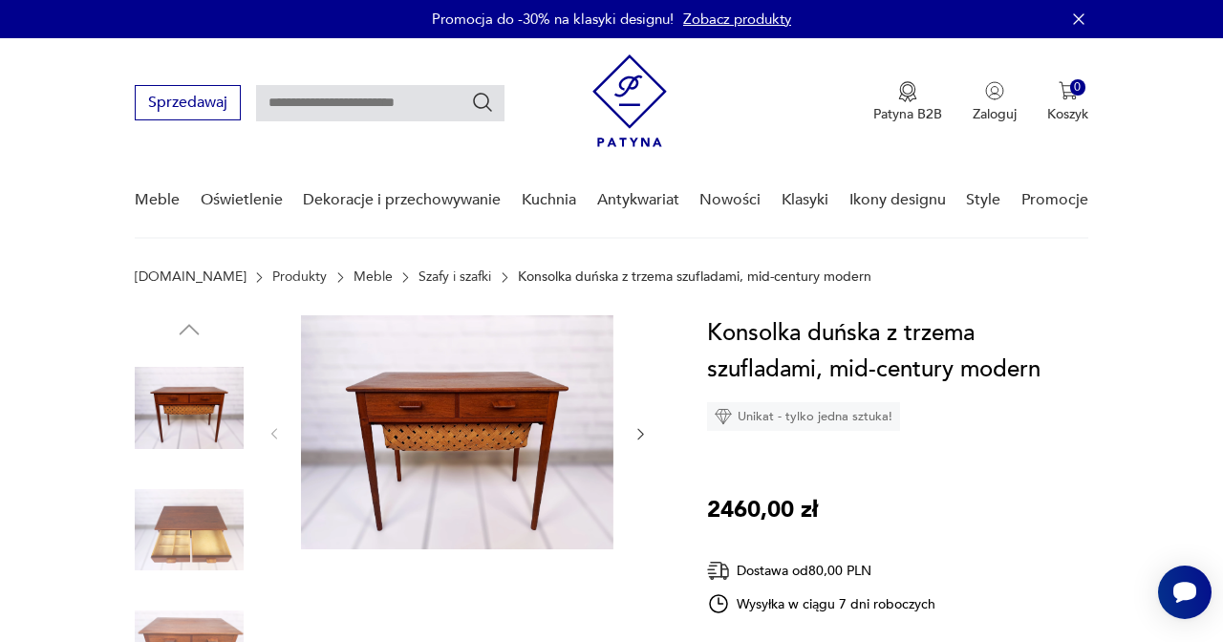
click at [640, 440] on icon "button" at bounding box center [640, 433] width 15 height 15
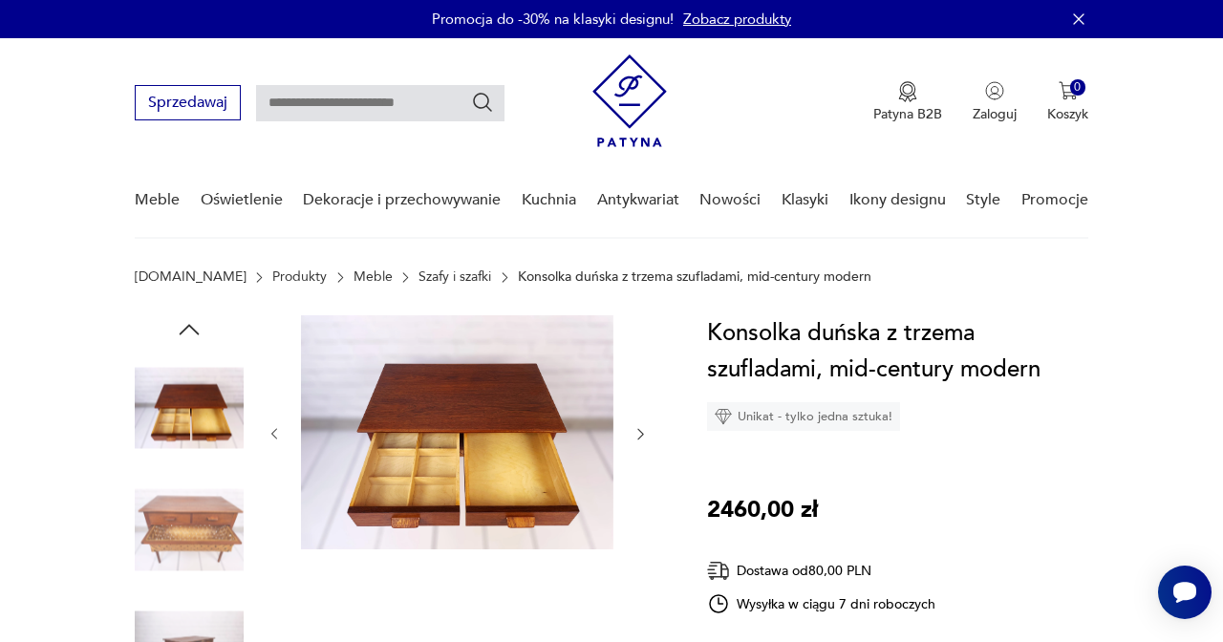
click at [640, 440] on icon "button" at bounding box center [640, 433] width 15 height 15
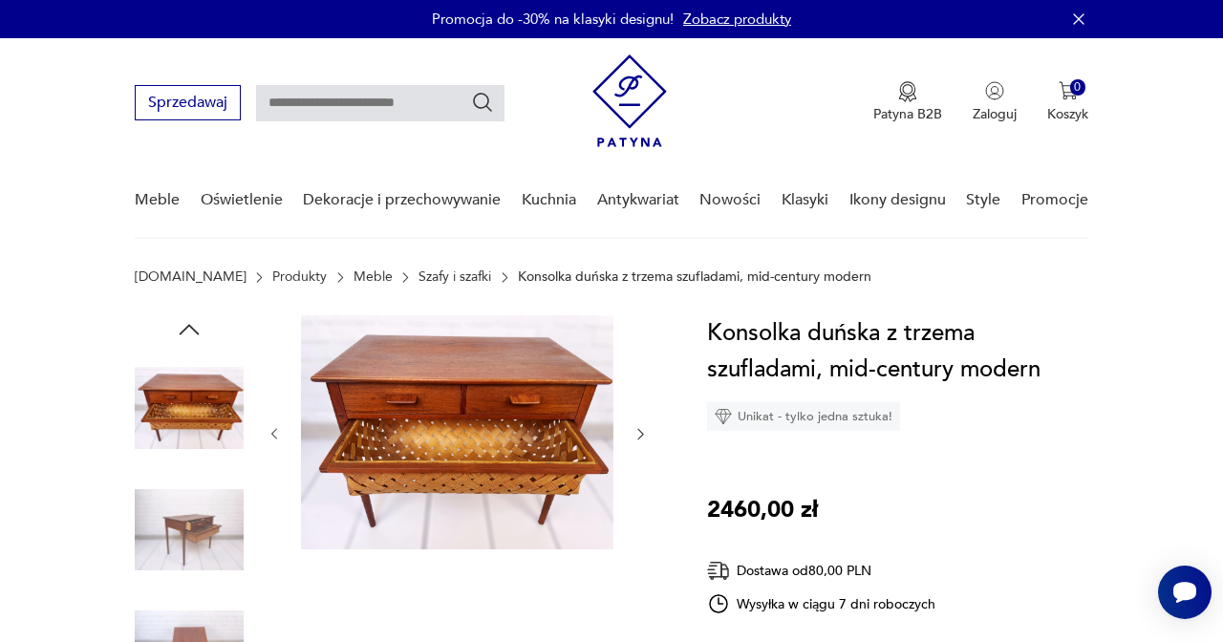
click at [640, 440] on icon "button" at bounding box center [640, 433] width 15 height 15
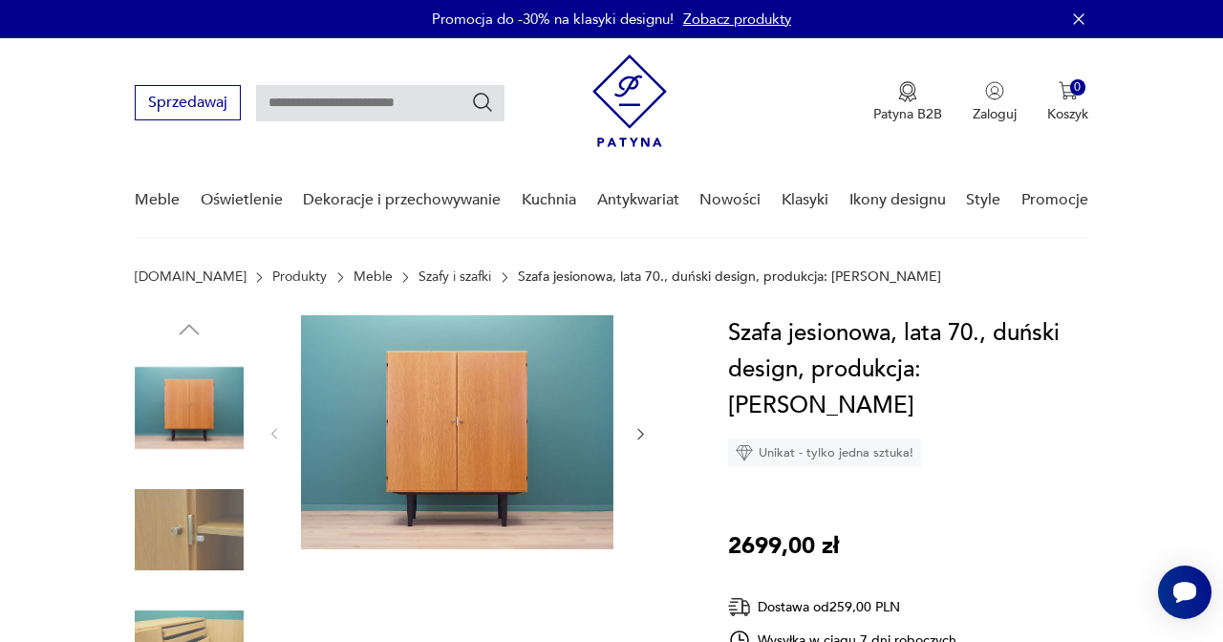
click at [173, 541] on img at bounding box center [189, 530] width 109 height 109
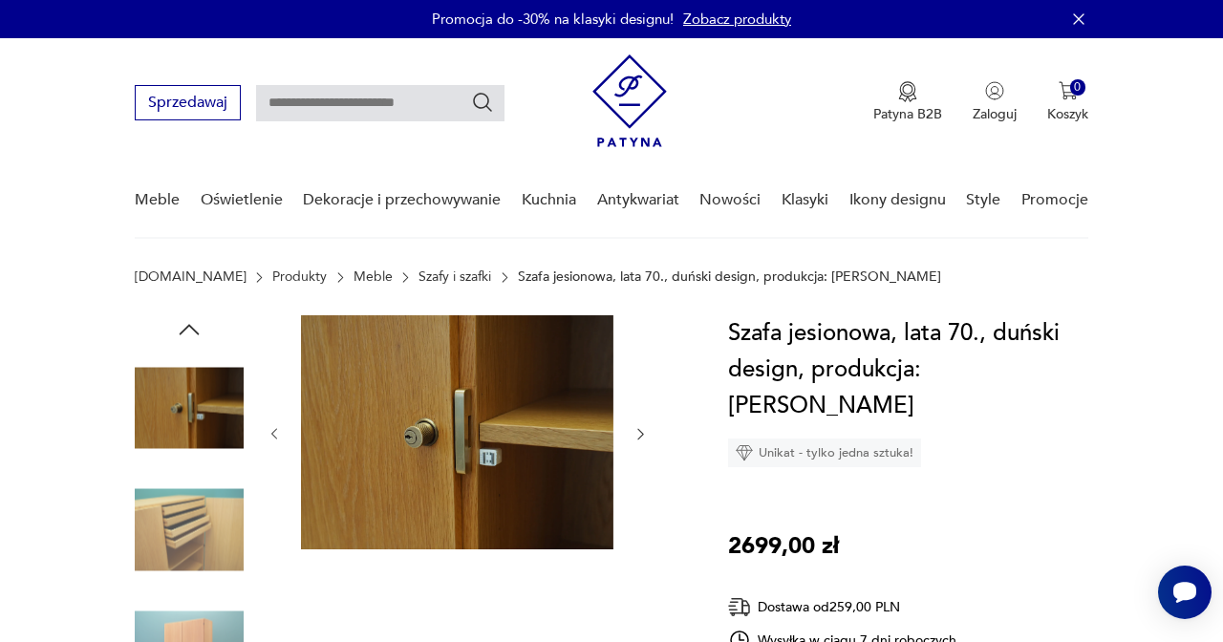
click at [454, 422] on img at bounding box center [457, 432] width 312 height 234
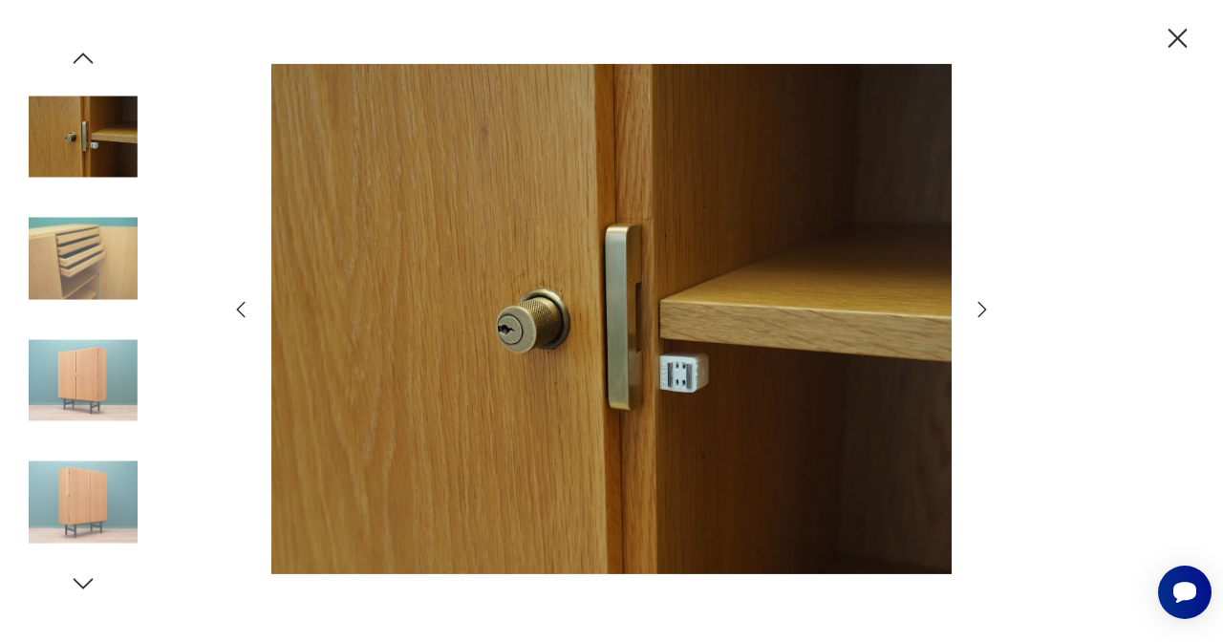
click at [977, 319] on icon "button" at bounding box center [982, 309] width 23 height 23
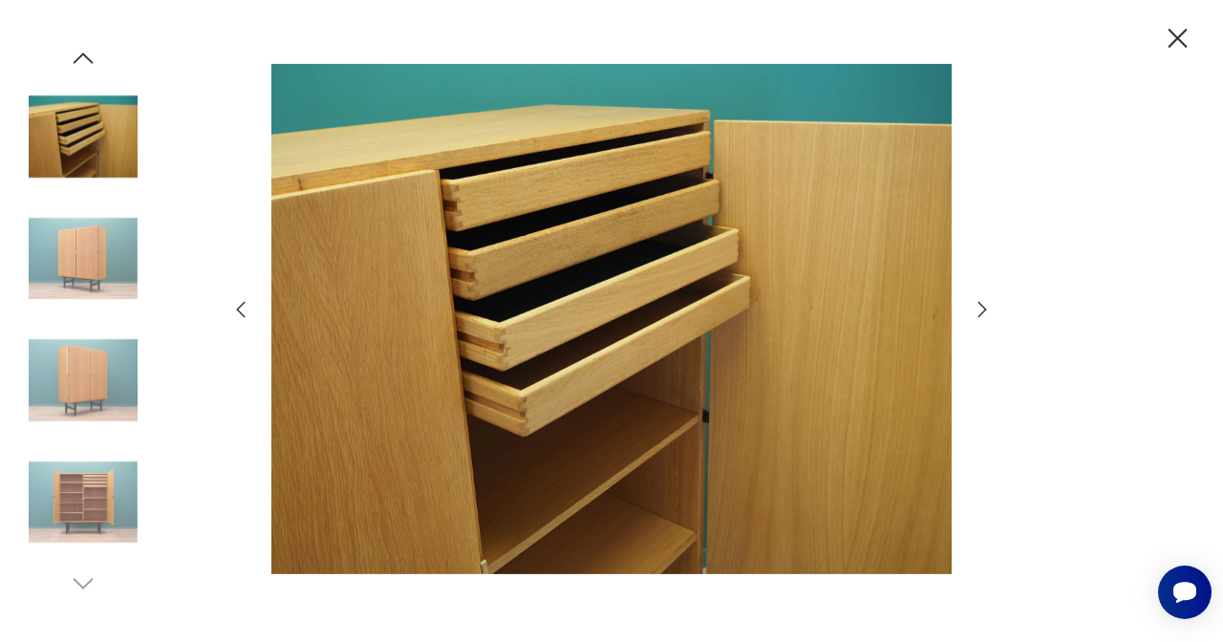
click at [977, 319] on icon "button" at bounding box center [982, 309] width 23 height 23
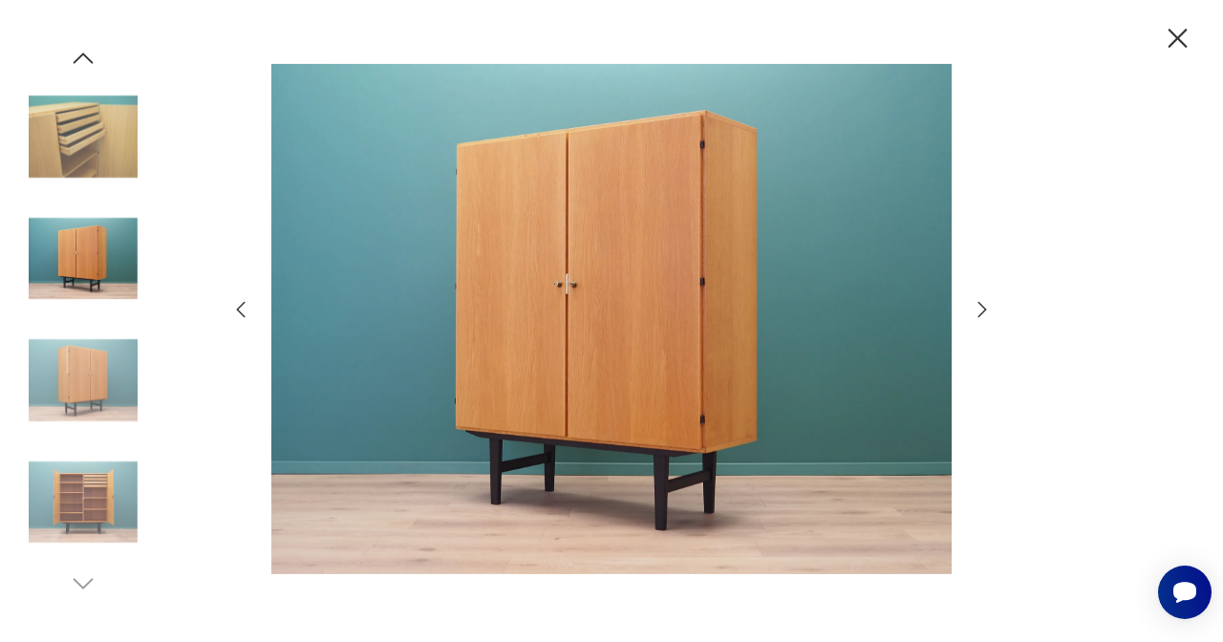
click at [977, 319] on icon "button" at bounding box center [982, 309] width 23 height 23
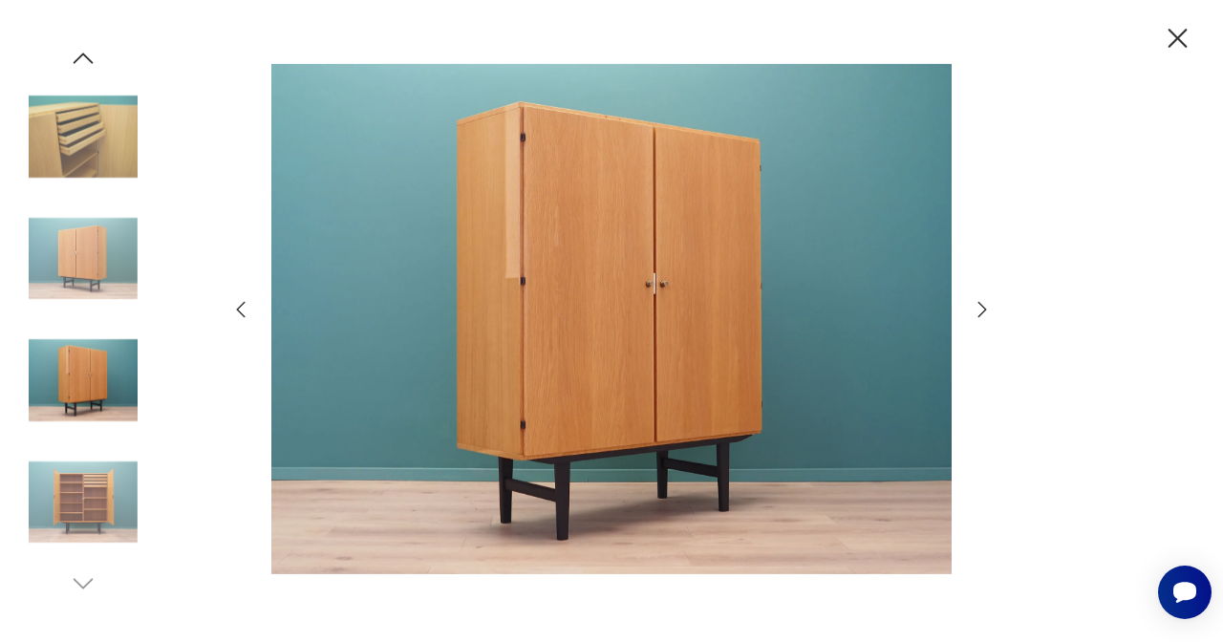
click at [977, 319] on icon "button" at bounding box center [982, 309] width 23 height 23
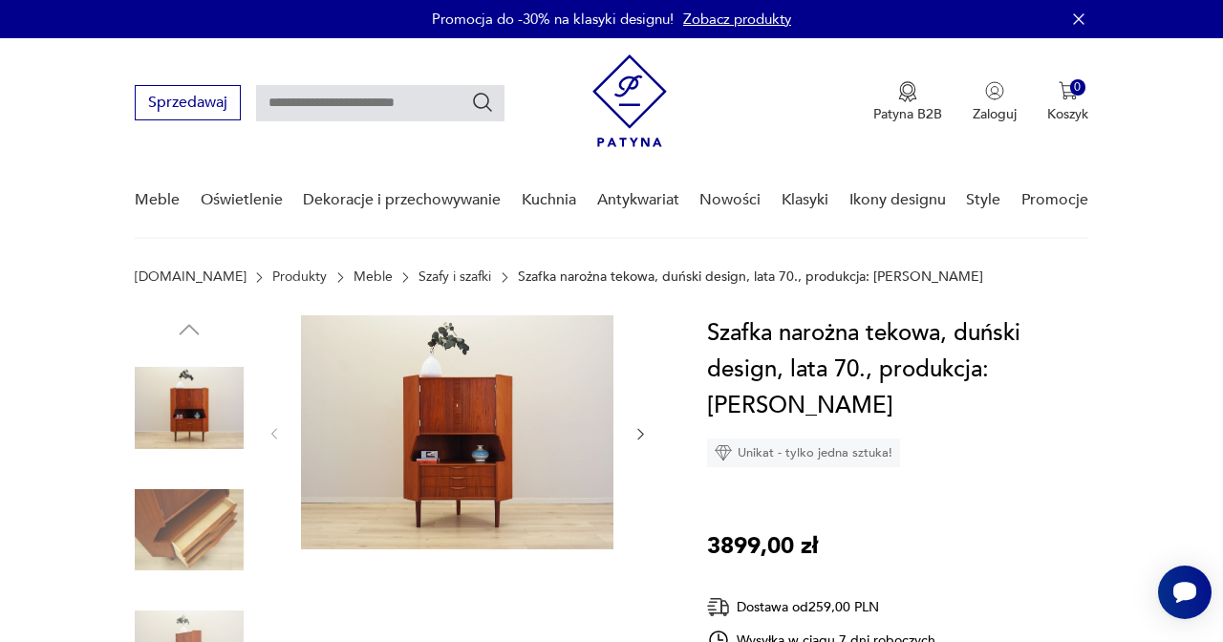
click at [495, 394] on img at bounding box center [457, 432] width 312 height 234
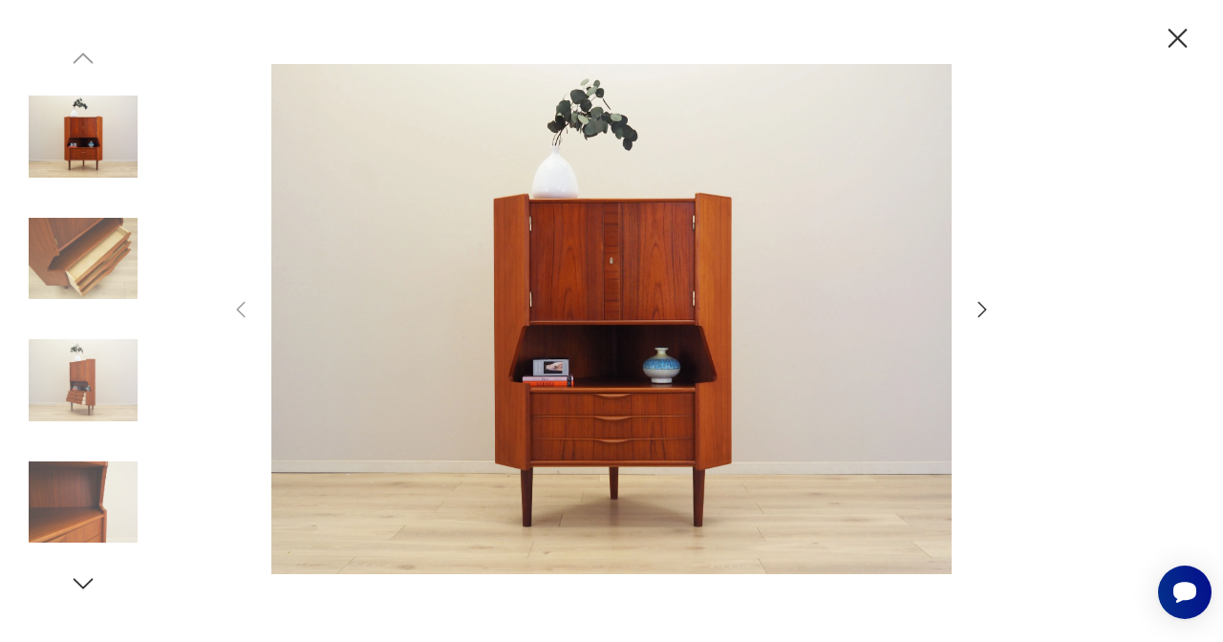
click at [983, 308] on icon "button" at bounding box center [982, 309] width 9 height 15
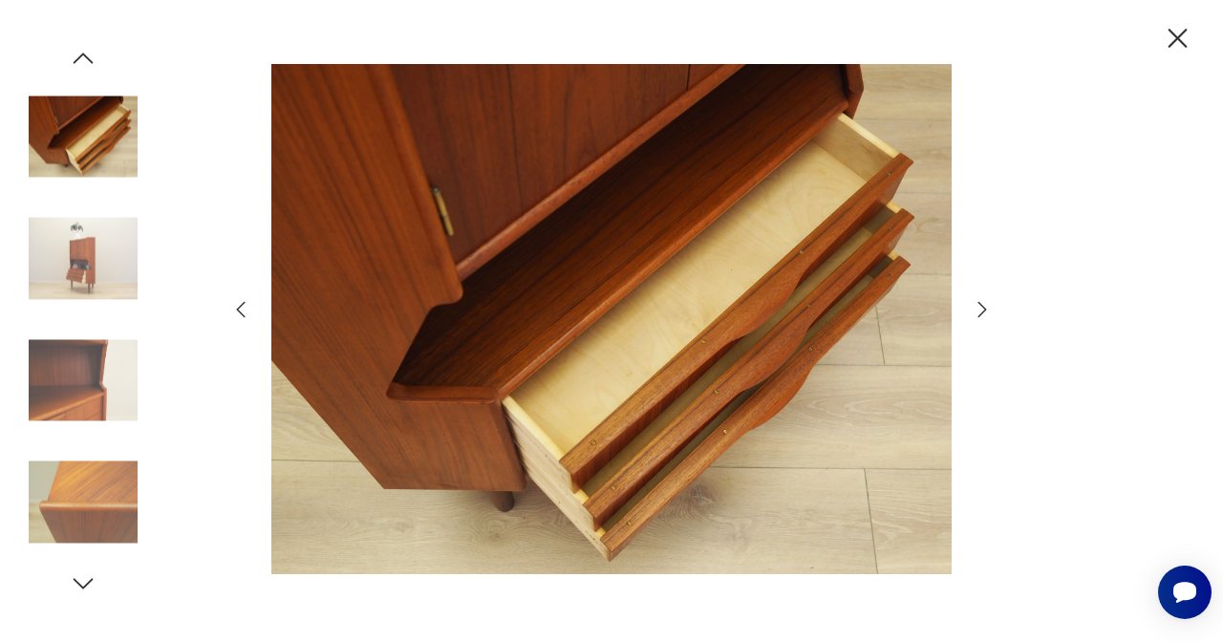
click at [983, 308] on icon "button" at bounding box center [982, 309] width 9 height 15
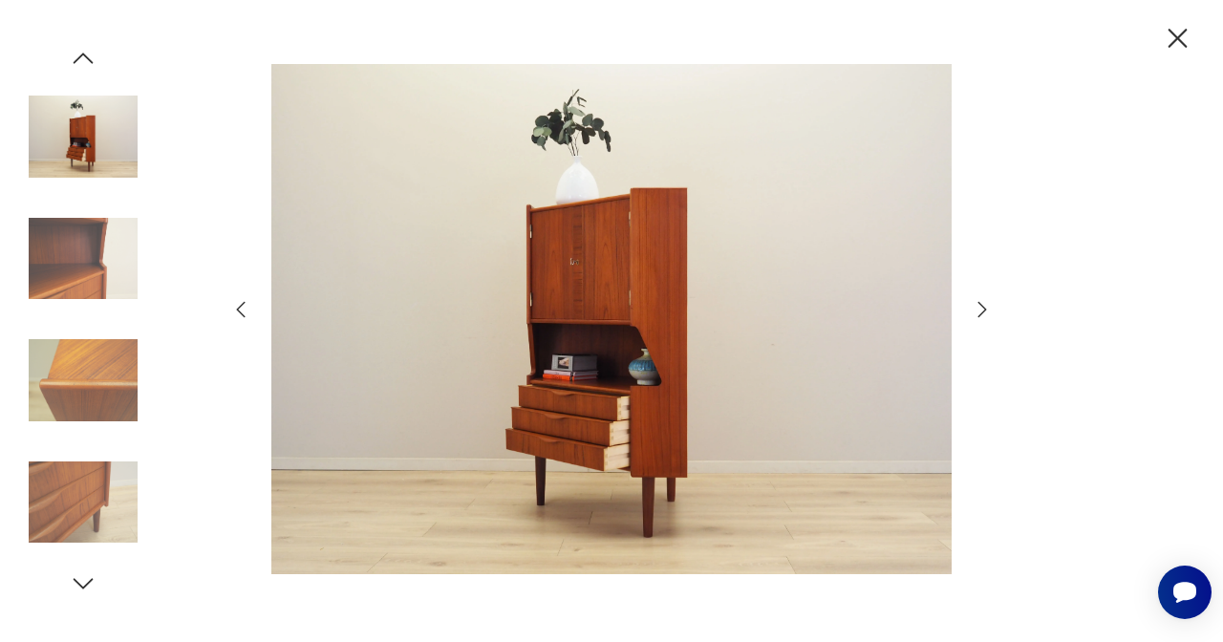
click at [983, 308] on icon "button" at bounding box center [982, 309] width 9 height 15
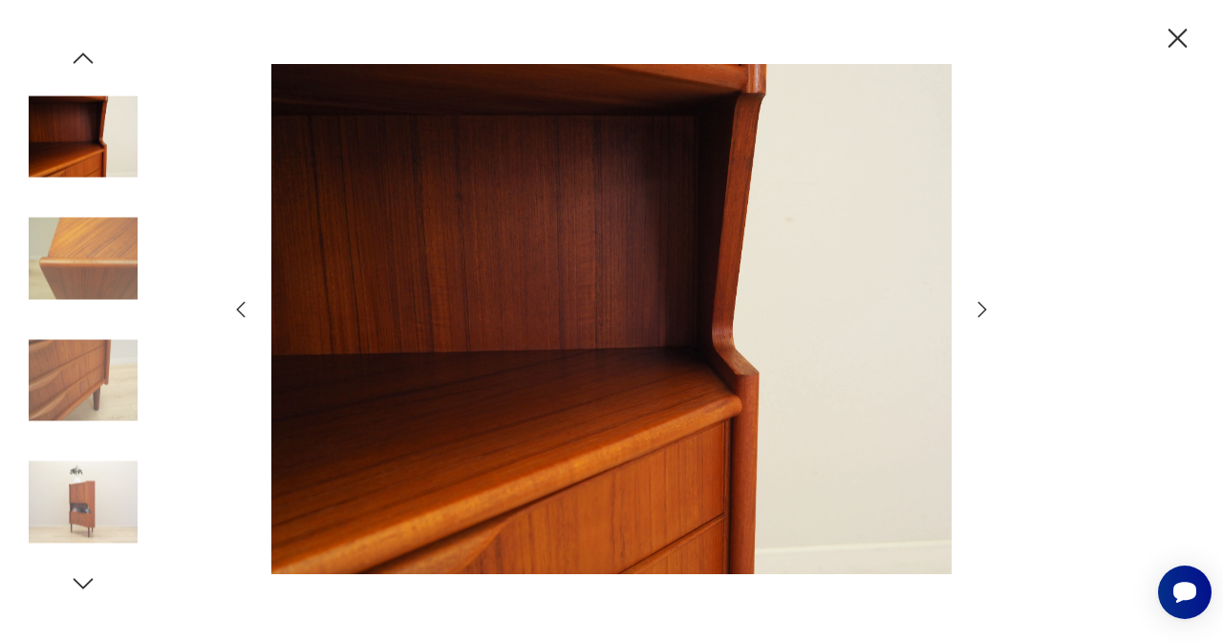
click at [983, 308] on icon "button" at bounding box center [982, 309] width 9 height 15
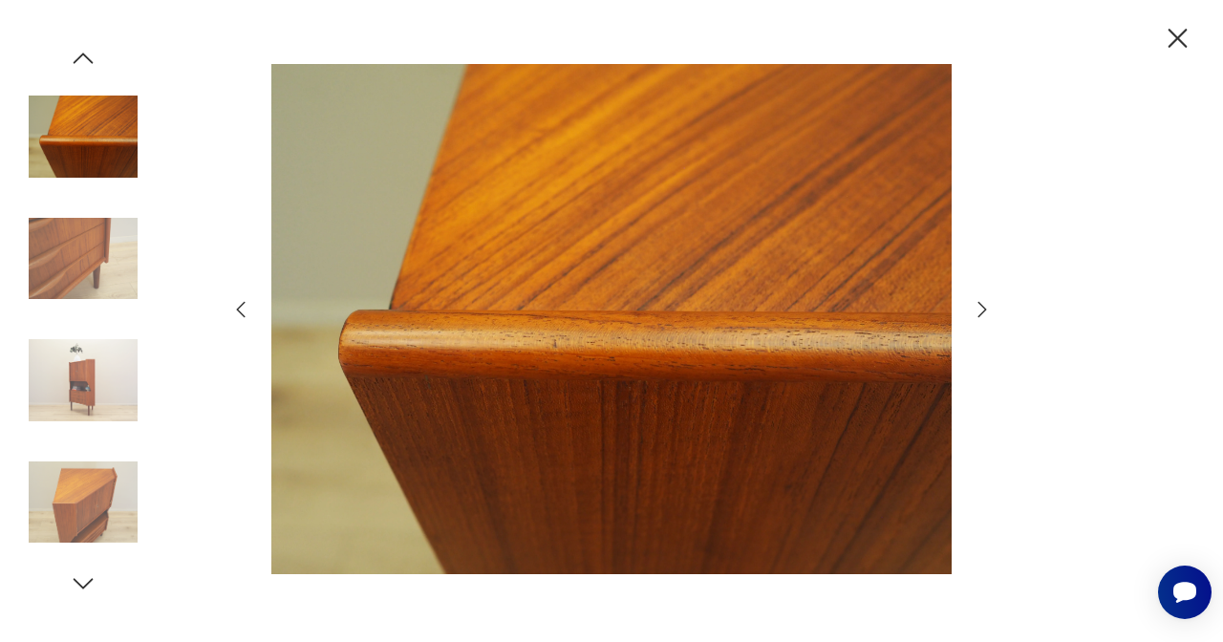
click at [983, 308] on icon "button" at bounding box center [982, 309] width 9 height 15
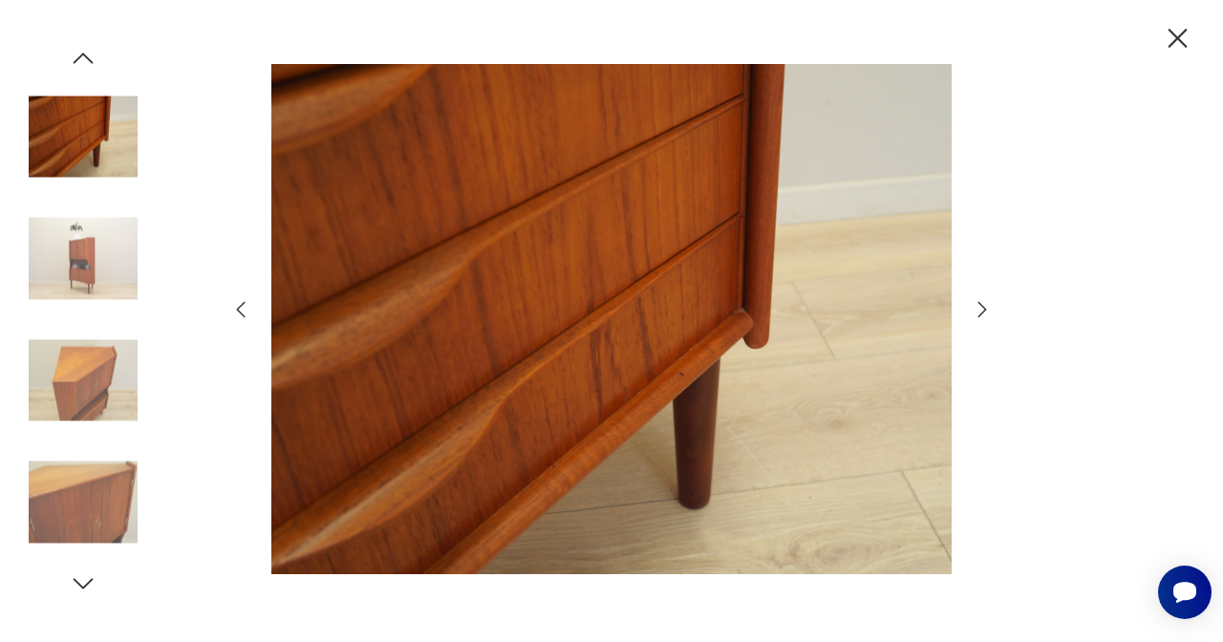
click at [983, 308] on icon "button" at bounding box center [982, 309] width 9 height 15
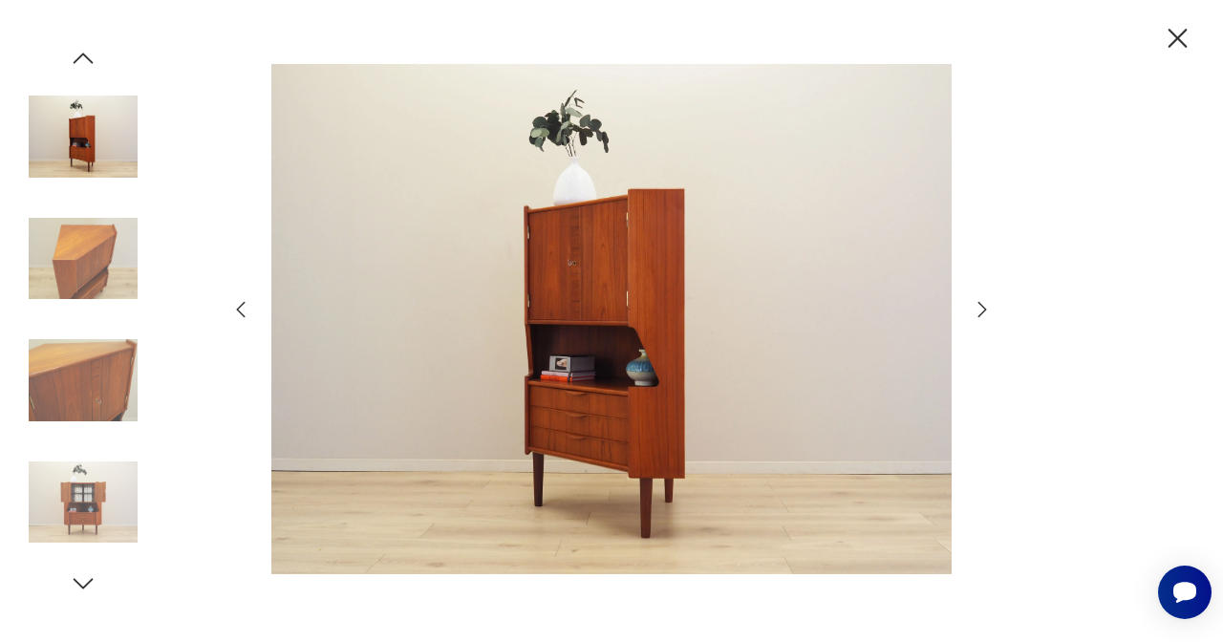
click at [983, 308] on icon "button" at bounding box center [982, 309] width 9 height 15
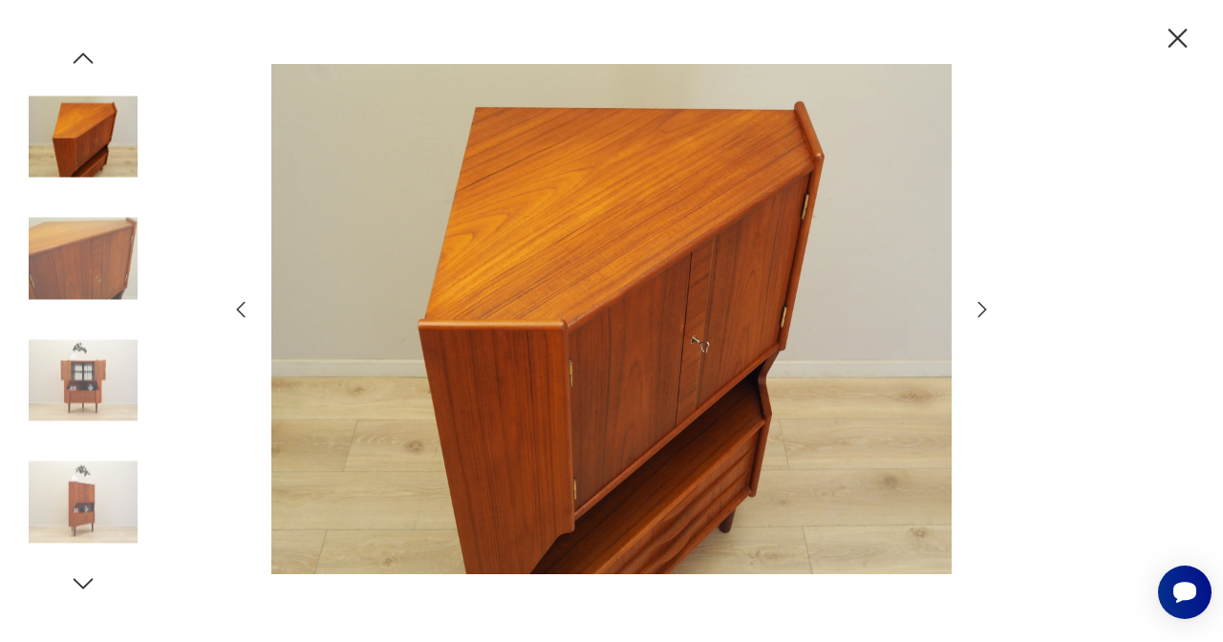
click at [983, 308] on icon "button" at bounding box center [982, 309] width 9 height 15
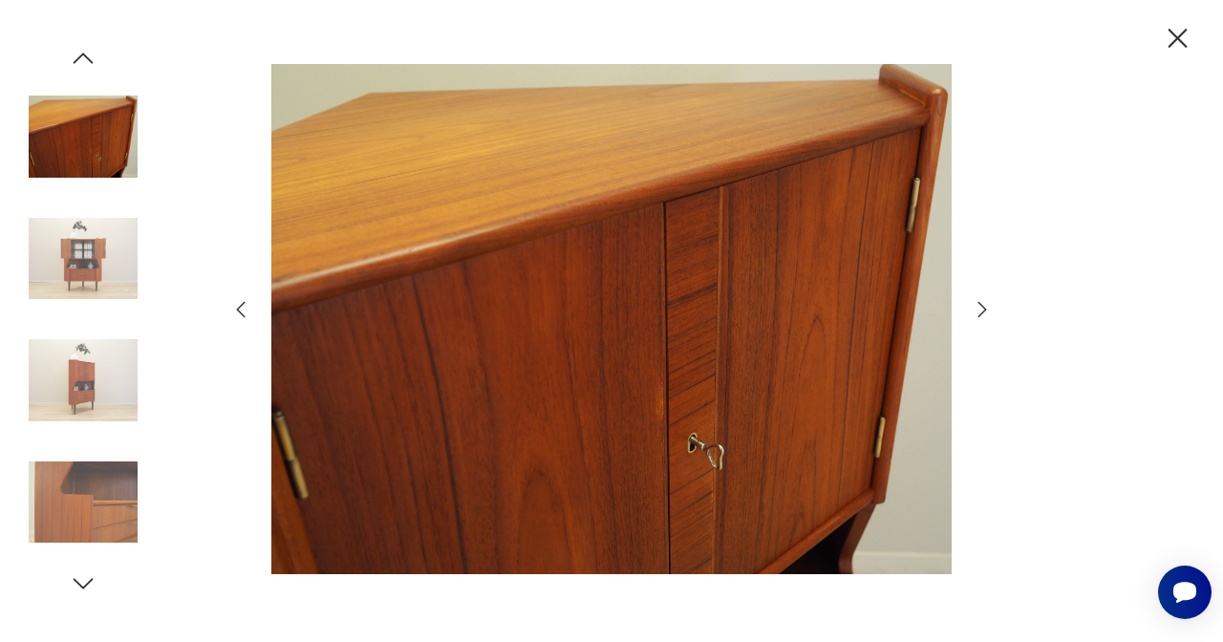
click at [983, 308] on icon "button" at bounding box center [982, 309] width 9 height 15
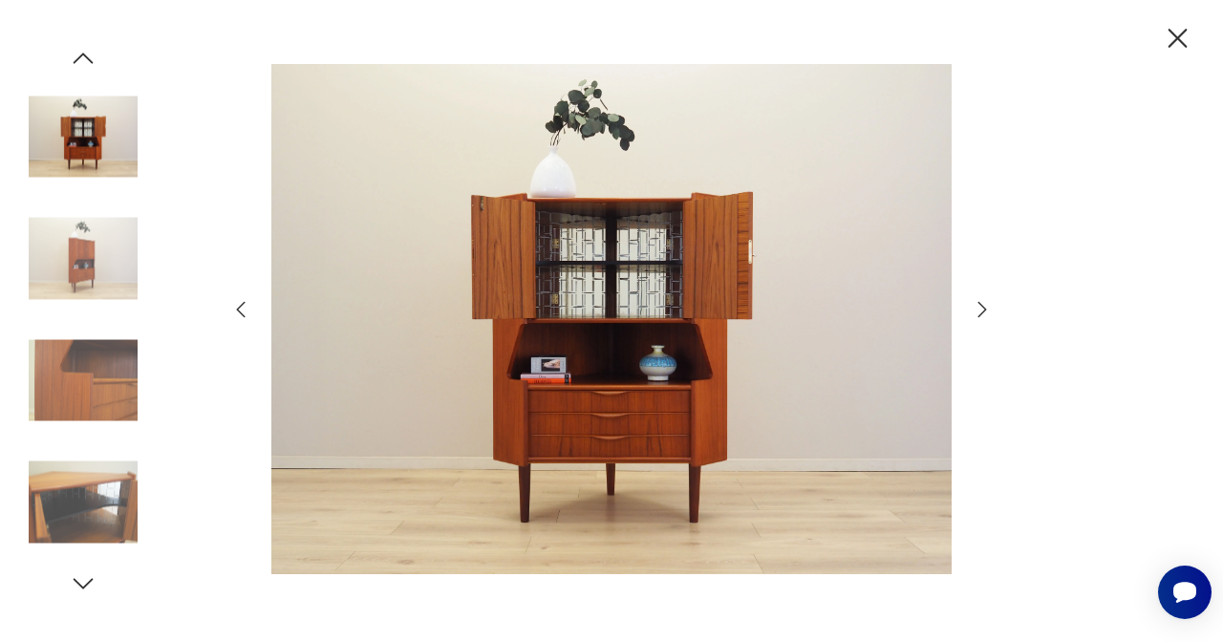
click at [983, 308] on icon "button" at bounding box center [982, 309] width 9 height 15
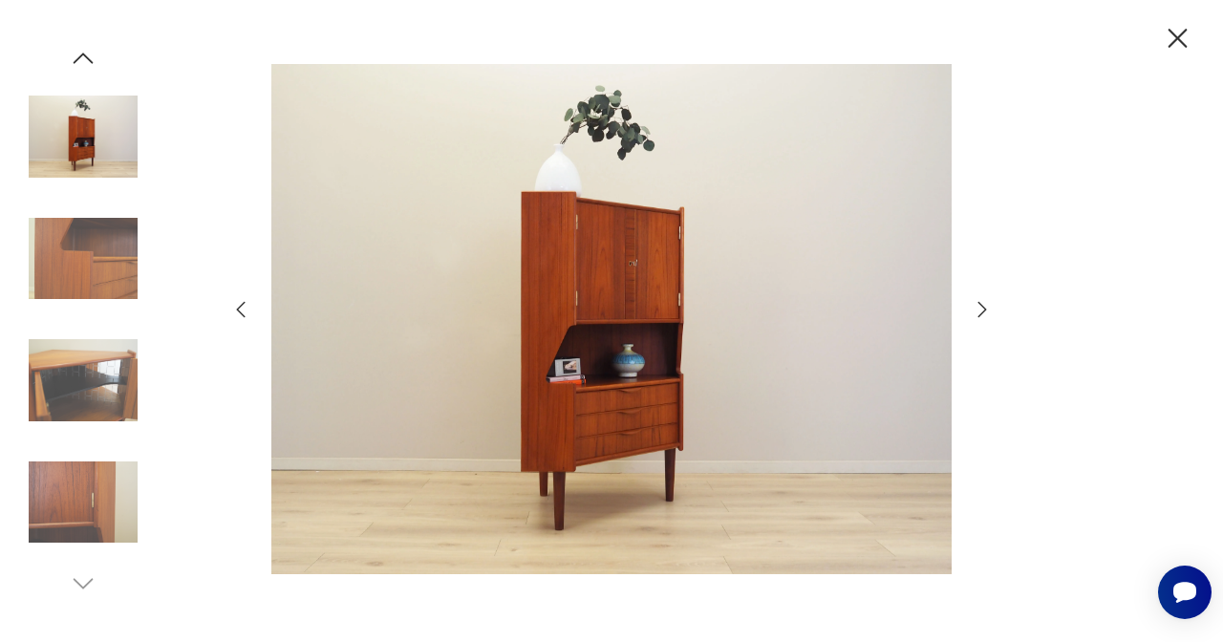
click at [222, 304] on div at bounding box center [611, 321] width 1223 height 642
click at [242, 313] on icon "button" at bounding box center [241, 310] width 9 height 16
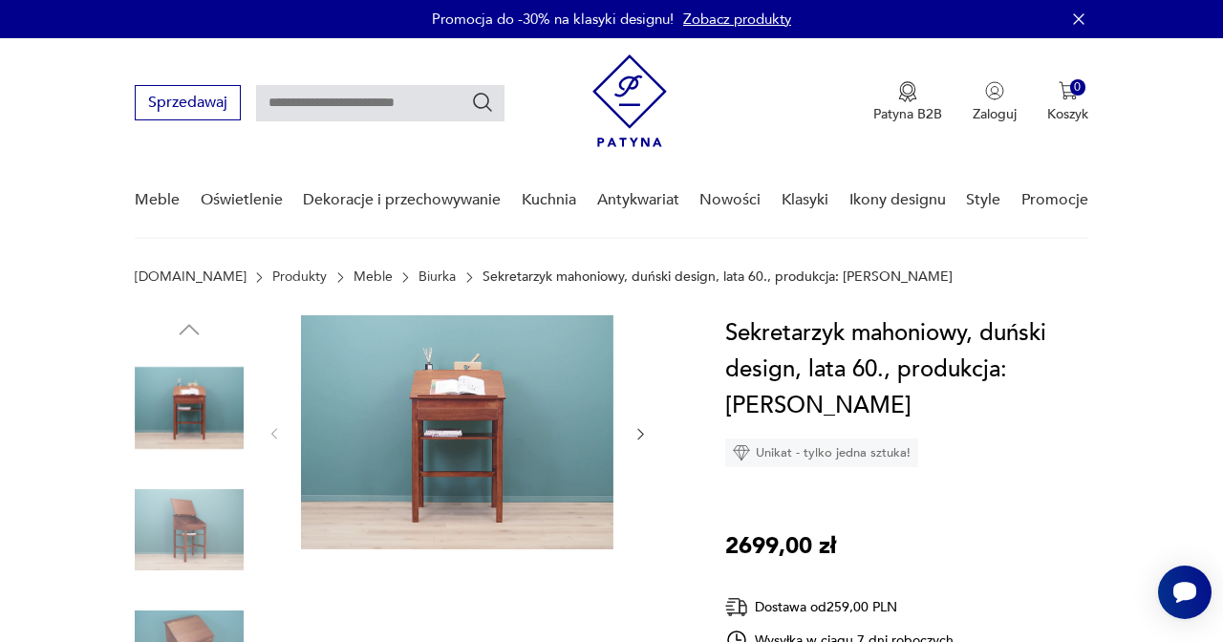
click at [453, 382] on img at bounding box center [457, 432] width 312 height 234
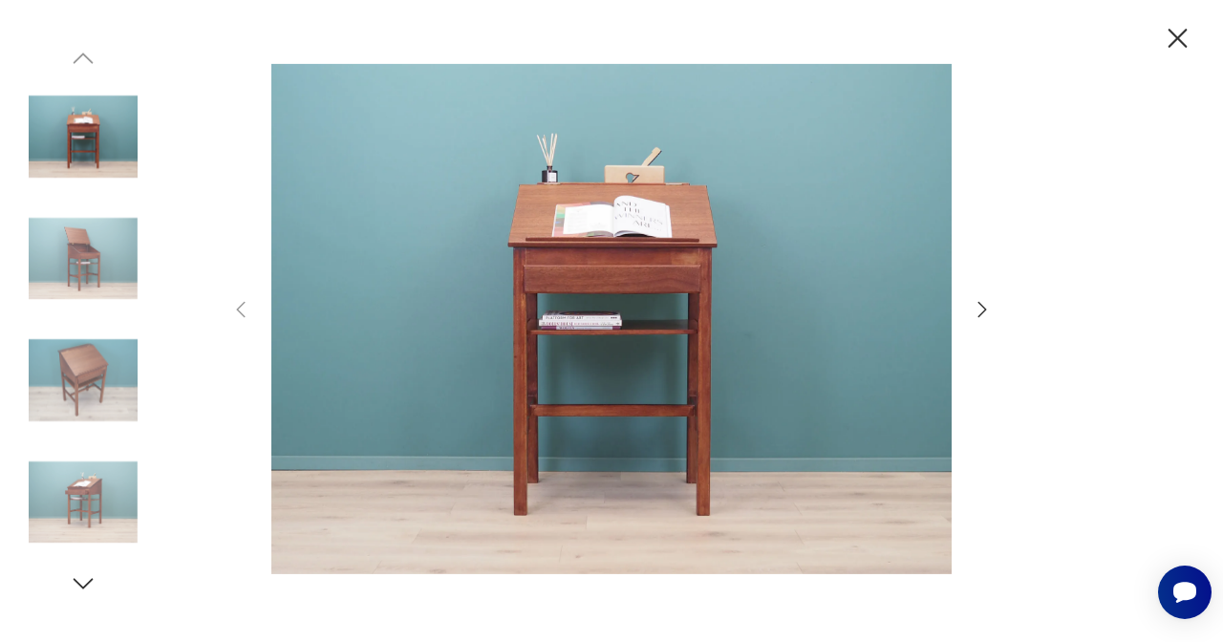
click at [979, 312] on icon "button" at bounding box center [982, 309] width 23 height 23
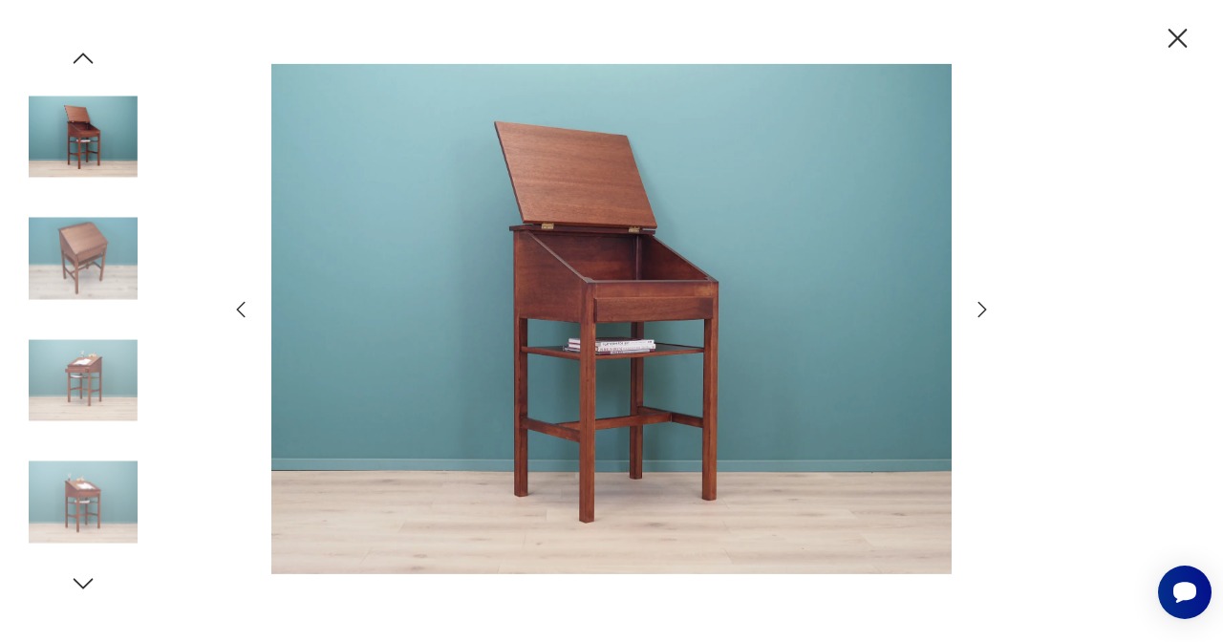
click at [979, 312] on icon "button" at bounding box center [982, 309] width 23 height 23
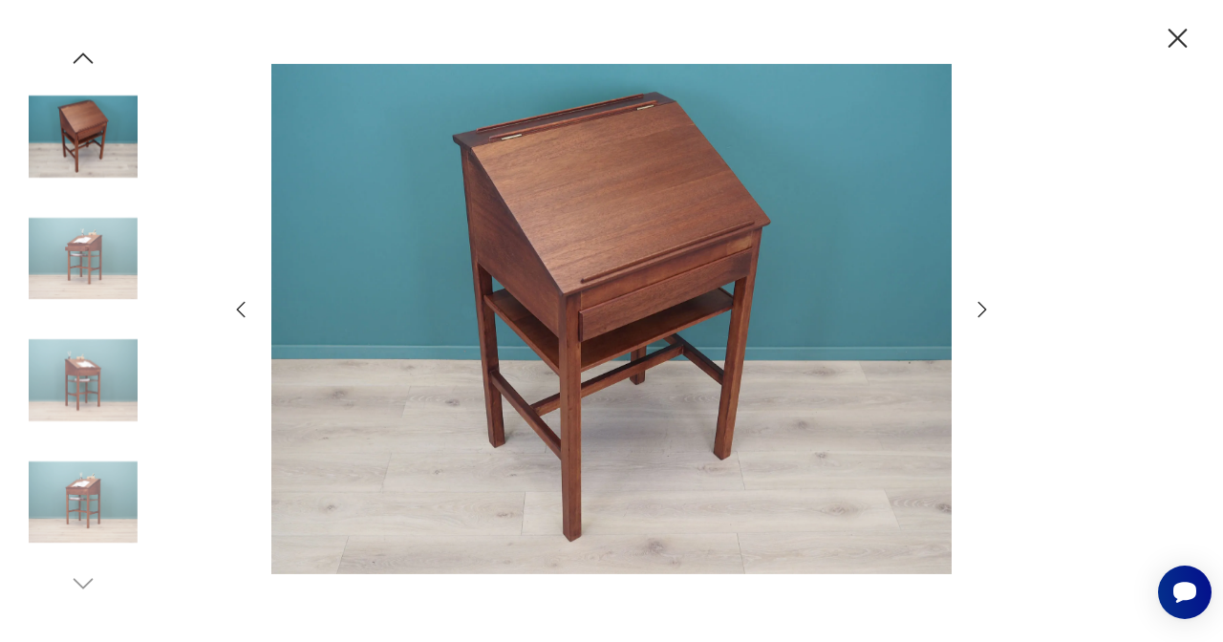
click at [979, 312] on icon "button" at bounding box center [982, 309] width 23 height 23
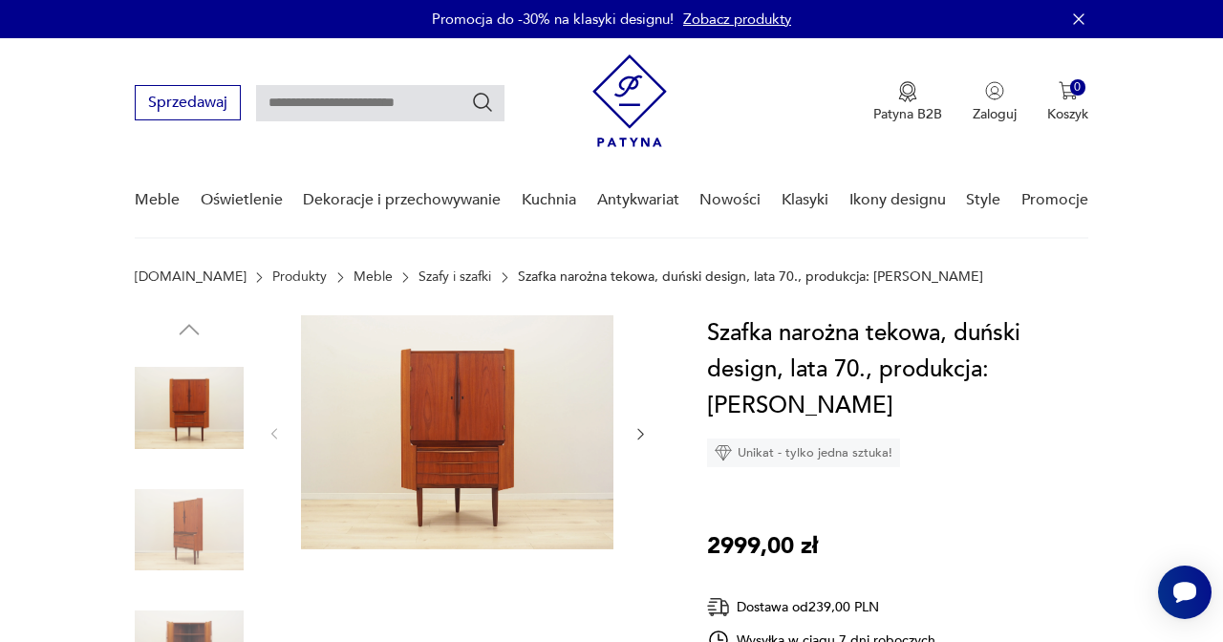
click at [637, 439] on icon "button" at bounding box center [640, 433] width 15 height 15
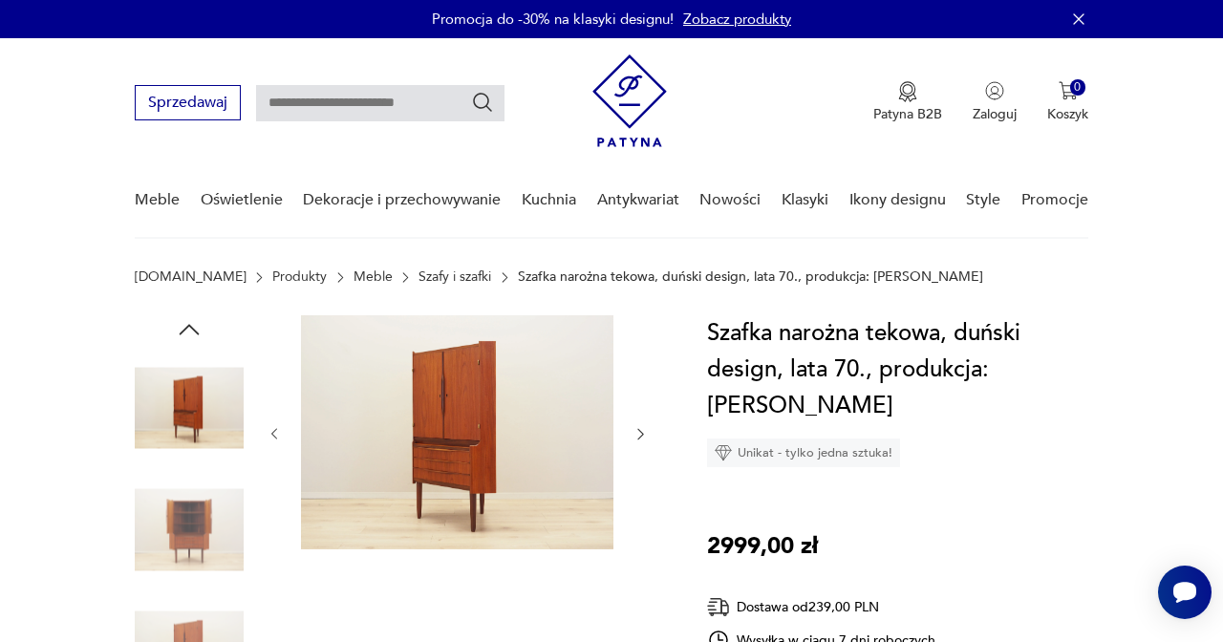
click at [646, 431] on icon "button" at bounding box center [640, 433] width 15 height 15
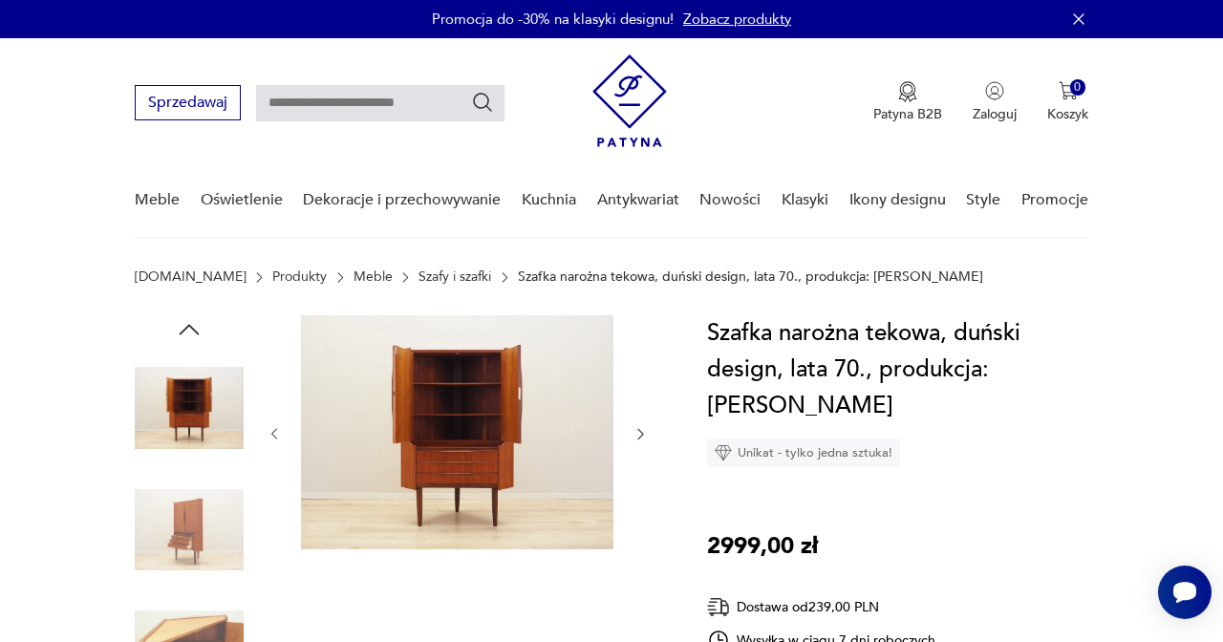
click at [646, 431] on icon "button" at bounding box center [640, 433] width 15 height 15
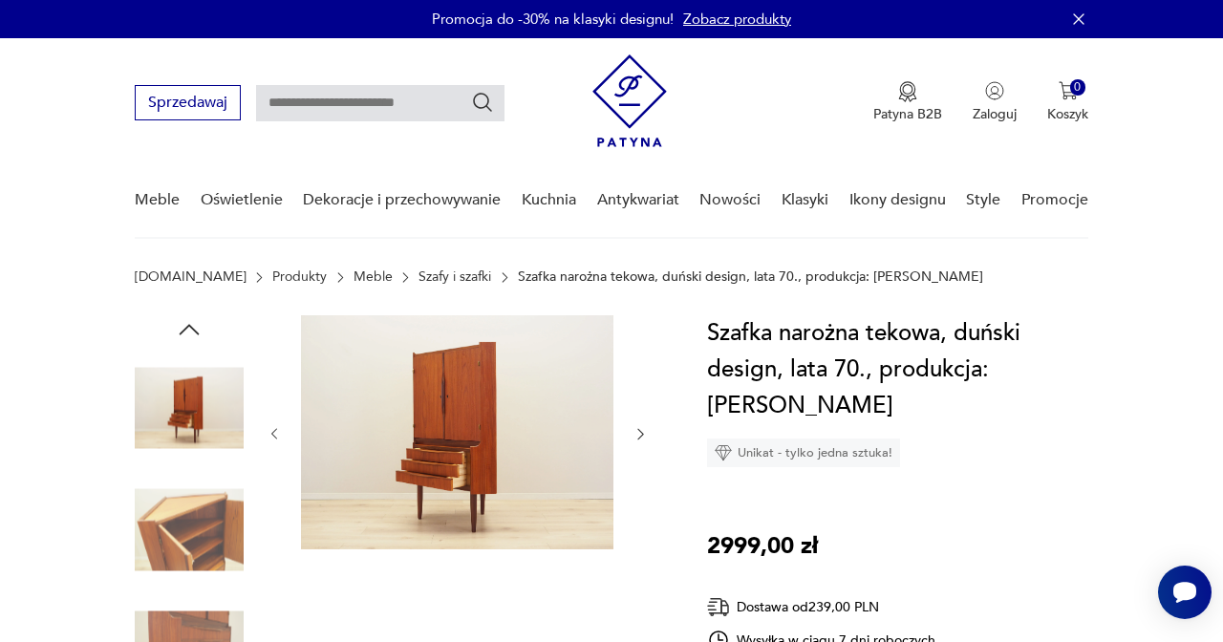
click at [646, 431] on icon "button" at bounding box center [640, 433] width 15 height 15
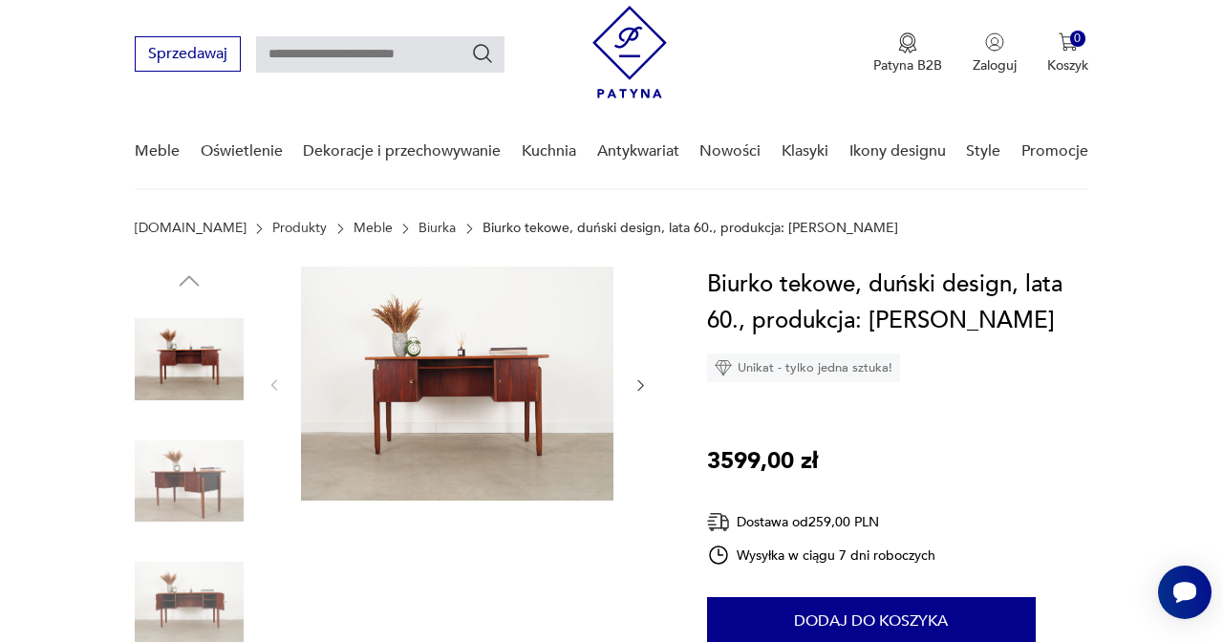
click at [478, 397] on img at bounding box center [457, 384] width 312 height 234
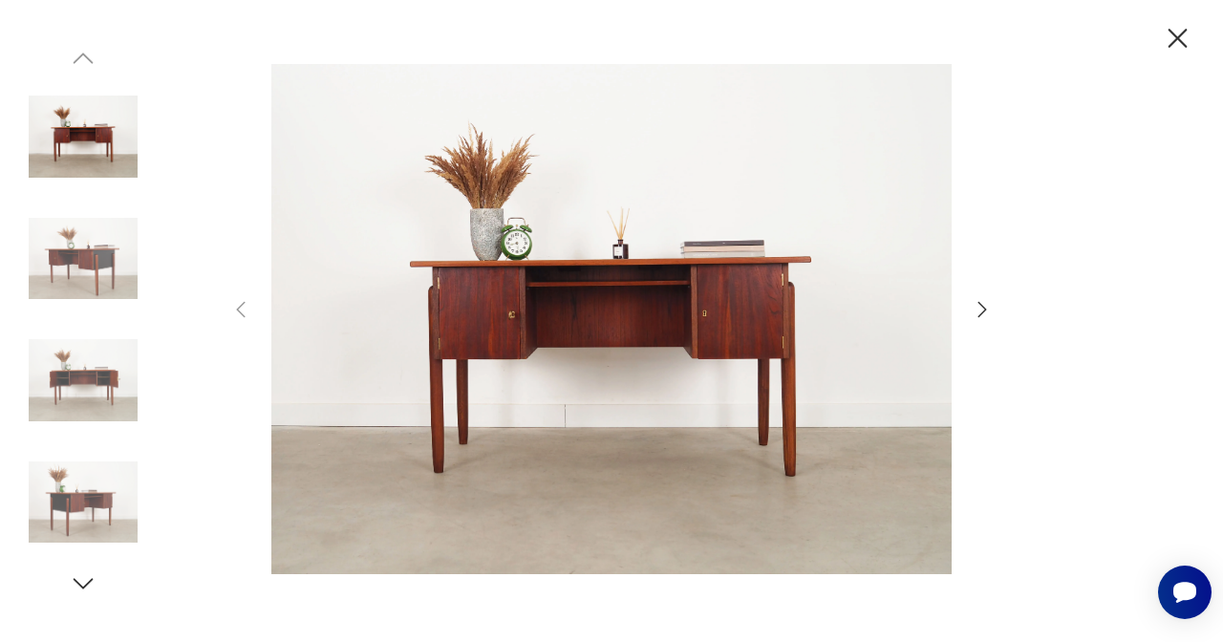
click at [81, 260] on img at bounding box center [83, 258] width 109 height 109
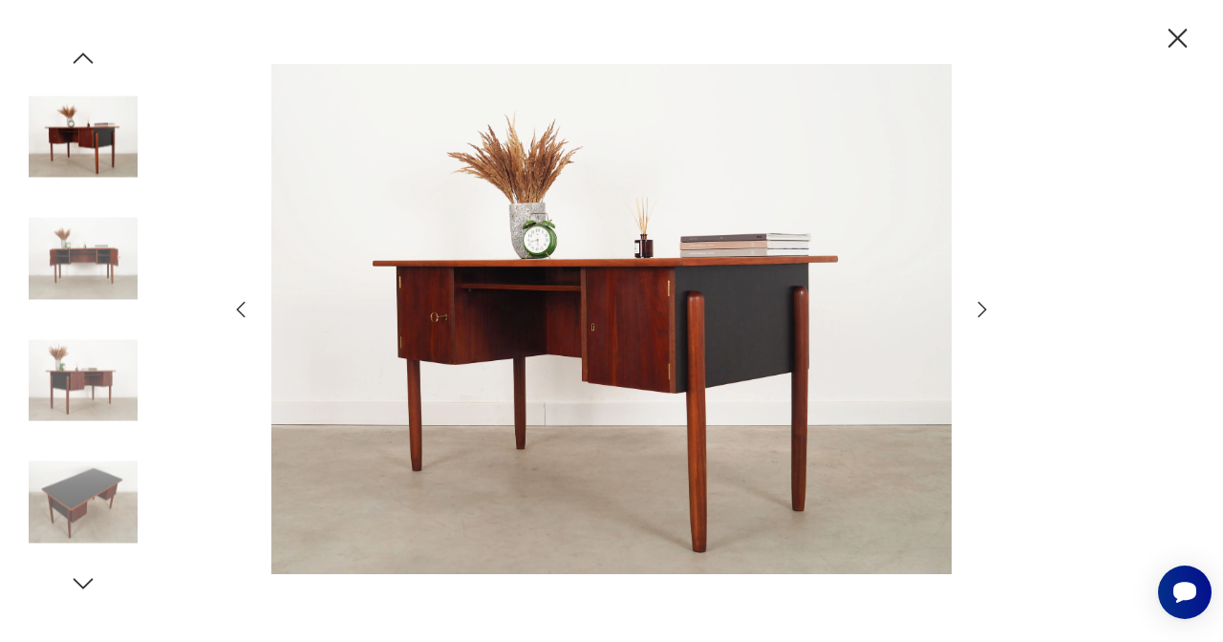
click at [976, 304] on icon "button" at bounding box center [982, 309] width 23 height 23
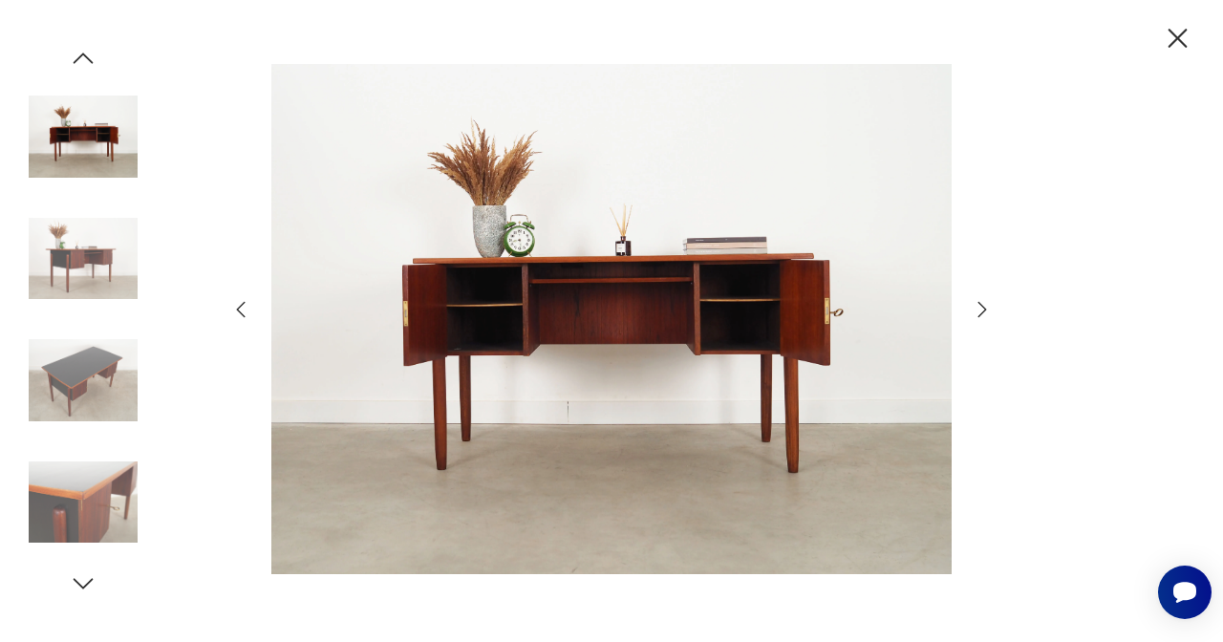
click at [976, 304] on icon "button" at bounding box center [982, 309] width 23 height 23
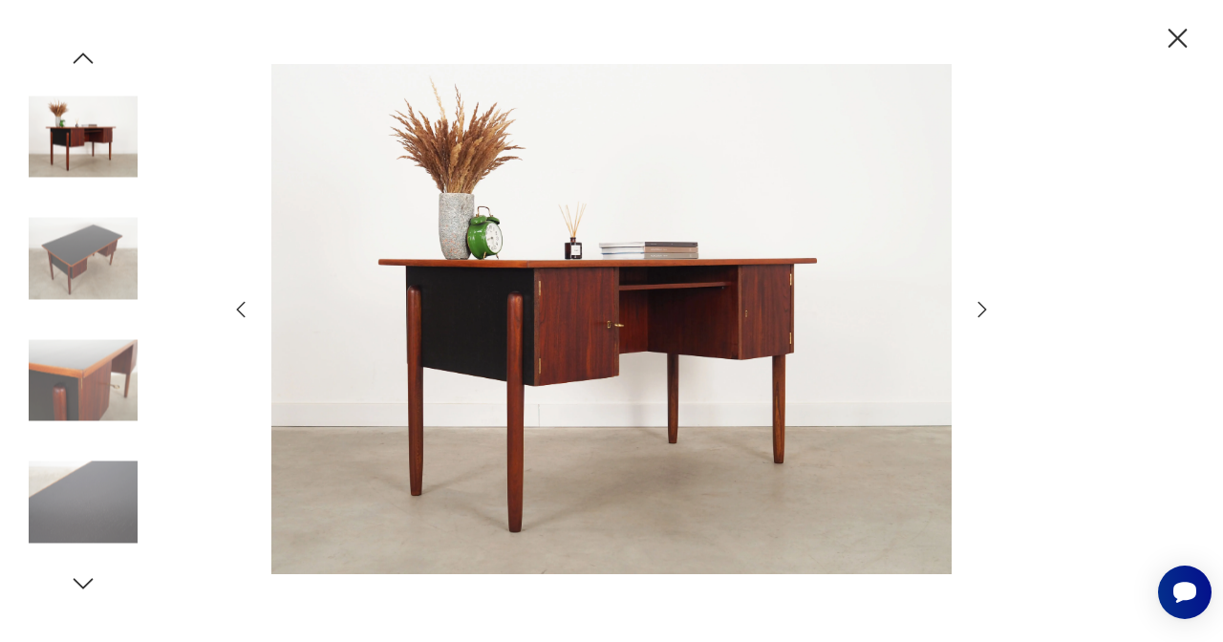
click at [976, 304] on icon "button" at bounding box center [982, 309] width 23 height 23
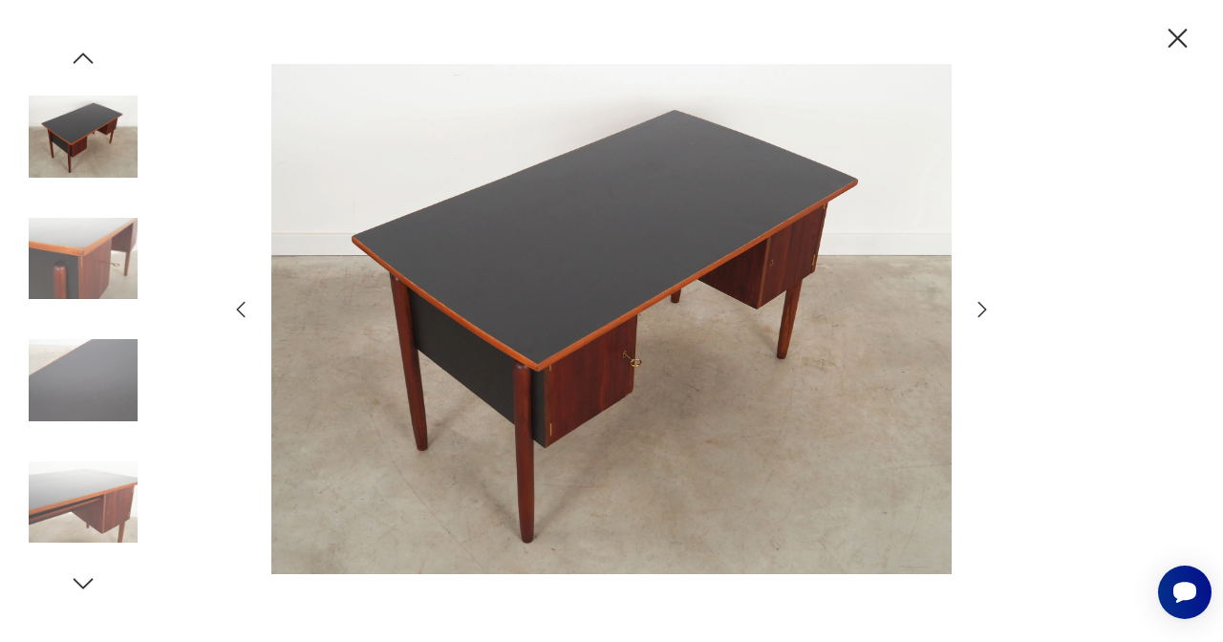
click at [976, 304] on icon "button" at bounding box center [982, 309] width 23 height 23
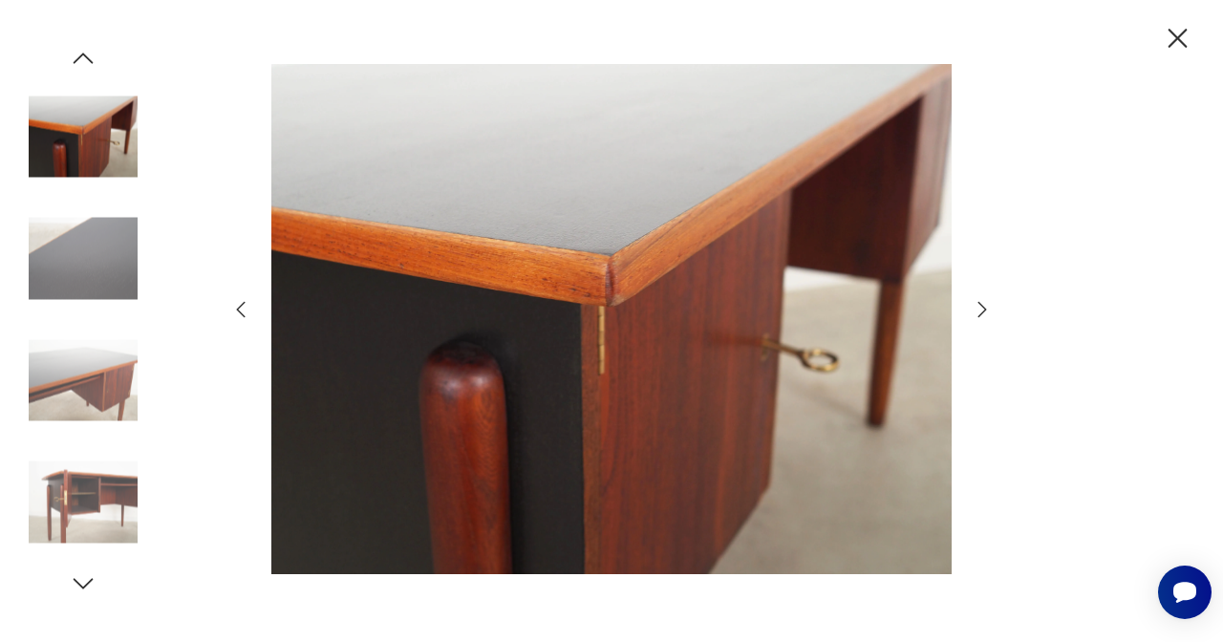
click at [976, 304] on icon "button" at bounding box center [982, 309] width 23 height 23
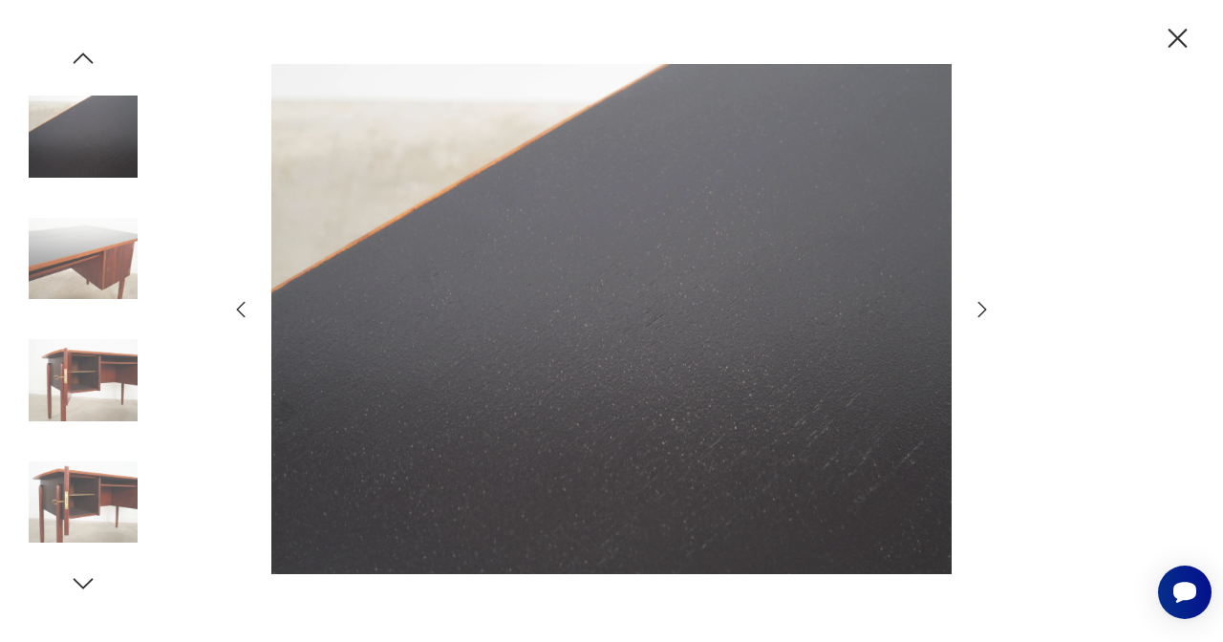
click at [976, 304] on icon "button" at bounding box center [982, 309] width 23 height 23
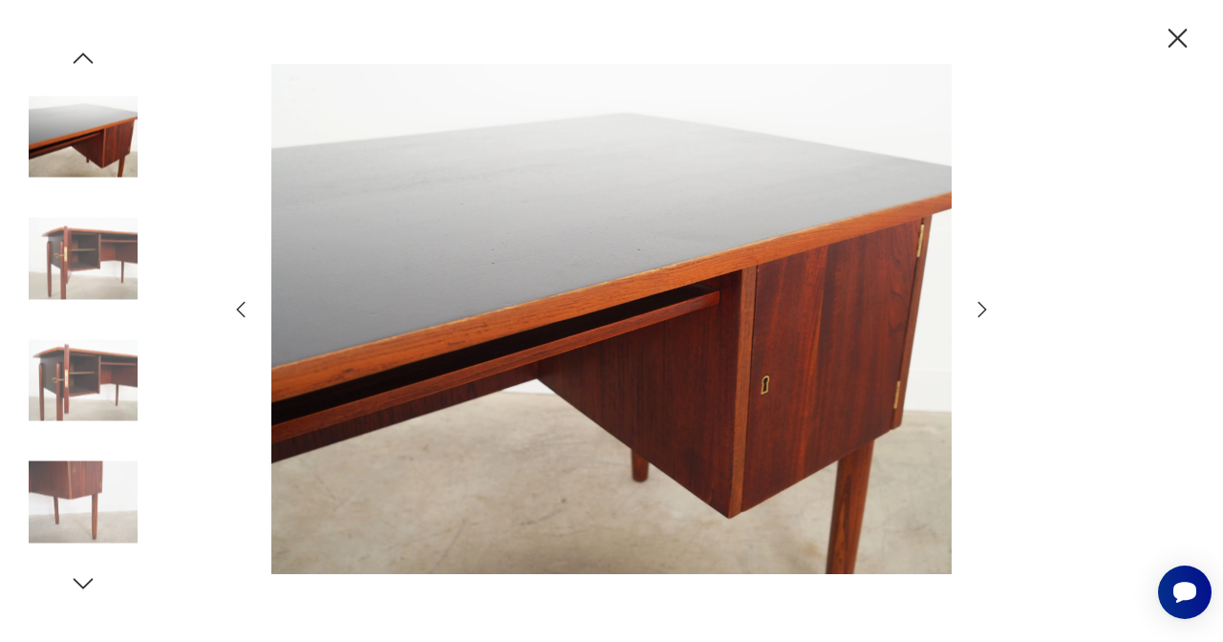
click at [976, 304] on icon "button" at bounding box center [982, 309] width 23 height 23
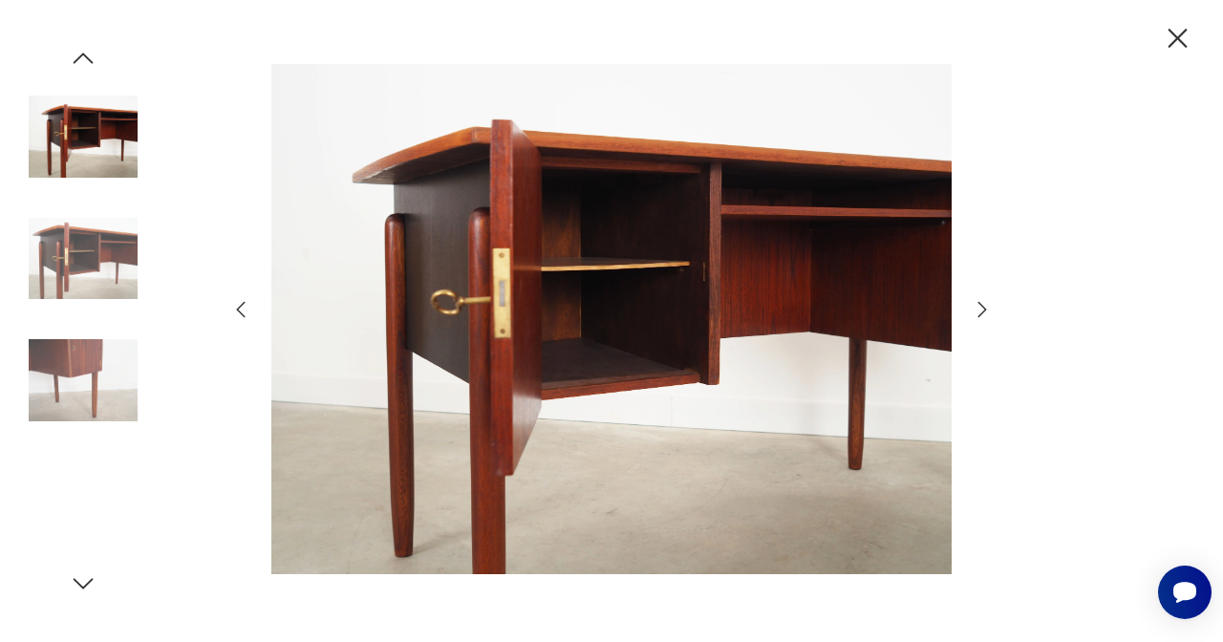
click at [976, 304] on icon "button" at bounding box center [982, 309] width 23 height 23
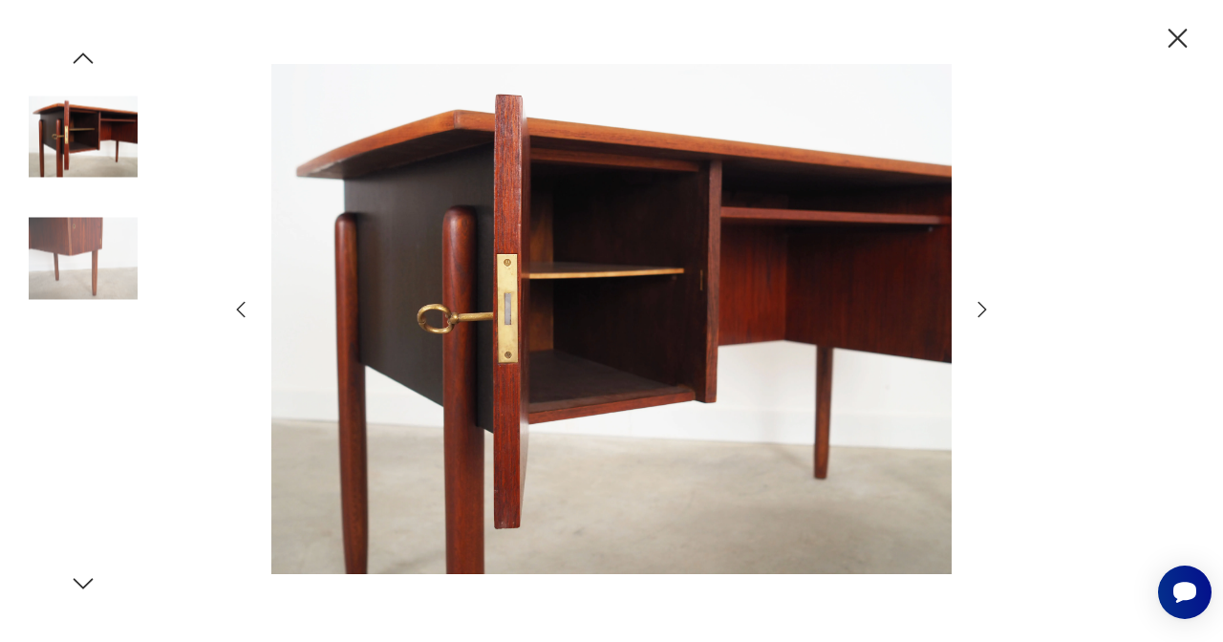
click at [976, 304] on icon "button" at bounding box center [982, 309] width 23 height 23
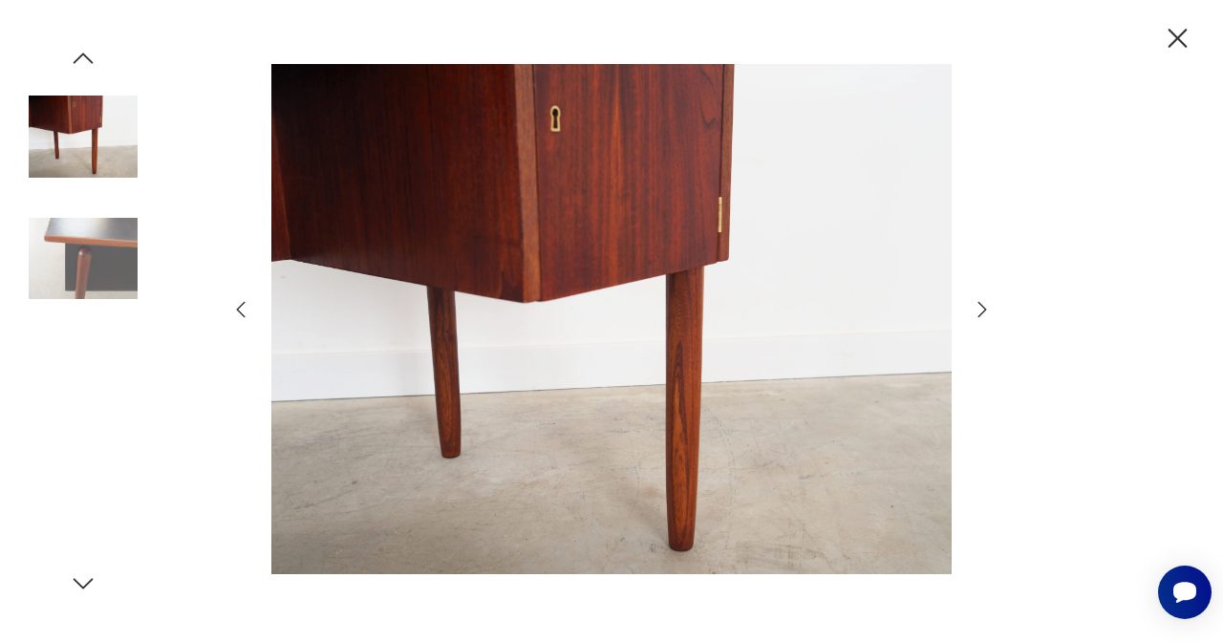
click at [976, 304] on icon "button" at bounding box center [982, 309] width 23 height 23
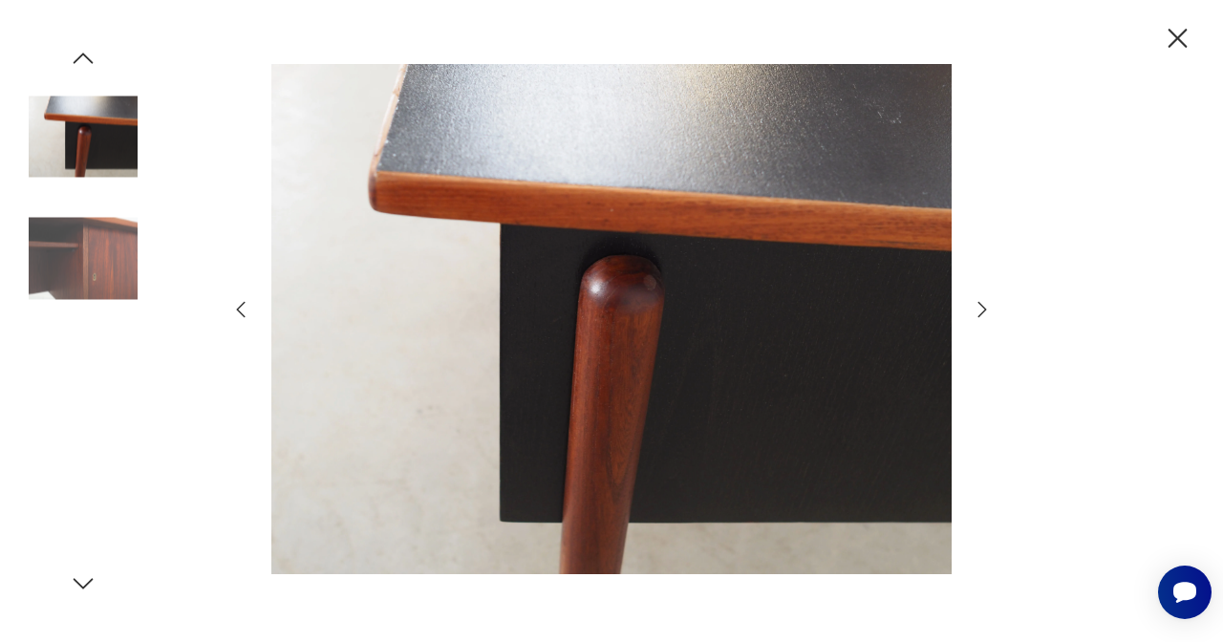
click at [976, 304] on icon "button" at bounding box center [982, 309] width 23 height 23
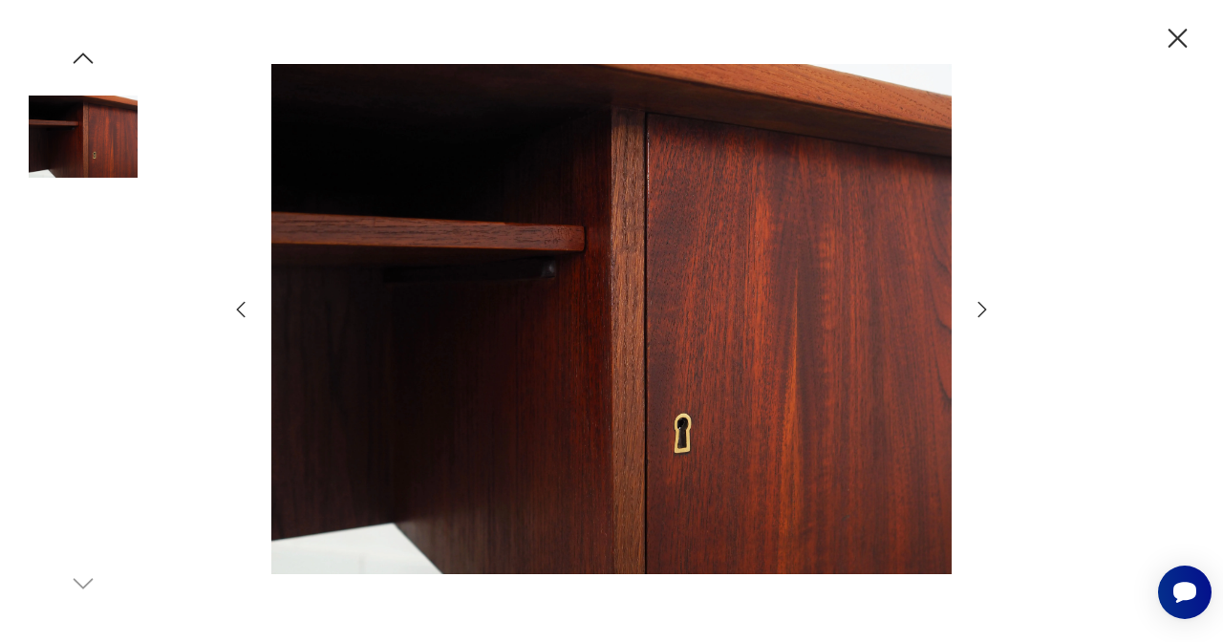
click at [89, 491] on img at bounding box center [83, 502] width 109 height 109
